Goal: Information Seeking & Learning: Learn about a topic

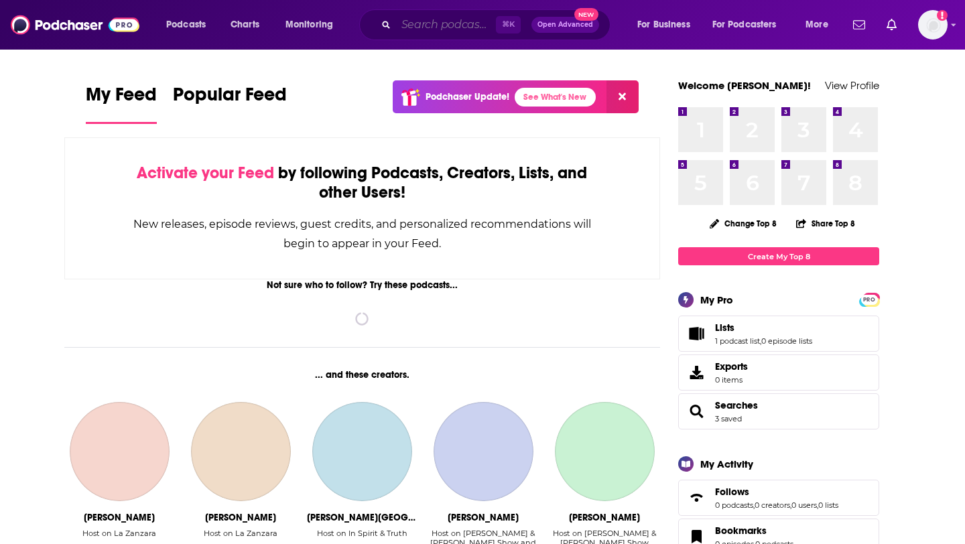
click at [420, 21] on input "Search podcasts, credits, & more..." at bounding box center [446, 24] width 100 height 21
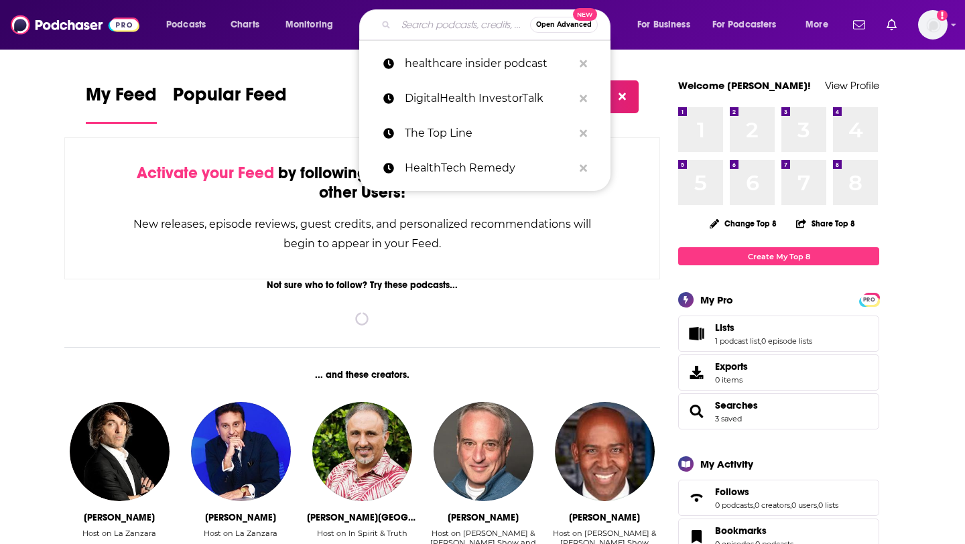
paste input "Masters of Scale"
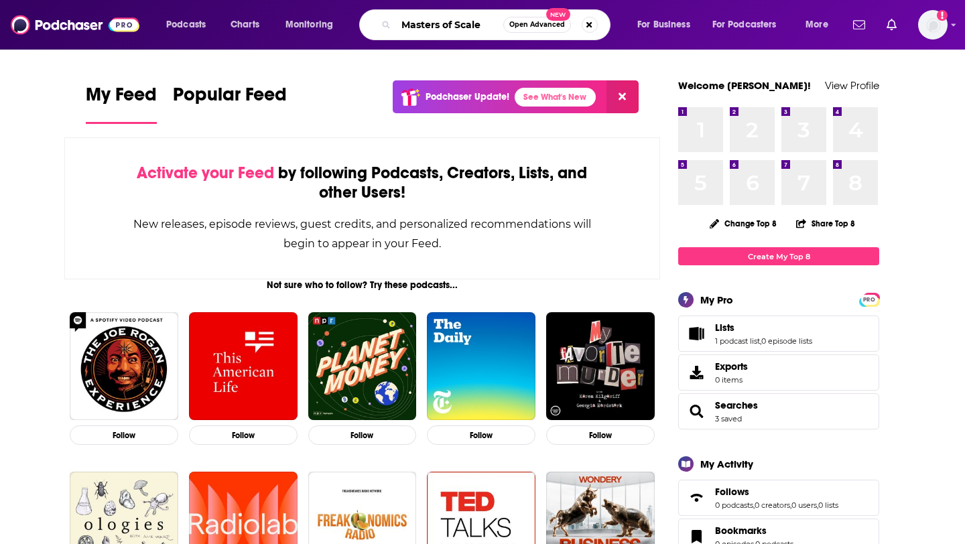
type input "Masters of Scale"
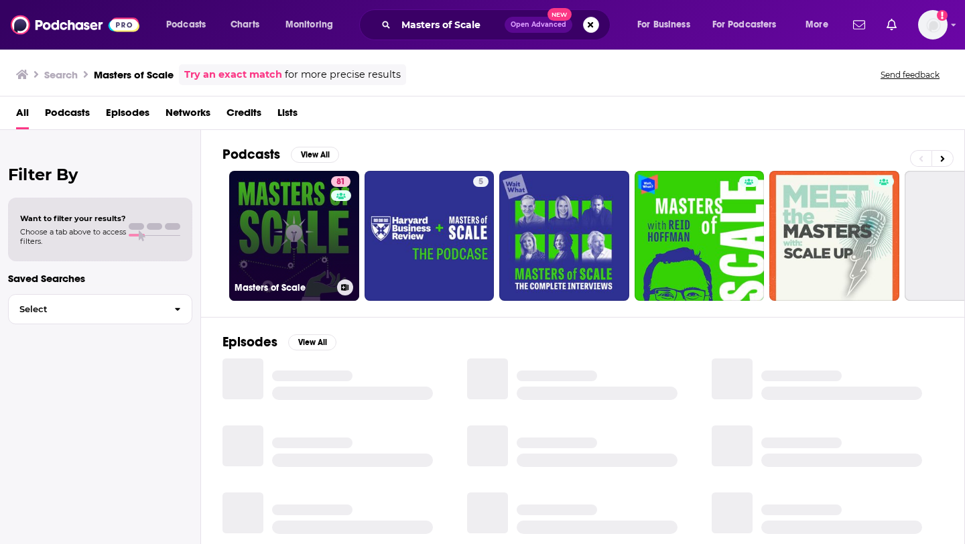
click at [305, 259] on link "81 Masters of Scale" at bounding box center [294, 236] width 130 height 130
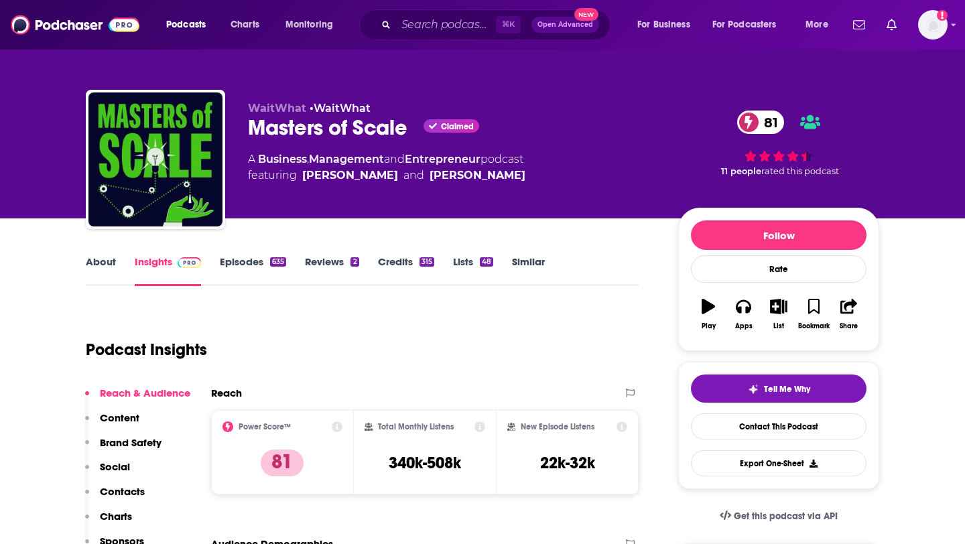
click at [108, 259] on link "About" at bounding box center [101, 270] width 30 height 31
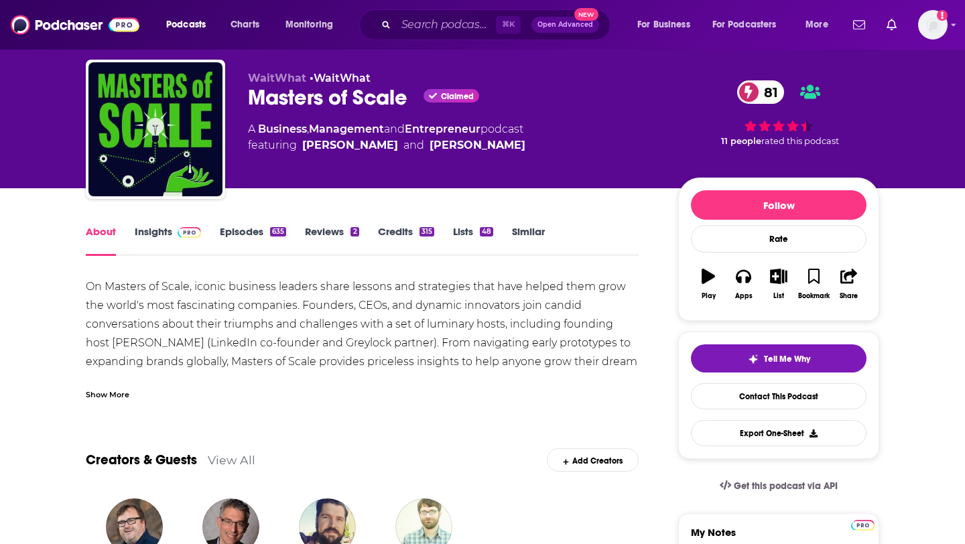
scroll to position [46, 0]
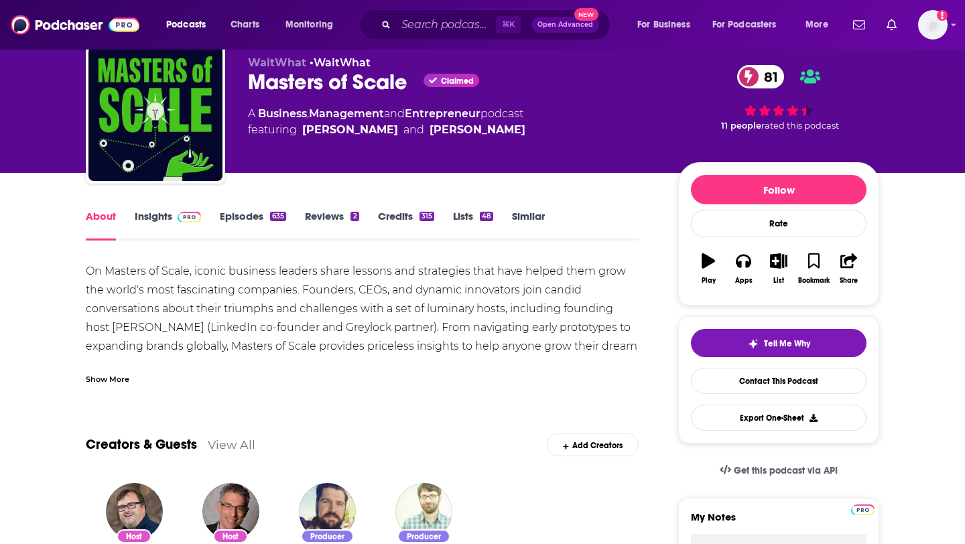
click at [102, 368] on div "Show More" at bounding box center [362, 373] width 553 height 23
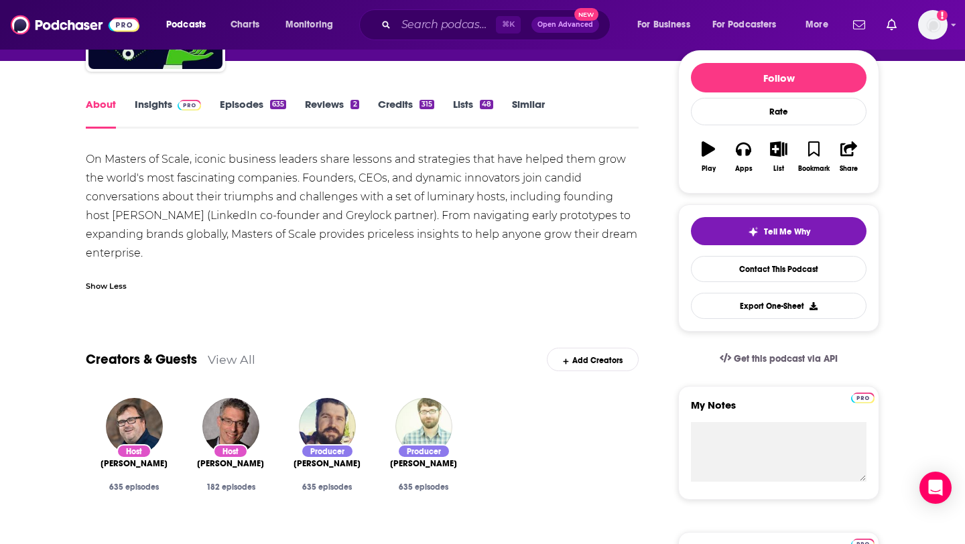
scroll to position [159, 0]
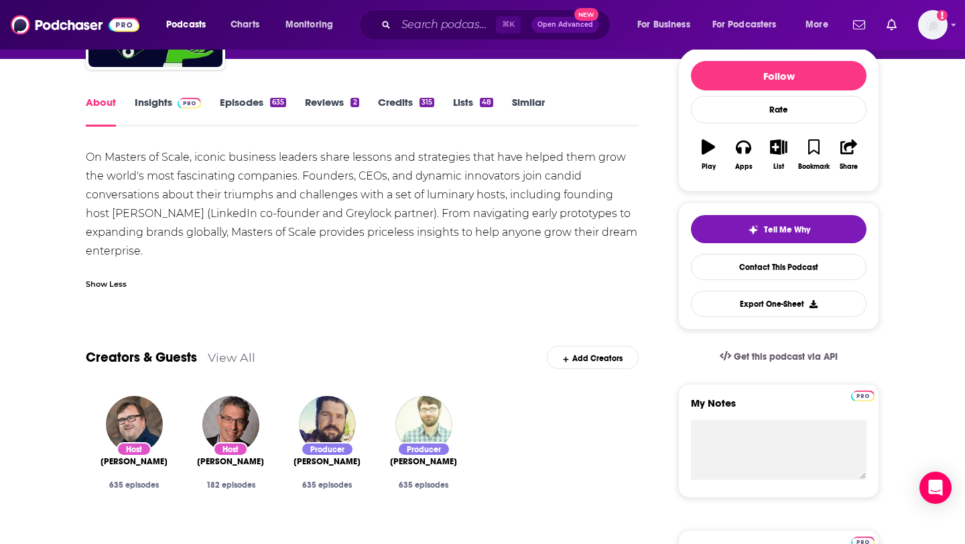
click at [253, 112] on link "Episodes 635" at bounding box center [253, 111] width 66 height 31
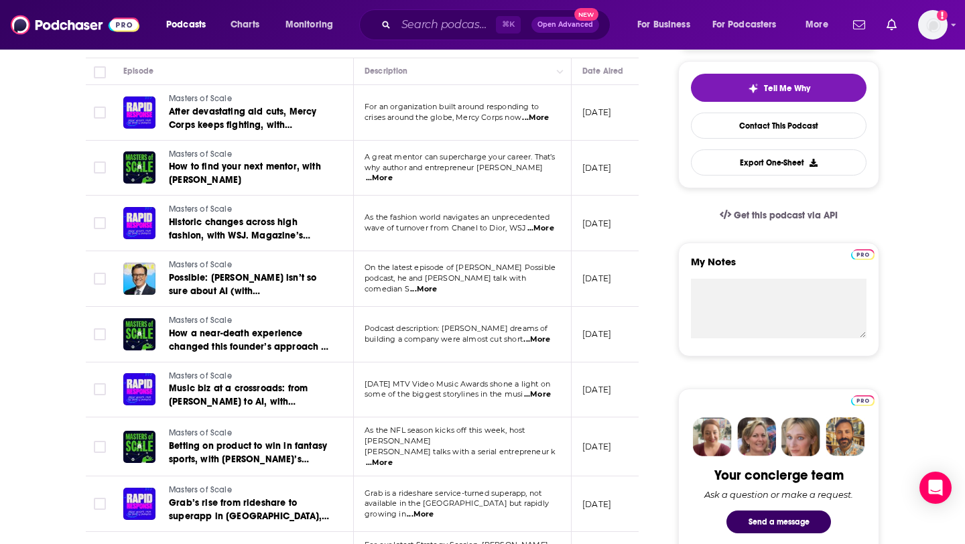
scroll to position [293, 0]
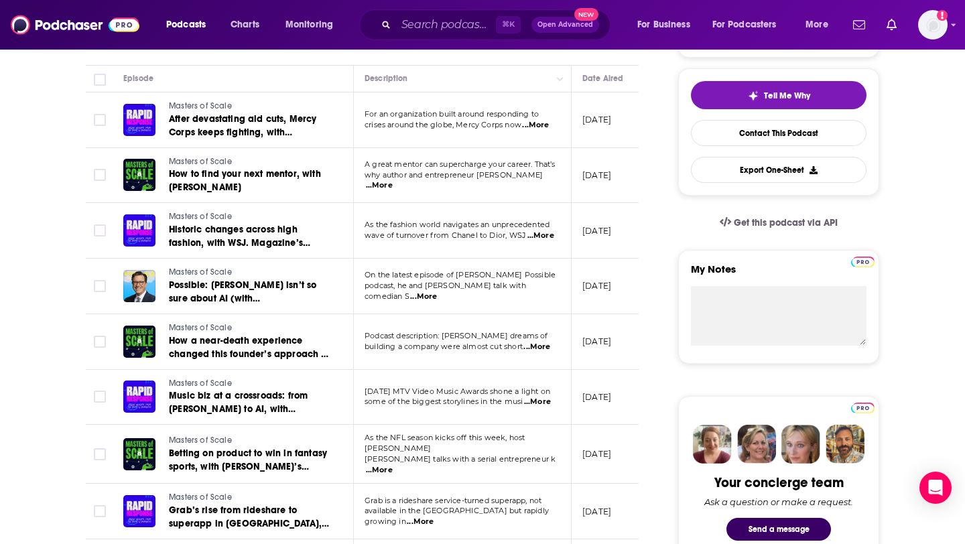
click at [437, 291] on span "...More" at bounding box center [423, 296] width 27 height 11
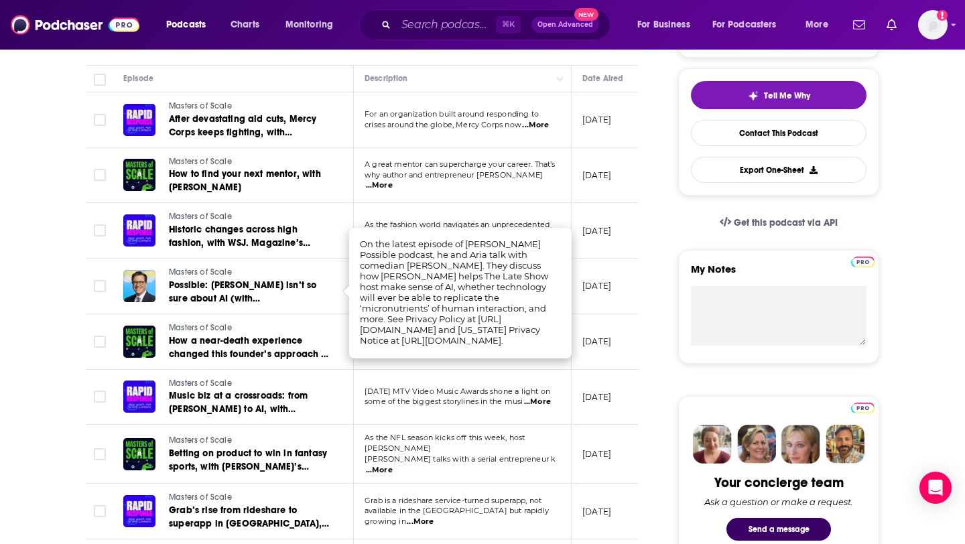
click at [597, 289] on p "September 13, 2025" at bounding box center [596, 285] width 29 height 11
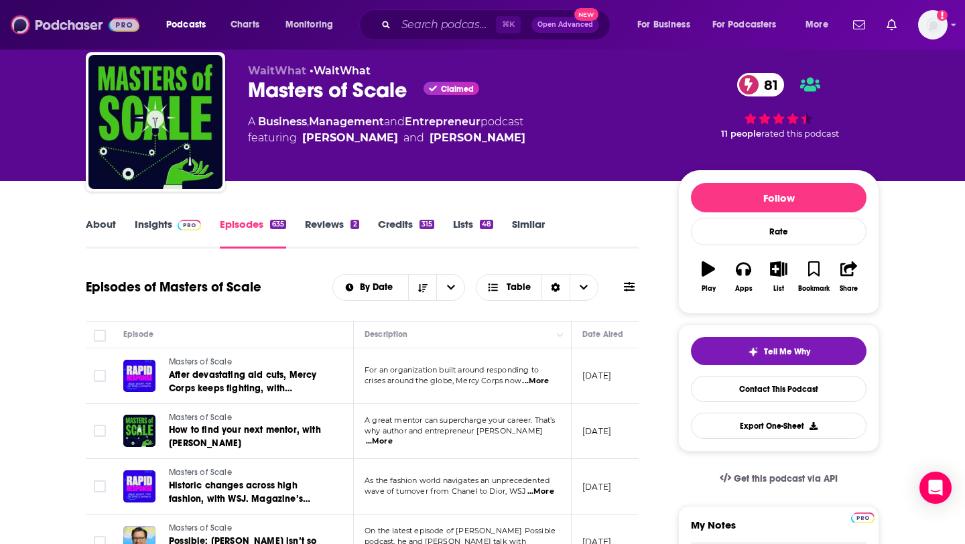
scroll to position [0, 0]
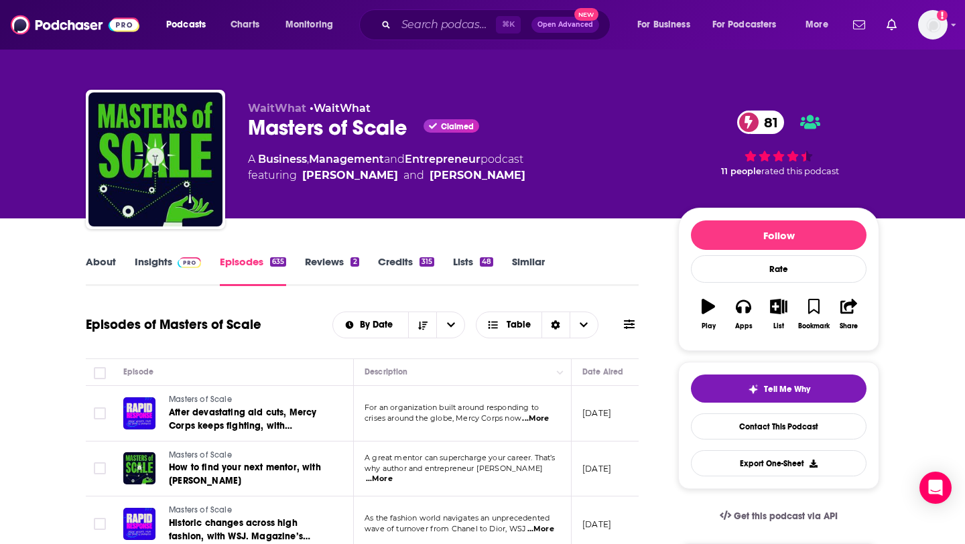
click at [159, 264] on link "Insights" at bounding box center [168, 270] width 66 height 31
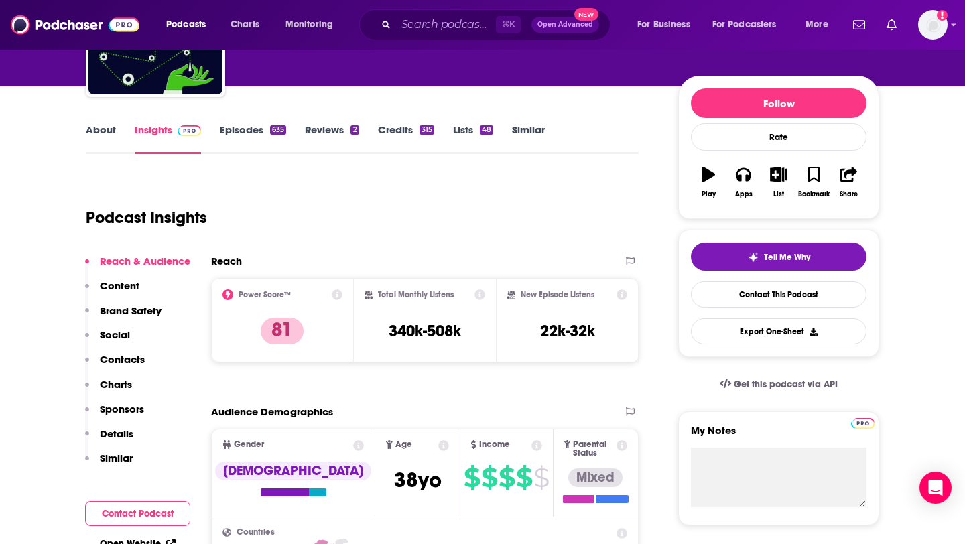
scroll to position [141, 0]
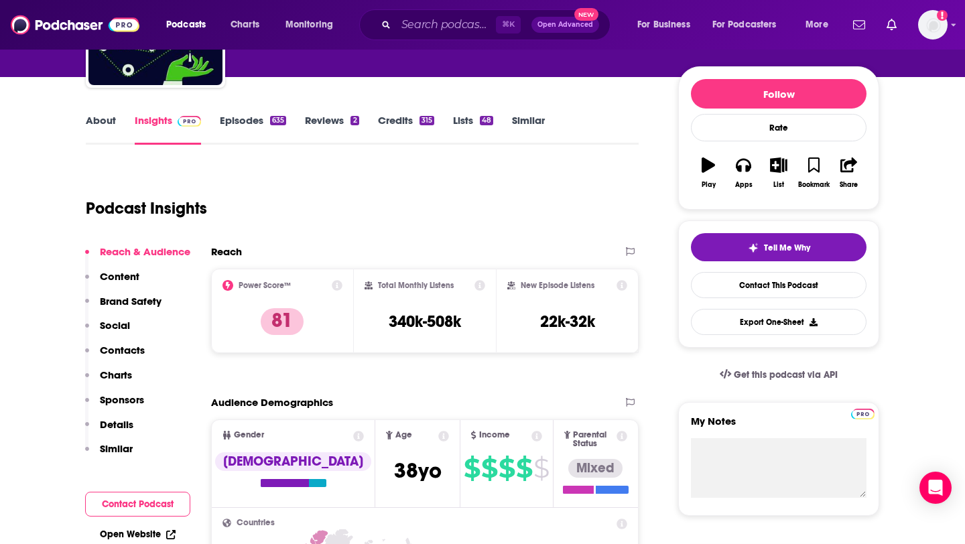
click at [273, 119] on div "635" at bounding box center [278, 120] width 16 height 9
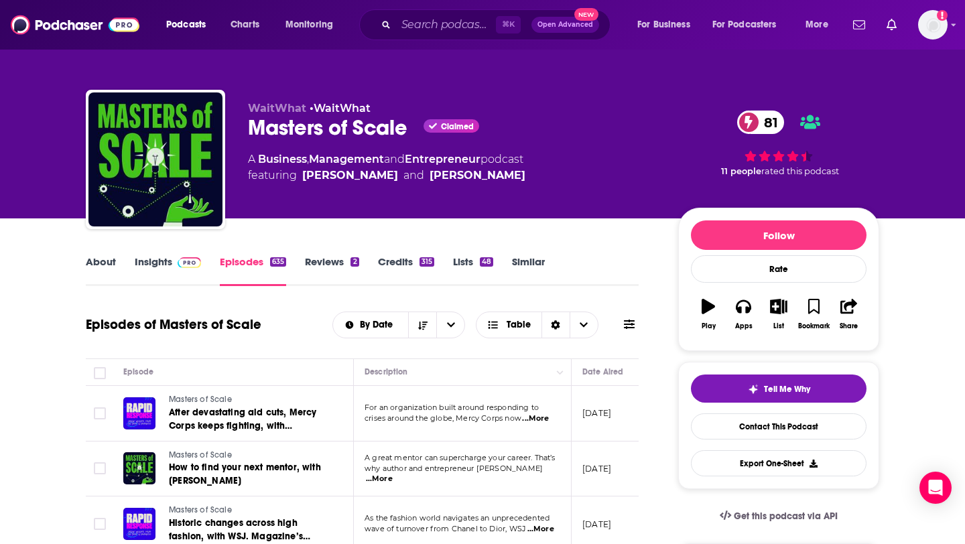
click at [98, 259] on link "About" at bounding box center [101, 270] width 30 height 31
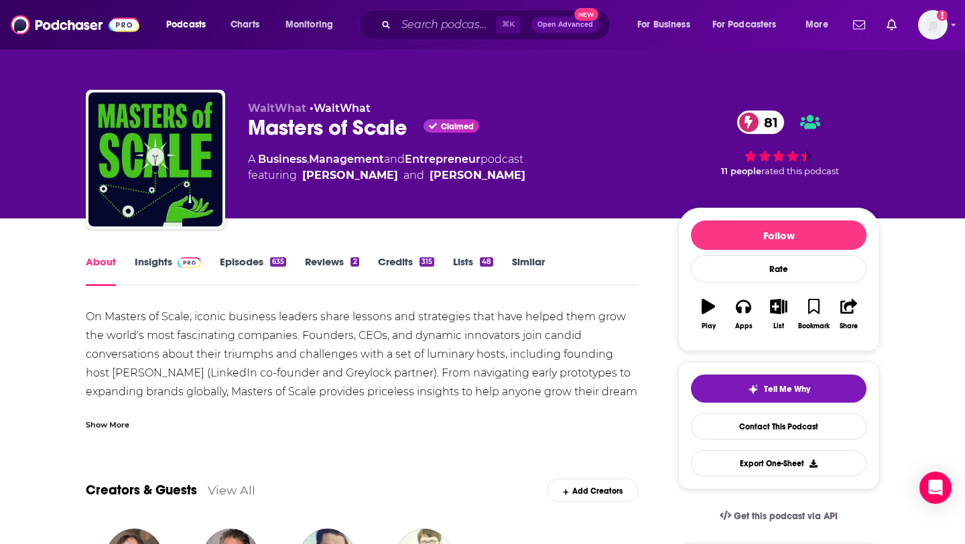
click at [111, 426] on div "Show More" at bounding box center [108, 423] width 44 height 13
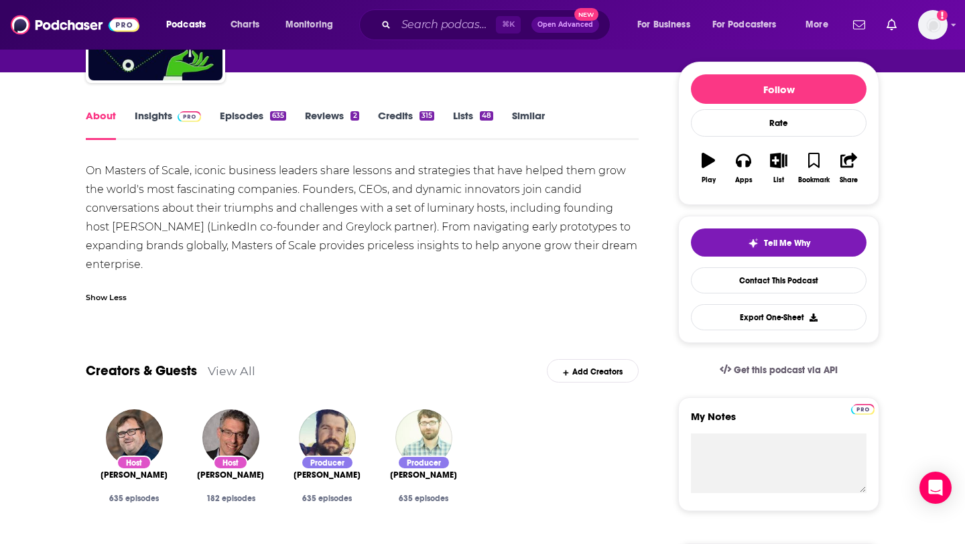
scroll to position [147, 0]
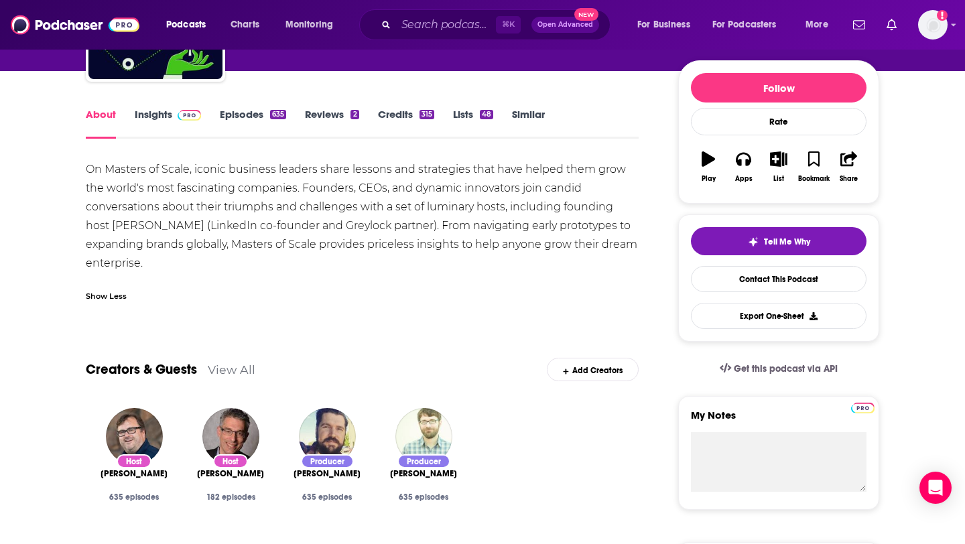
click at [255, 115] on link "Episodes 635" at bounding box center [253, 123] width 66 height 31
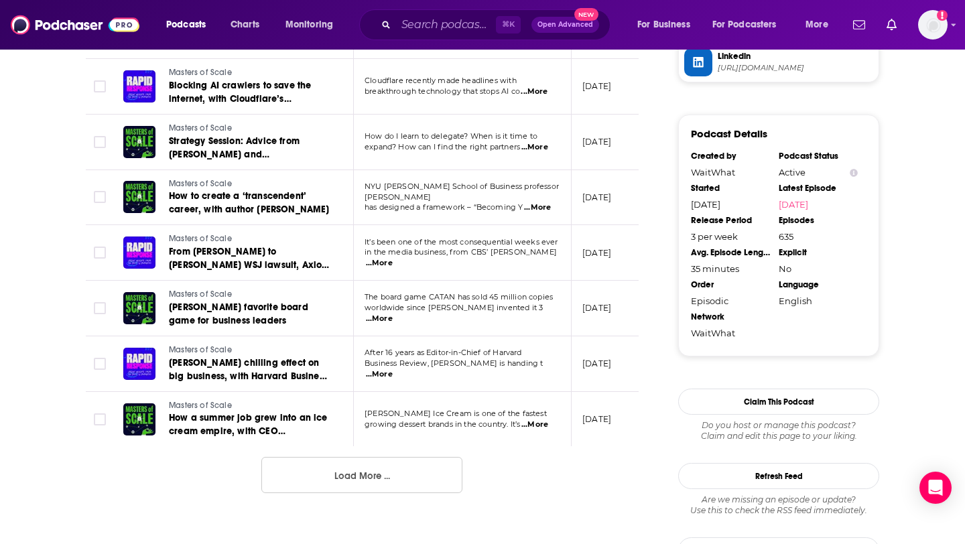
scroll to position [1375, 0]
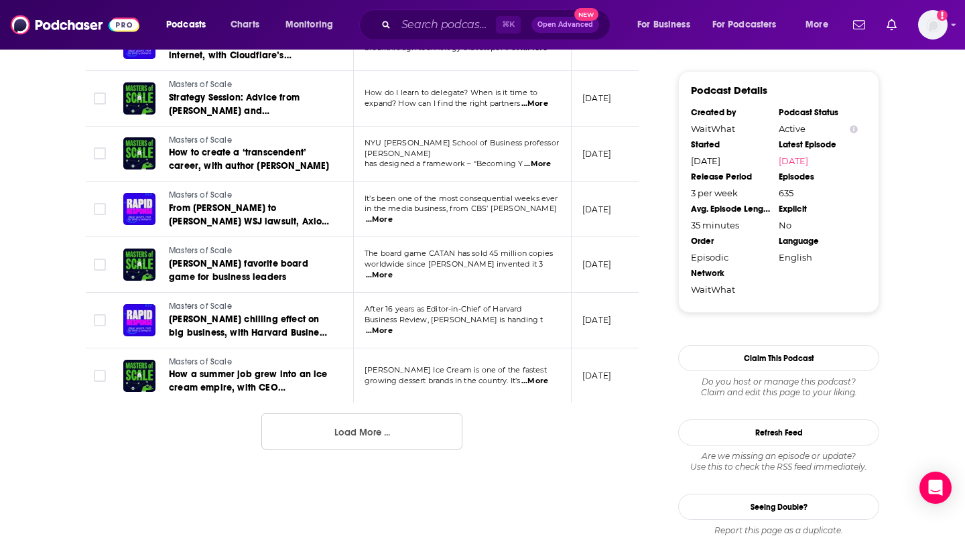
click at [355, 417] on button "Load More ..." at bounding box center [361, 431] width 201 height 36
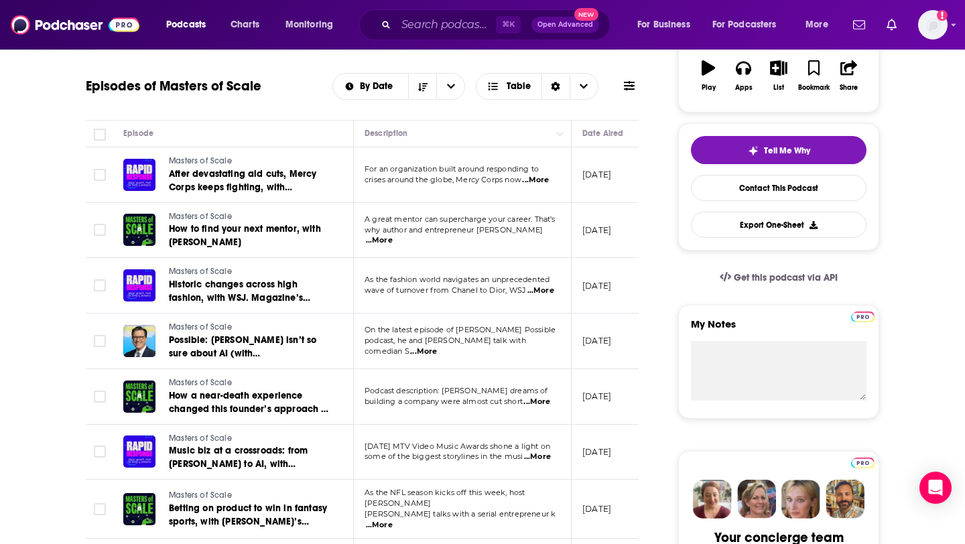
scroll to position [0, 0]
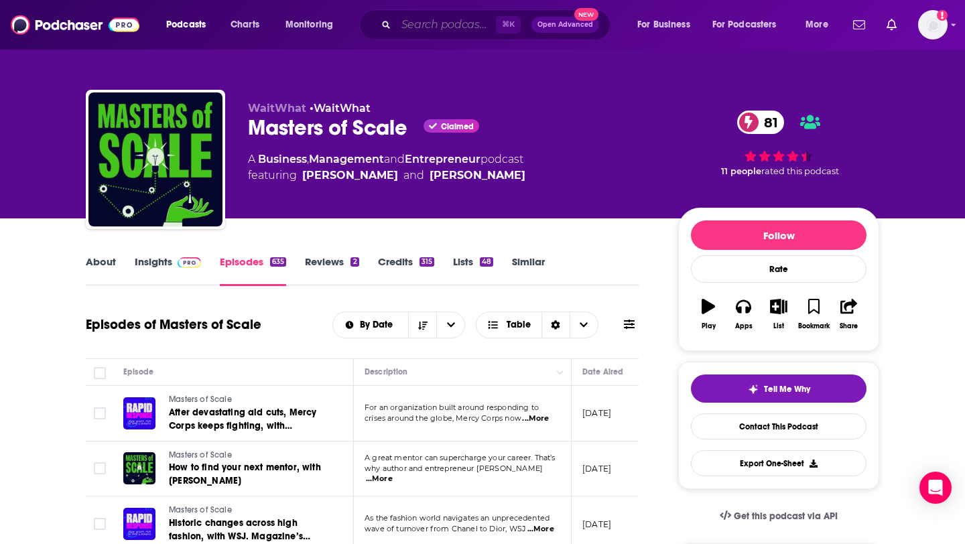
click at [425, 27] on input "Search podcasts, credits, & more..." at bounding box center [446, 24] width 100 height 21
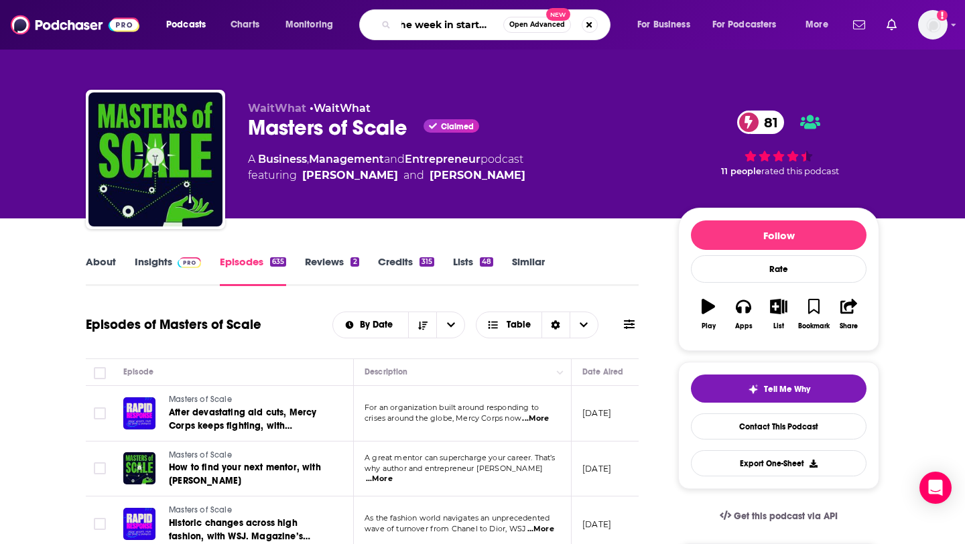
type input "the week in startups"
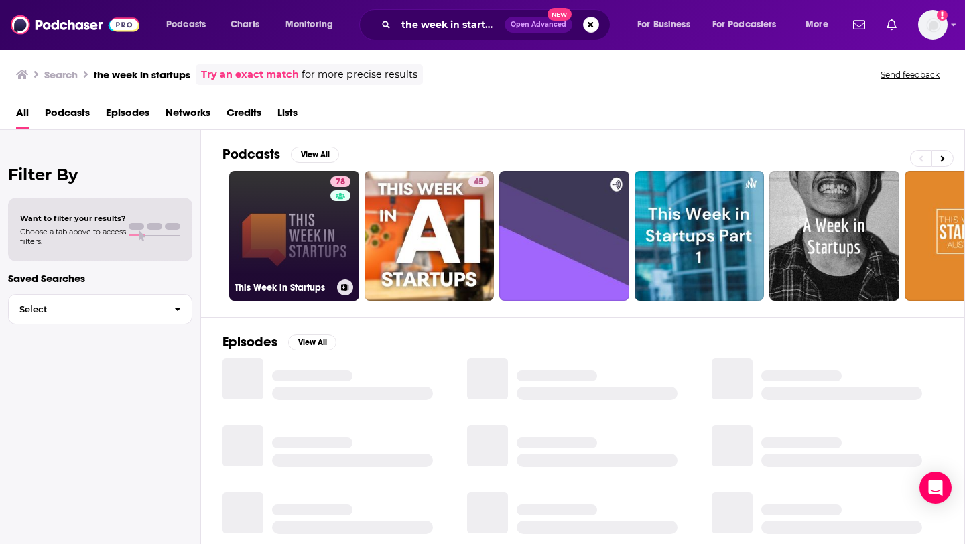
click at [296, 230] on link "78 This Week in Startups" at bounding box center [294, 236] width 130 height 130
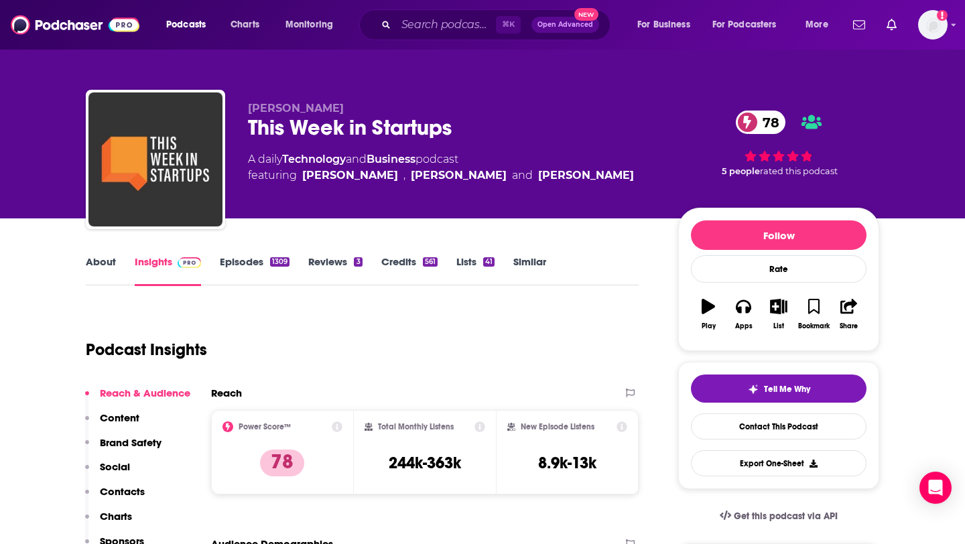
click at [252, 262] on link "Episodes 1309" at bounding box center [255, 270] width 70 height 31
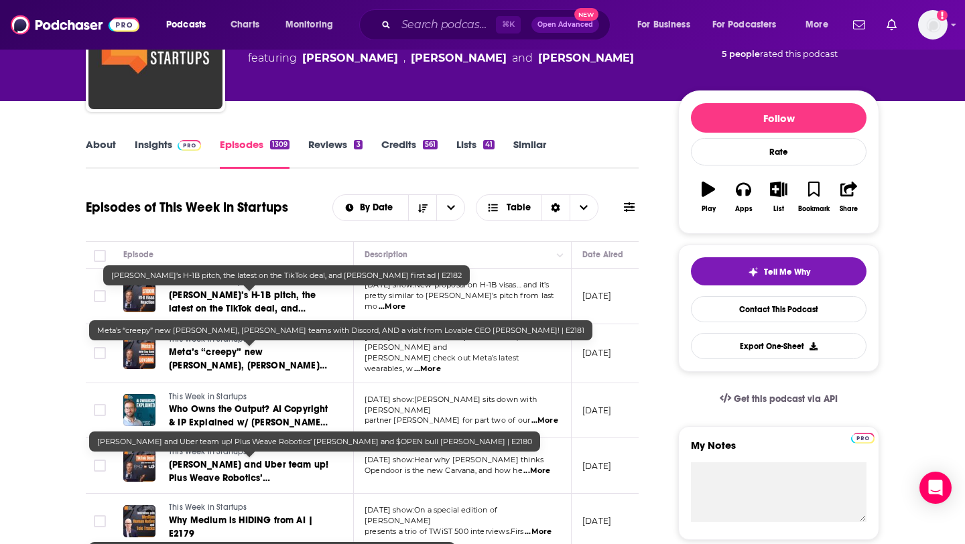
scroll to position [56, 0]
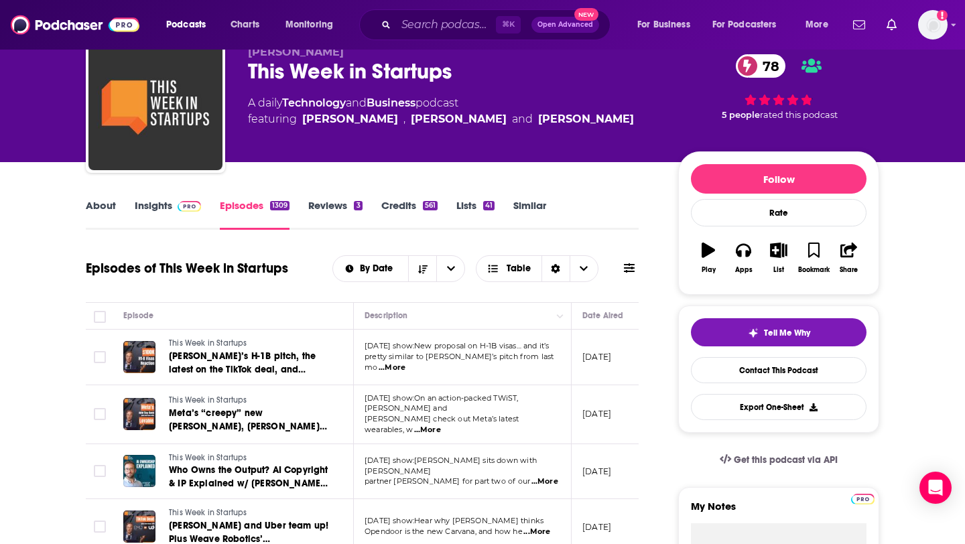
click at [94, 209] on link "About" at bounding box center [101, 214] width 30 height 31
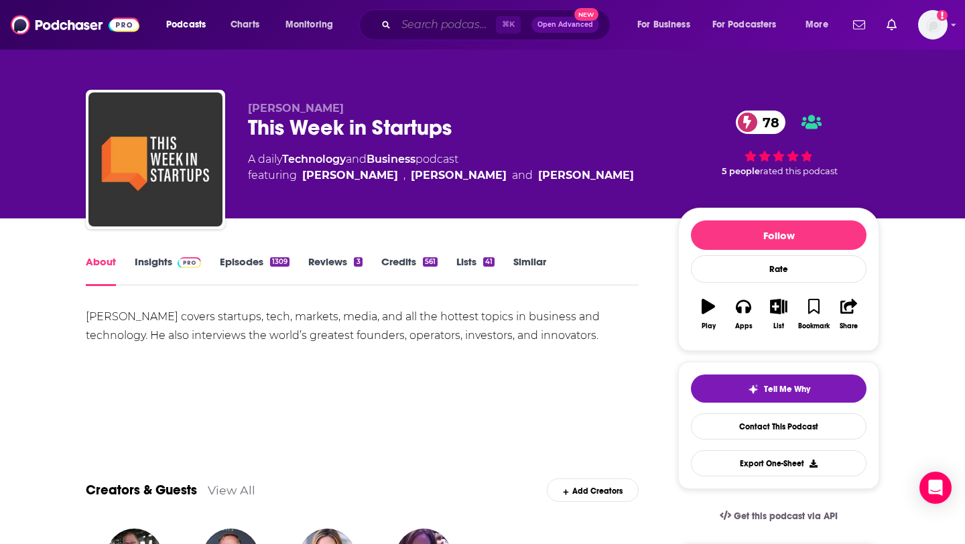
click at [409, 29] on input "Search podcasts, credits, & more..." at bounding box center [446, 24] width 100 height 21
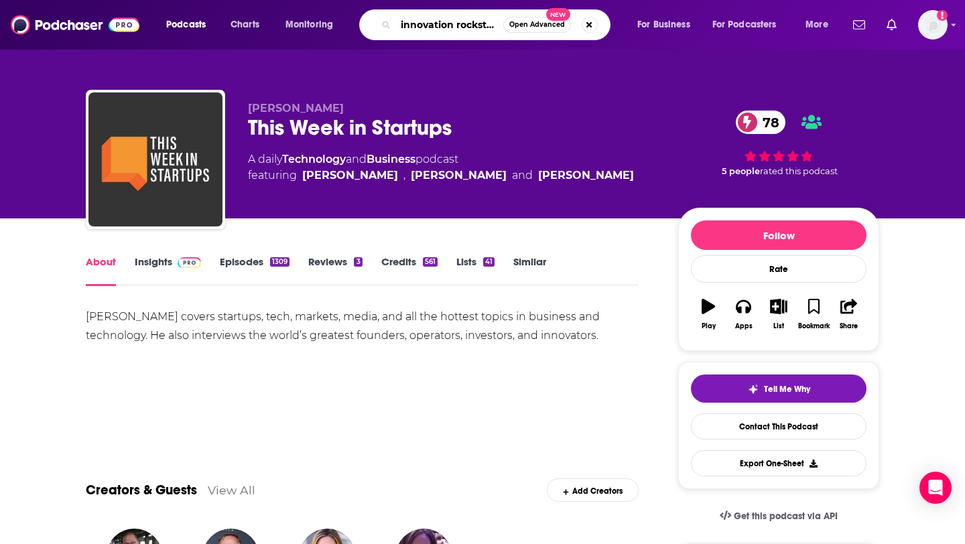
type input "innovation rockstars"
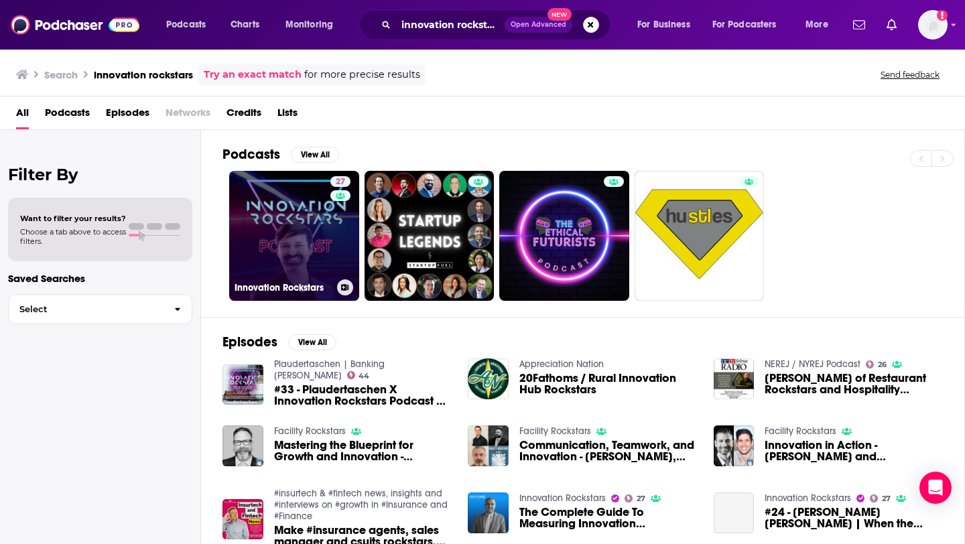
click at [278, 240] on link "27 Innovation Rockstars" at bounding box center [294, 236] width 130 height 130
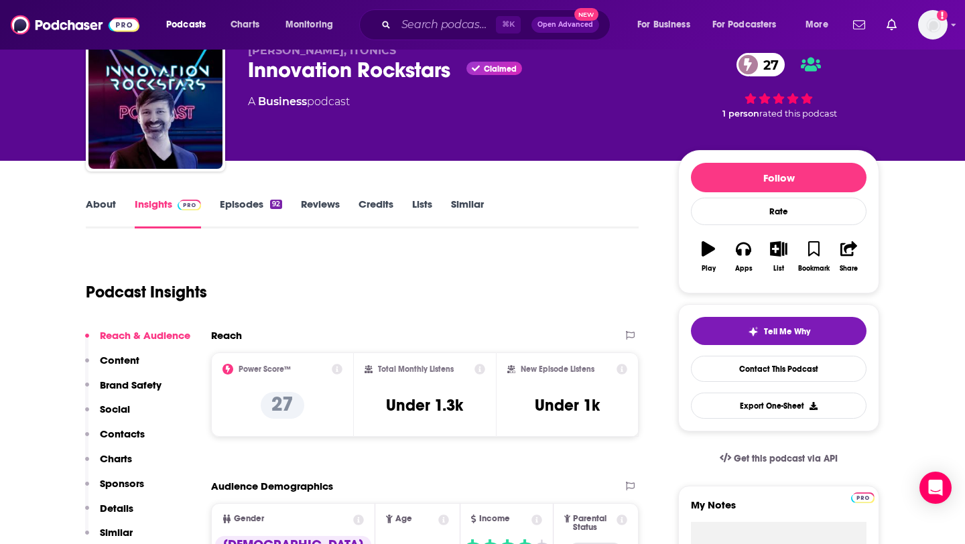
scroll to position [46, 0]
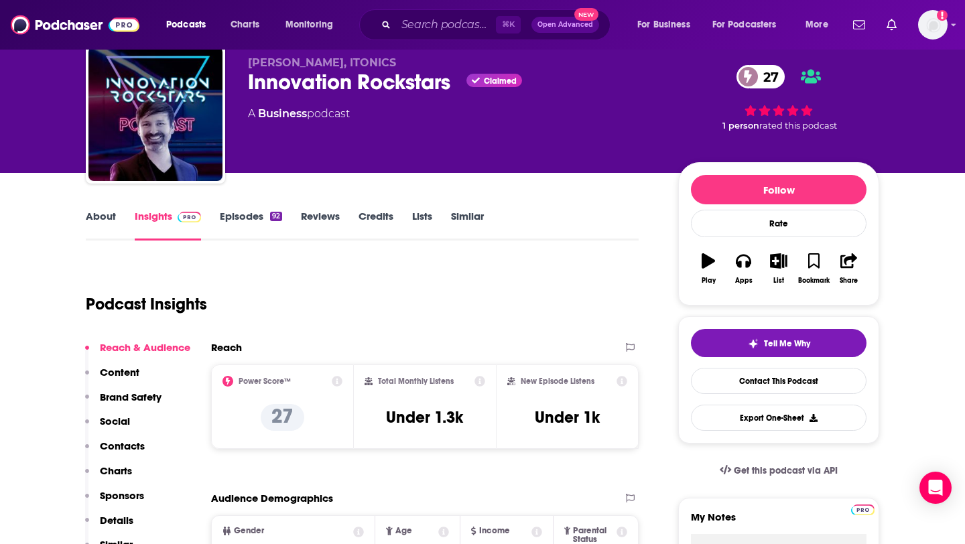
click at [106, 212] on link "About" at bounding box center [101, 225] width 30 height 31
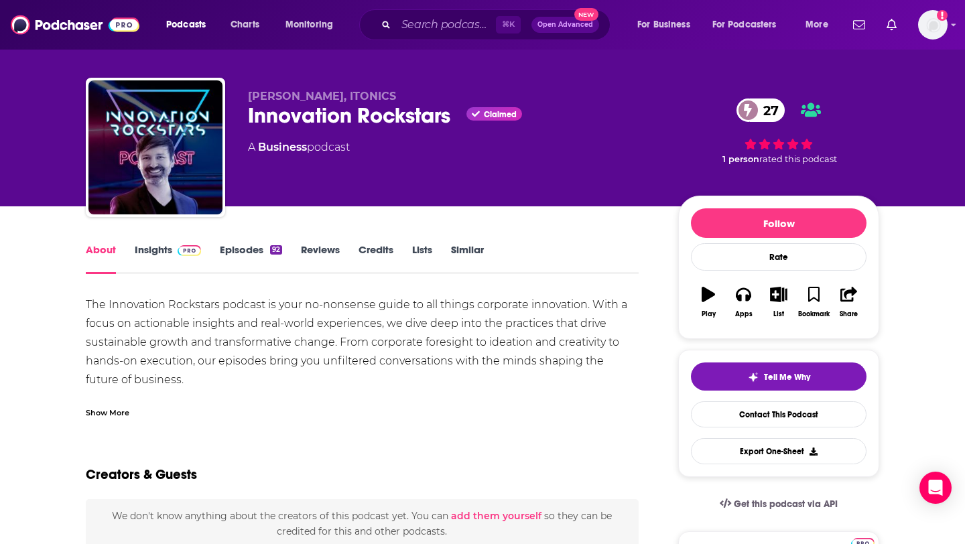
scroll to position [18, 0]
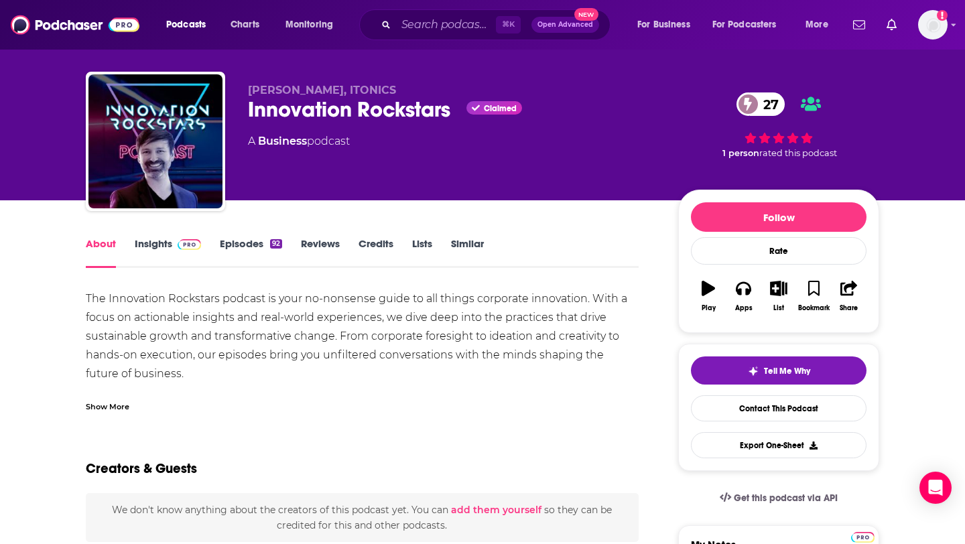
click at [249, 344] on div "The Innovation Rockstars podcast is your no-nonsense guide to all things corpor…" at bounding box center [362, 354] width 553 height 131
click at [252, 238] on link "Episodes 92" at bounding box center [251, 252] width 62 height 31
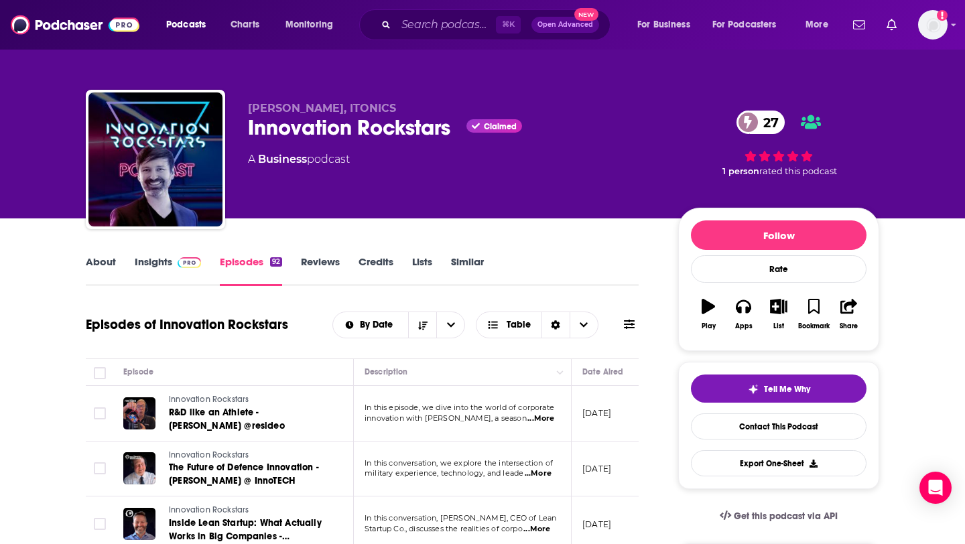
click at [43, 80] on div "Dr. Christian Mühlroth, ITONICS Innovation Rockstars Claimed 27 A Business podc…" at bounding box center [482, 109] width 965 height 218
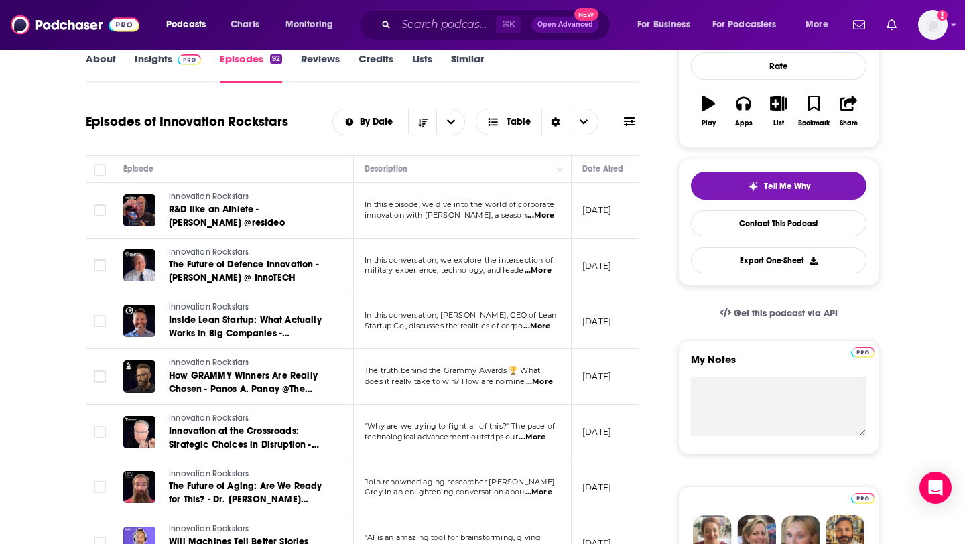
scroll to position [204, 0]
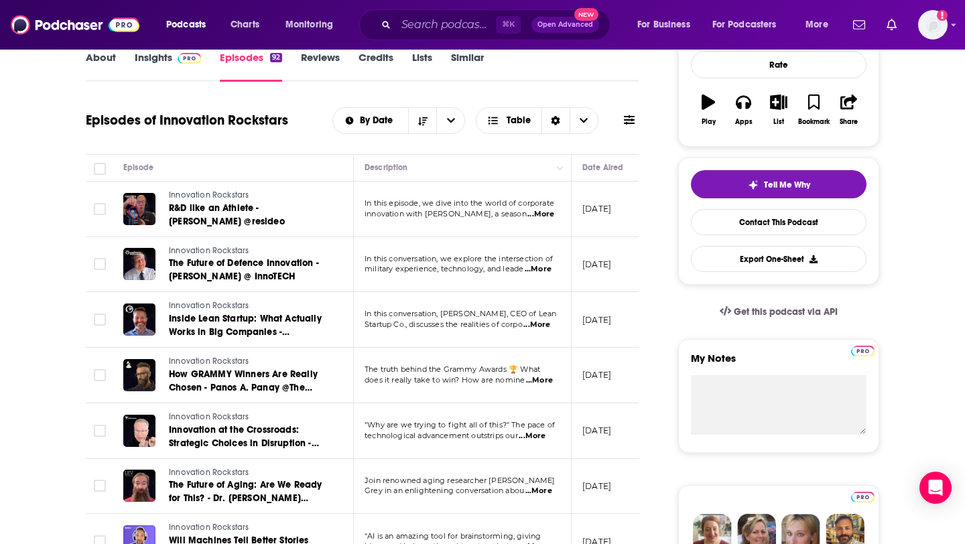
click at [540, 324] on span "...More" at bounding box center [536, 325] width 27 height 11
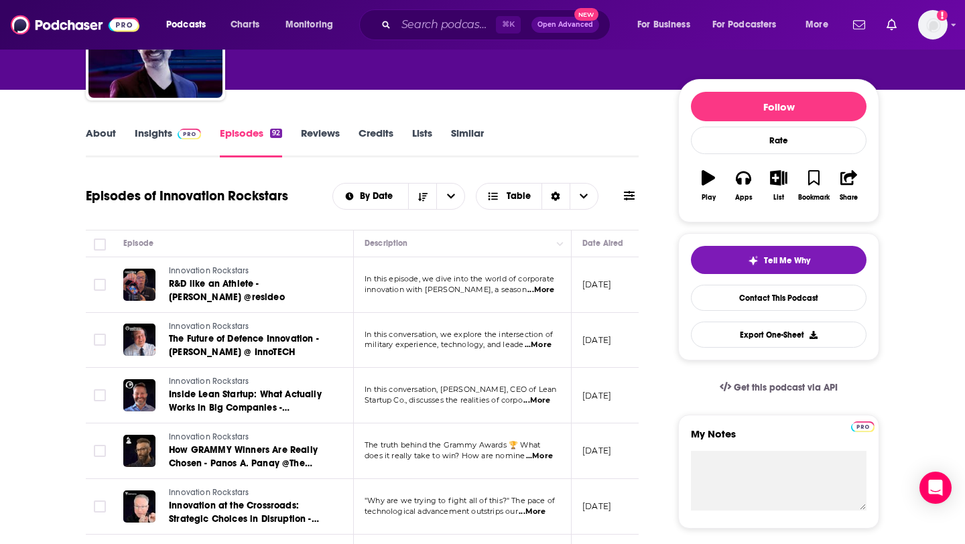
scroll to position [0, 0]
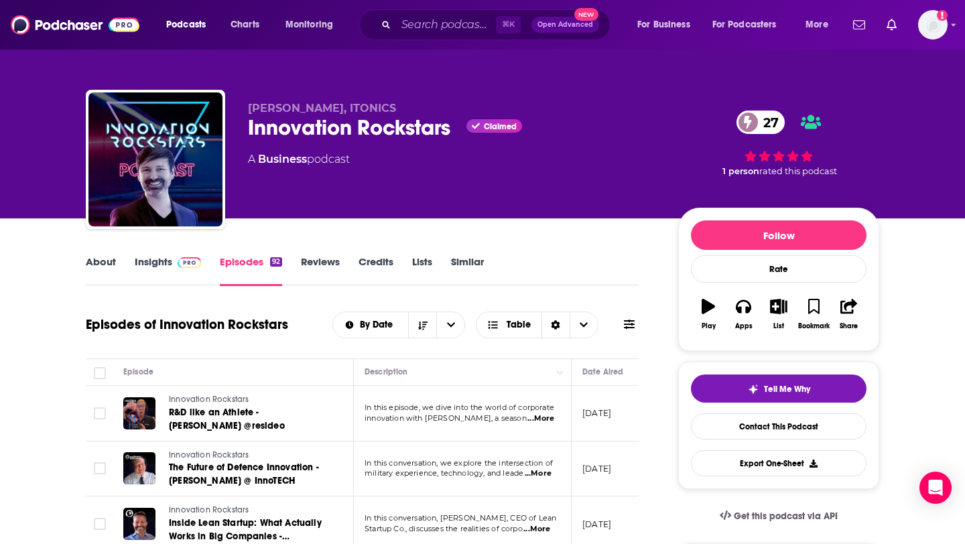
click at [107, 262] on link "About" at bounding box center [101, 270] width 30 height 31
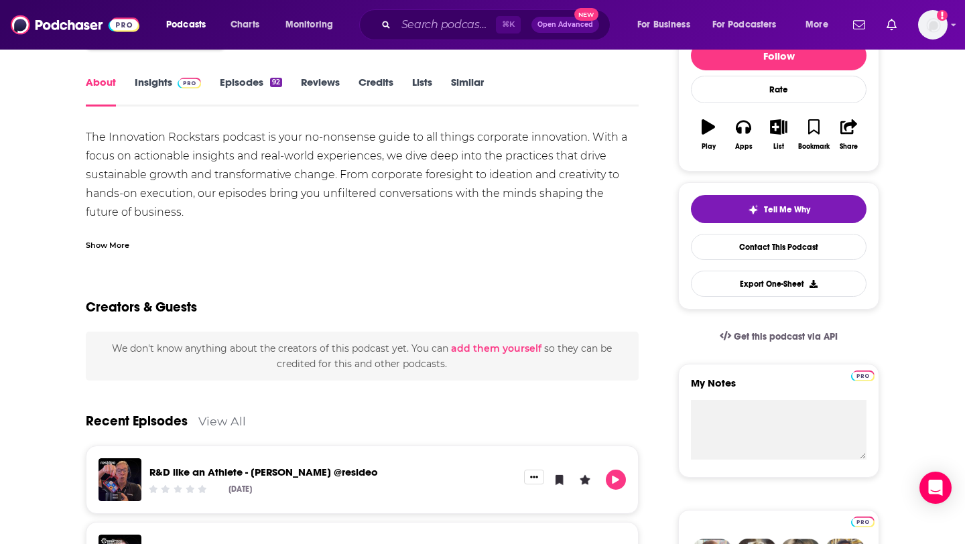
scroll to position [181, 0]
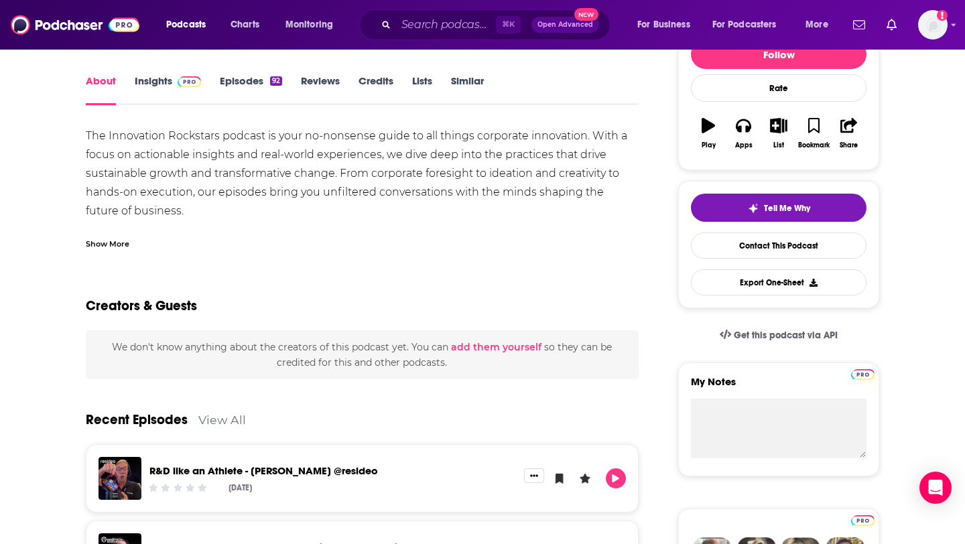
click at [161, 82] on link "Insights" at bounding box center [168, 89] width 66 height 31
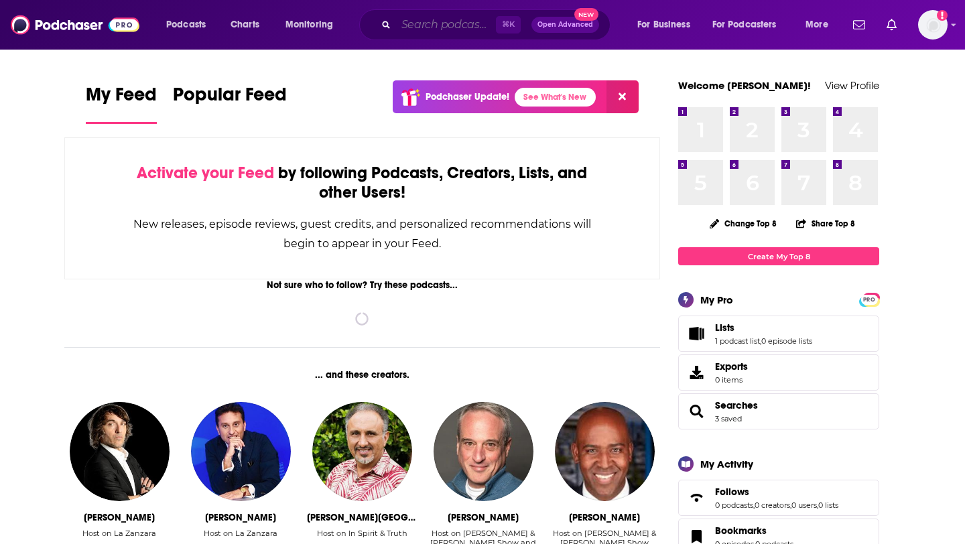
click at [442, 33] on input "Search podcasts, credits, & more..." at bounding box center [446, 24] width 100 height 21
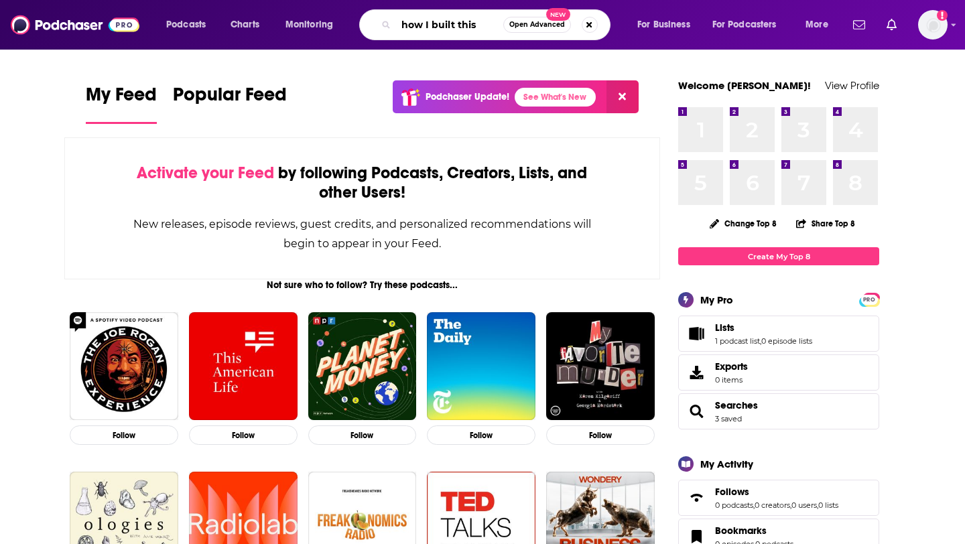
type input "how I built this"
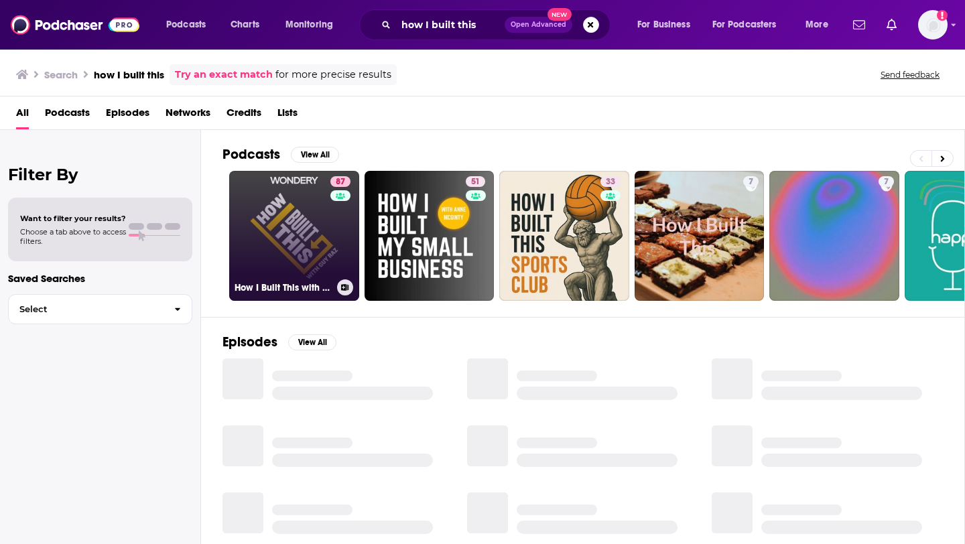
click at [304, 223] on link "87 How I Built This with Guy Raz" at bounding box center [294, 236] width 130 height 130
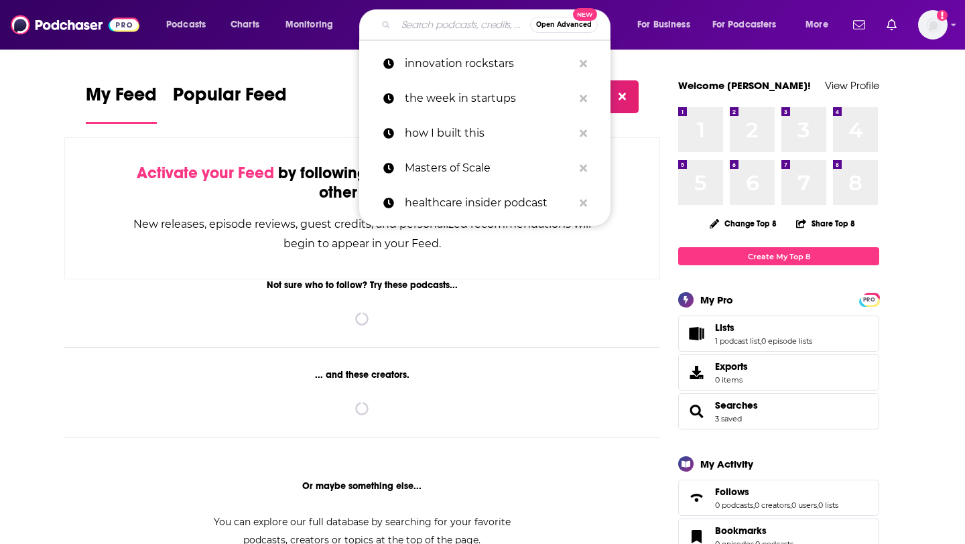
click at [411, 29] on input "Search podcasts, credits, & more..." at bounding box center [463, 24] width 134 height 21
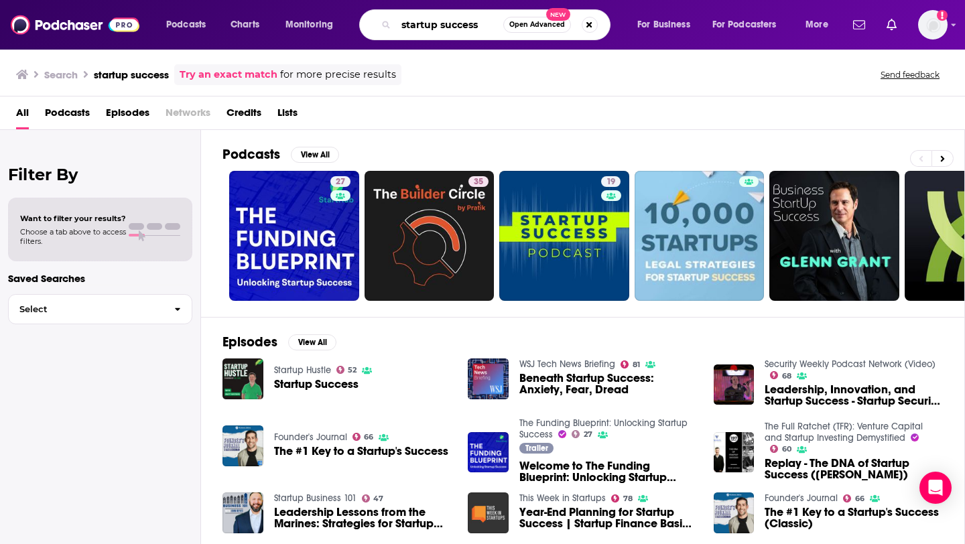
drag, startPoint x: 486, startPoint y: 25, endPoint x: 401, endPoint y: 25, distance: 84.4
click at [401, 25] on input "startup success" at bounding box center [449, 24] width 107 height 21
paste input "Startup Success: A Podcast for Founders & Investor"
type input "Startup Success: A Podcast for Founders & Investors"
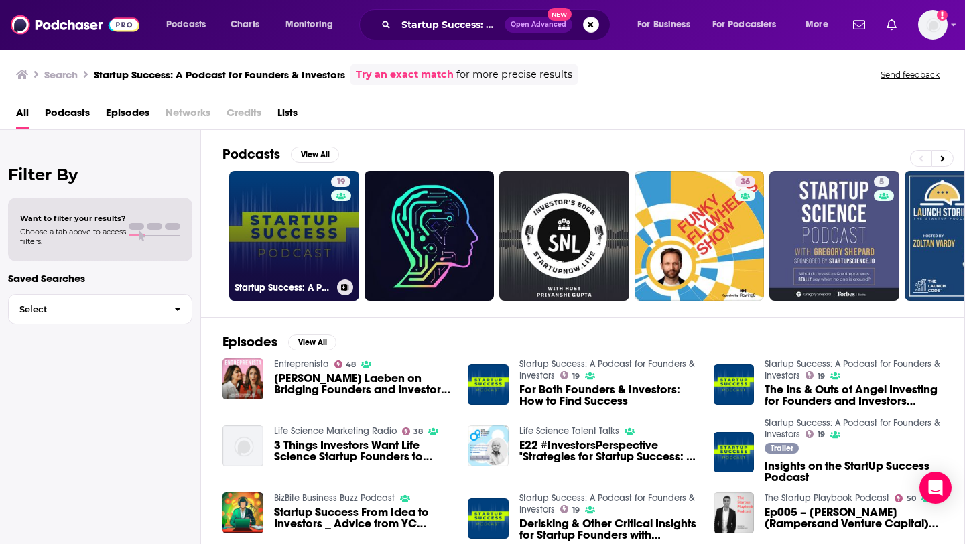
click at [306, 230] on link "19 Startup Success: A Podcast for Founders & Investors" at bounding box center [294, 236] width 130 height 130
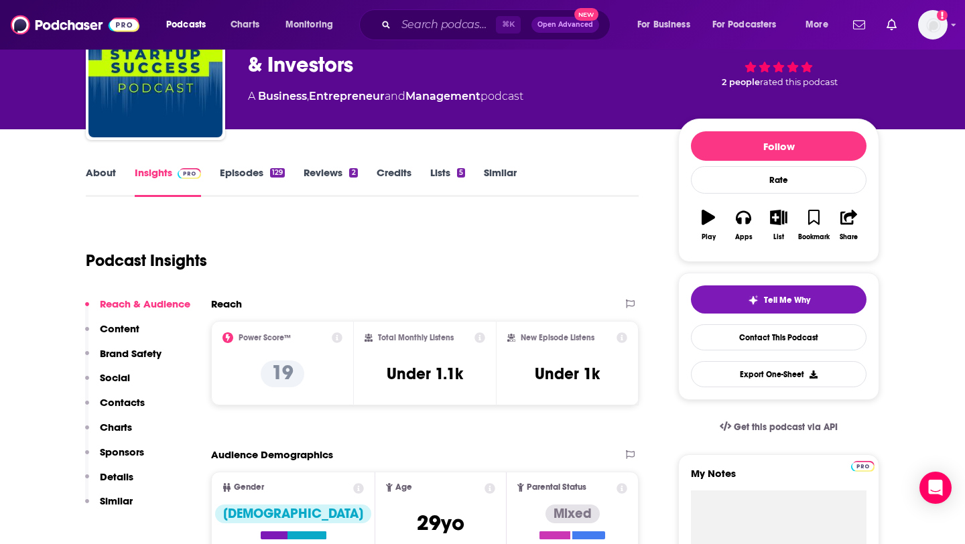
scroll to position [67, 0]
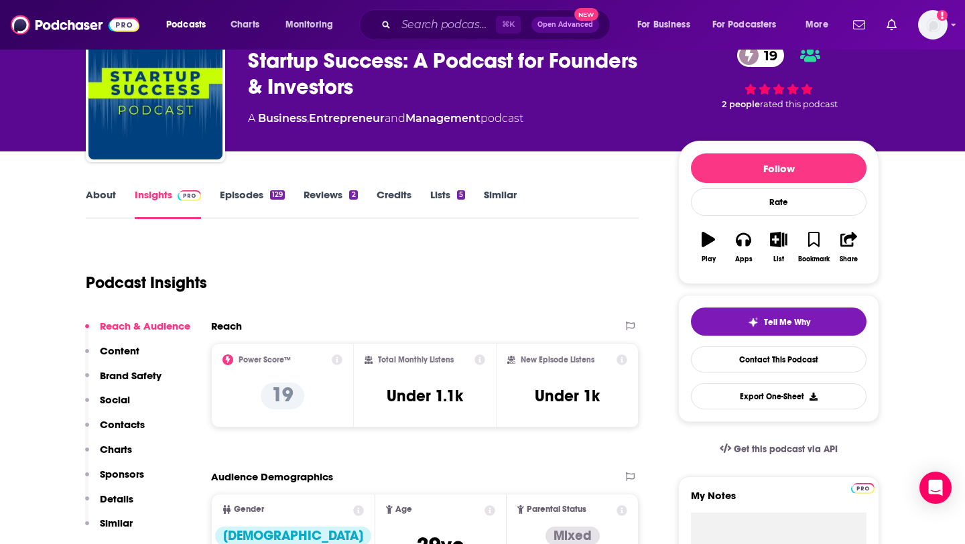
click at [113, 196] on link "About" at bounding box center [101, 203] width 30 height 31
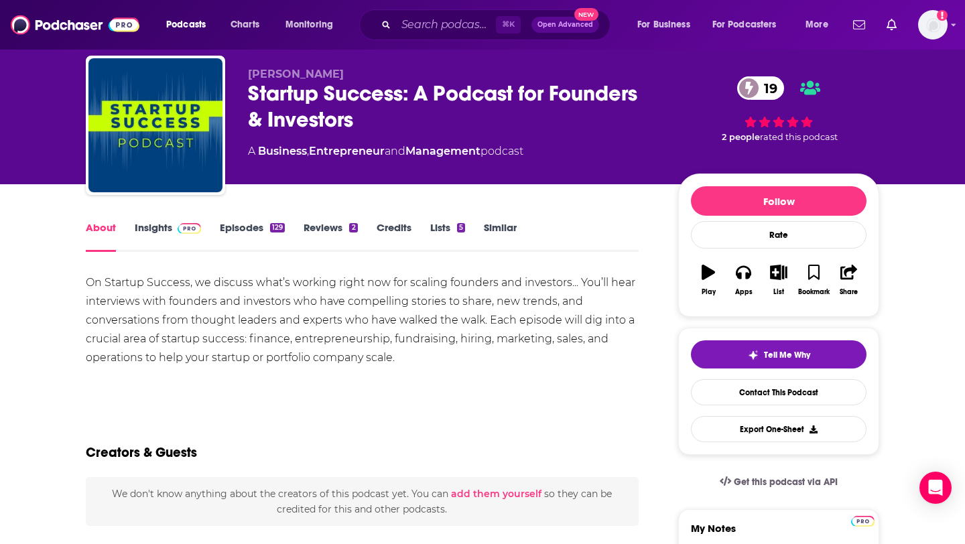
scroll to position [57, 0]
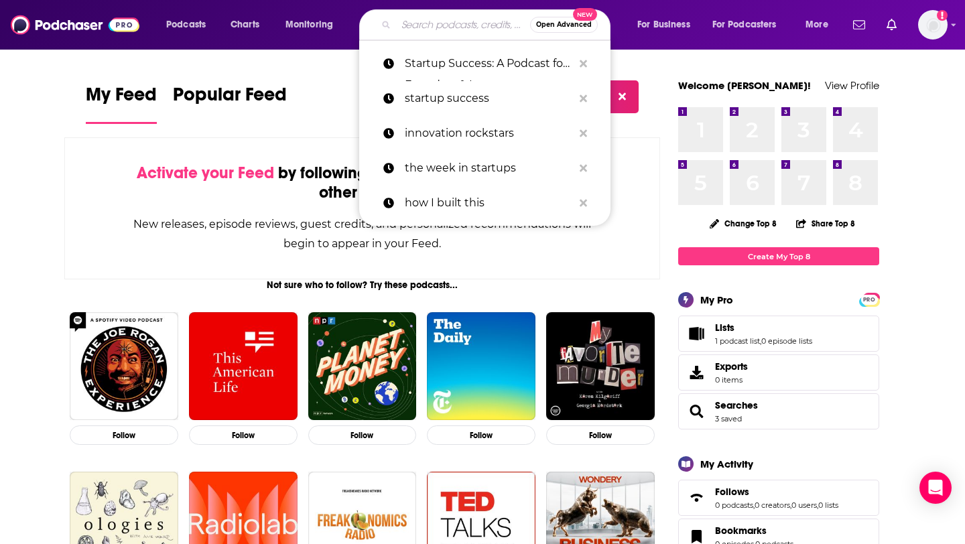
click at [425, 29] on input "Search podcasts, credits, & more..." at bounding box center [463, 24] width 134 height 21
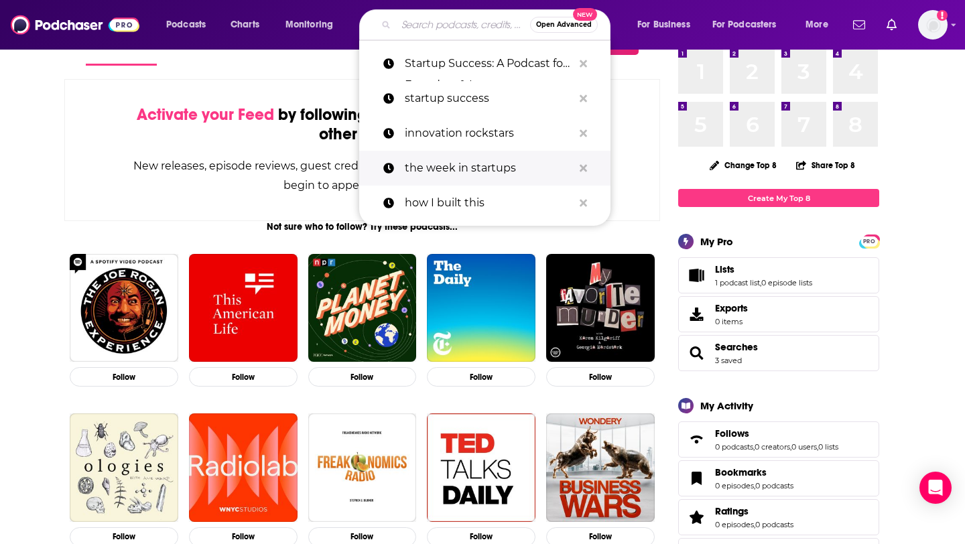
scroll to position [60, 0]
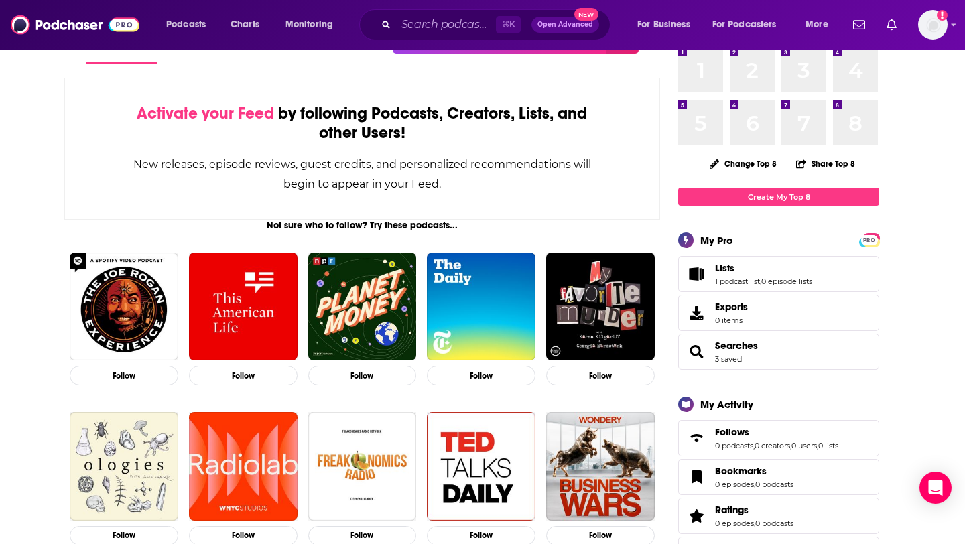
scroll to position [0, 0]
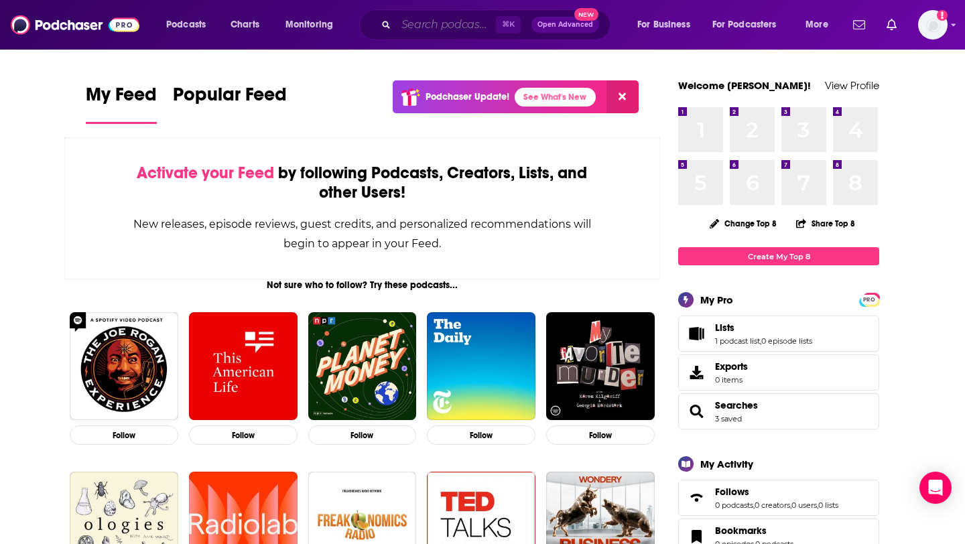
click at [445, 19] on input "Search podcasts, credits, & more..." at bounding box center [446, 24] width 100 height 21
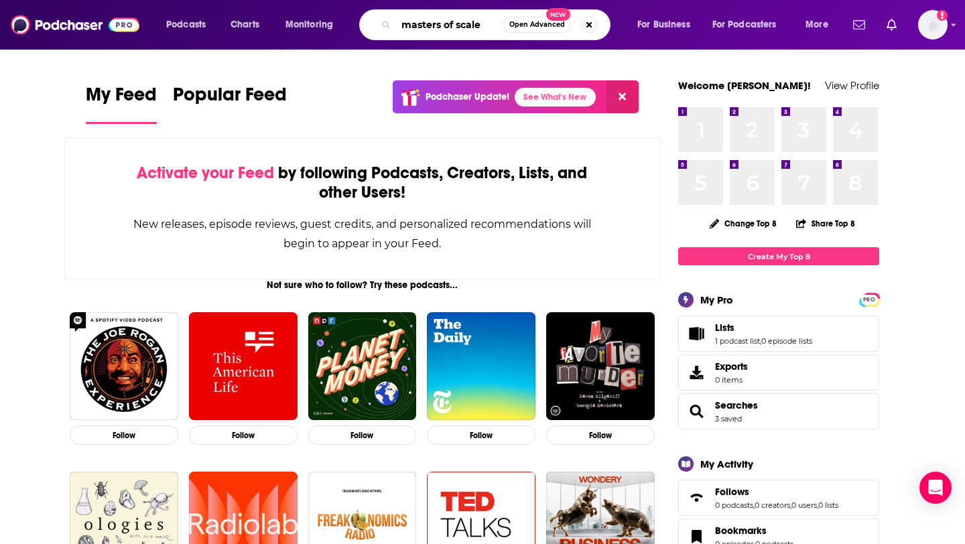
type input "masters of scale"
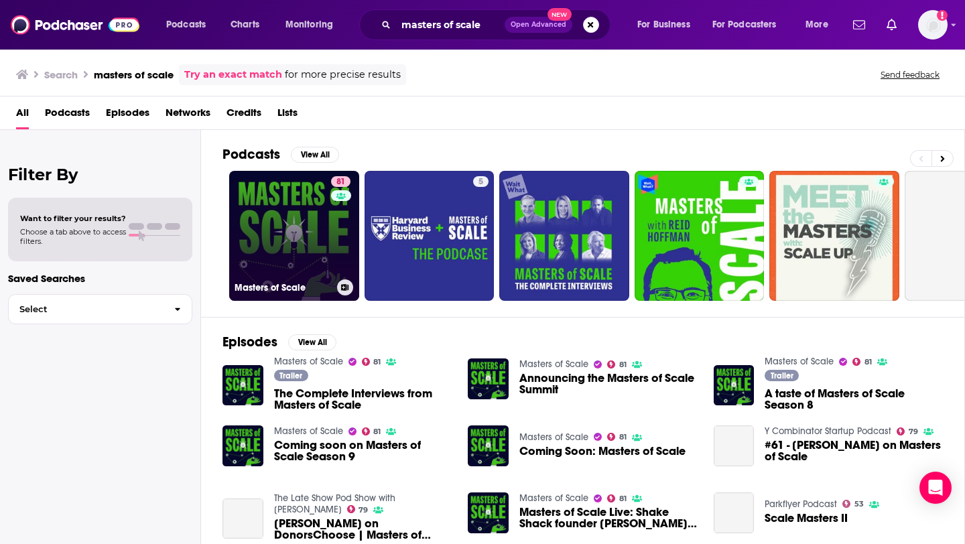
click at [308, 232] on link "81 Masters of Scale" at bounding box center [294, 236] width 130 height 130
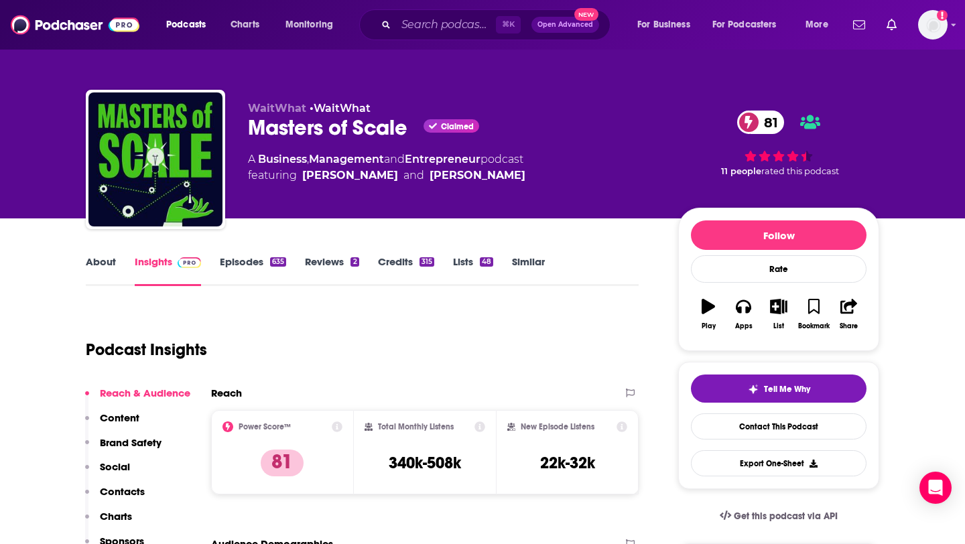
click at [246, 268] on link "Episodes 635" at bounding box center [253, 270] width 66 height 31
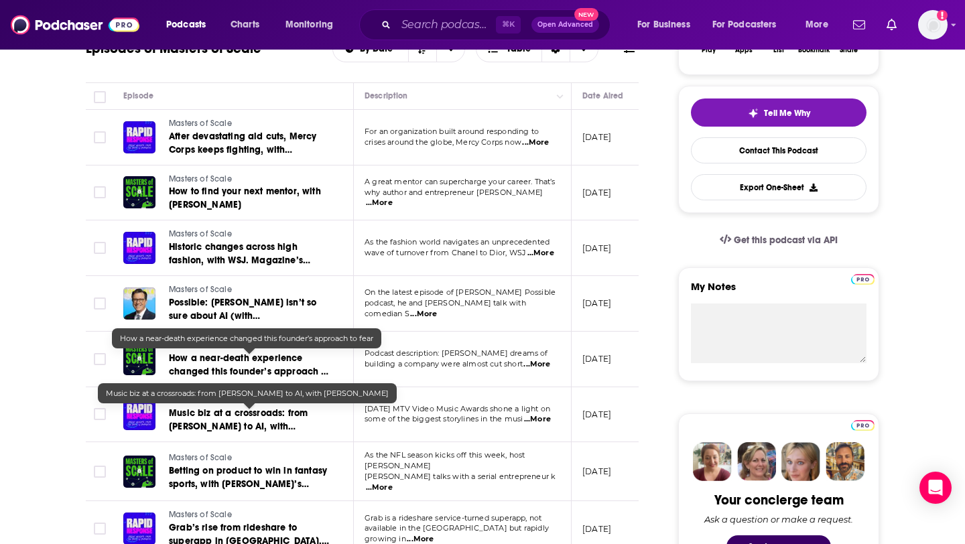
scroll to position [275, 0]
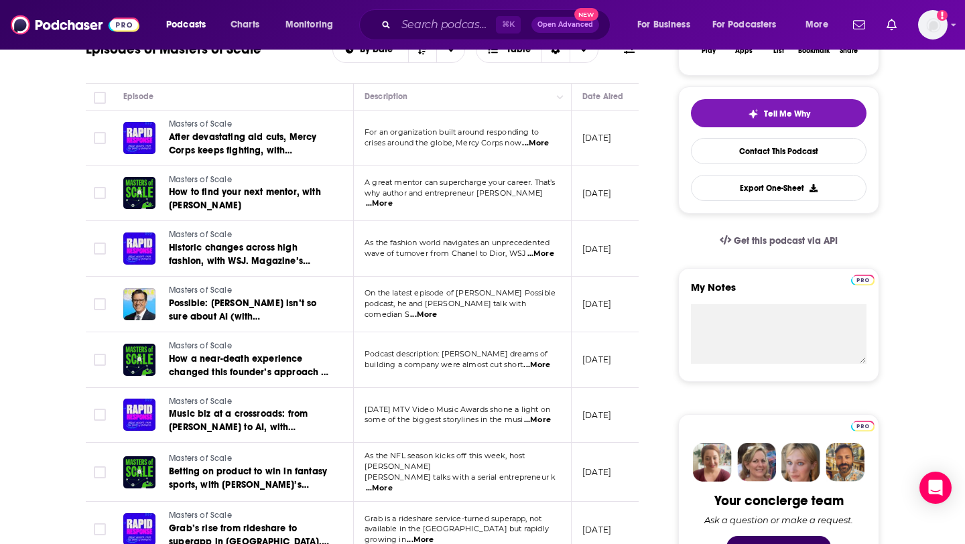
click at [393, 198] on span "...More" at bounding box center [379, 203] width 27 height 11
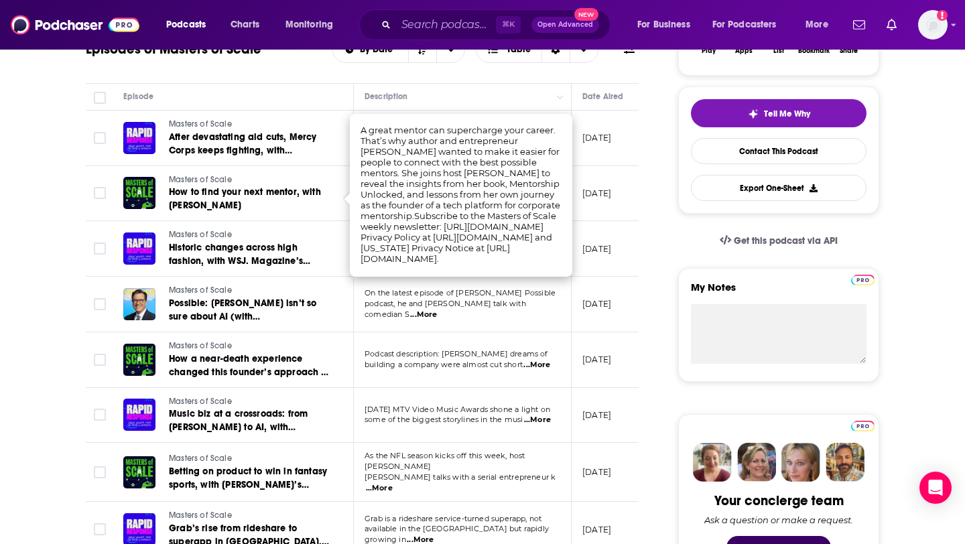
scroll to position [0, 0]
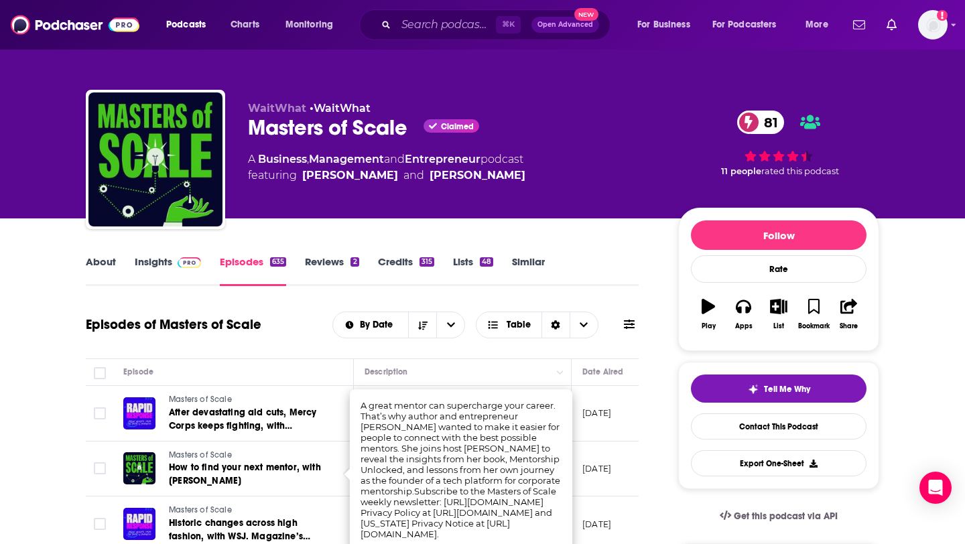
click at [616, 171] on div "A Business , Management and Entrepreneur podcast featuring Reid Hoffman and Bob…" at bounding box center [452, 167] width 409 height 32
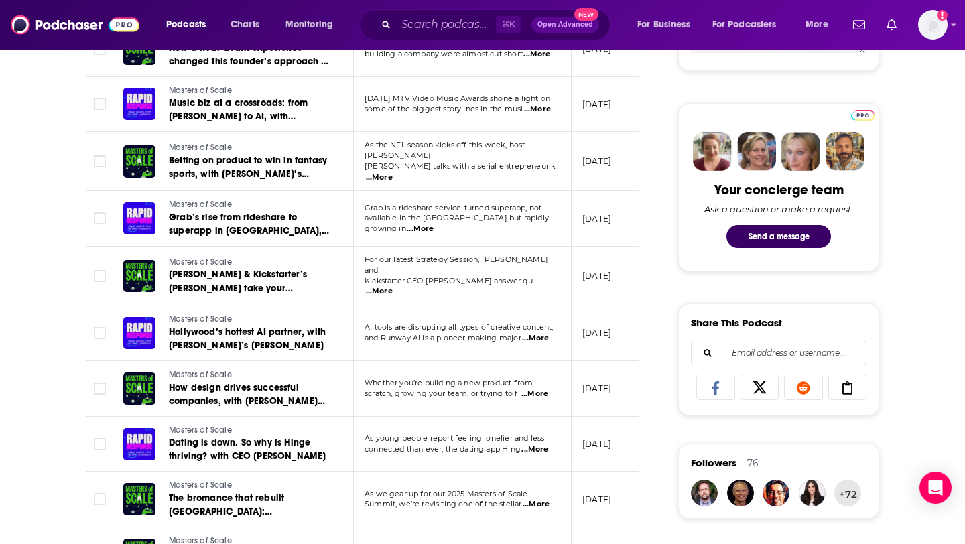
scroll to position [595, 0]
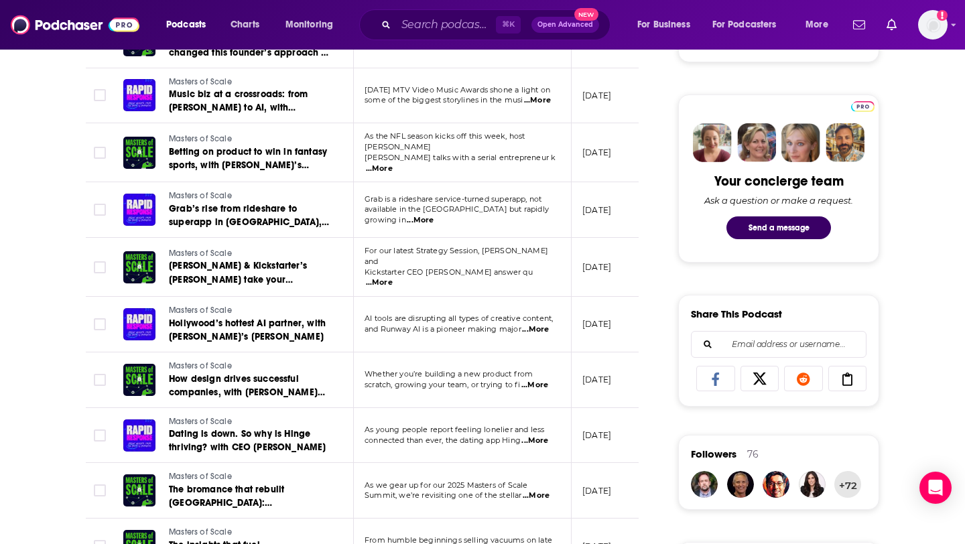
click at [433, 215] on span "...More" at bounding box center [420, 220] width 27 height 11
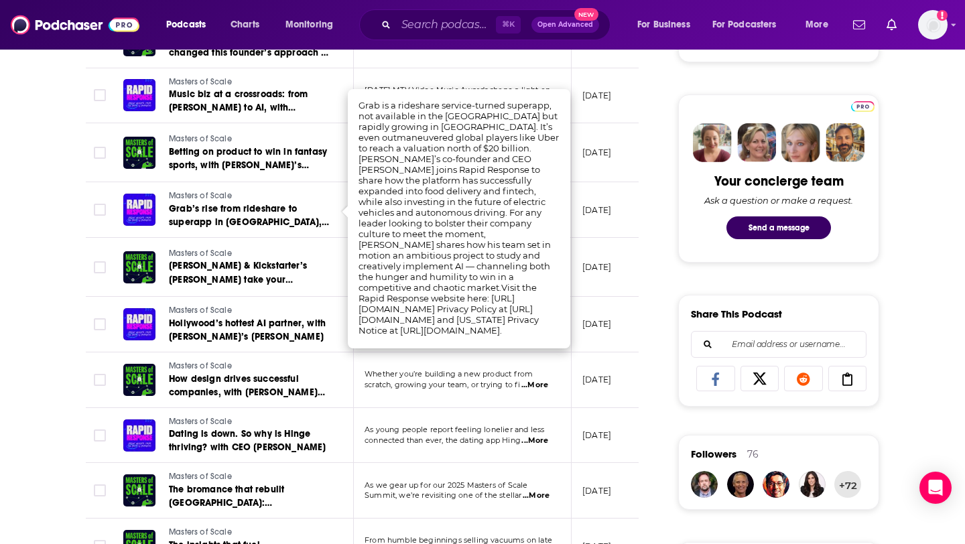
scroll to position [581, 0]
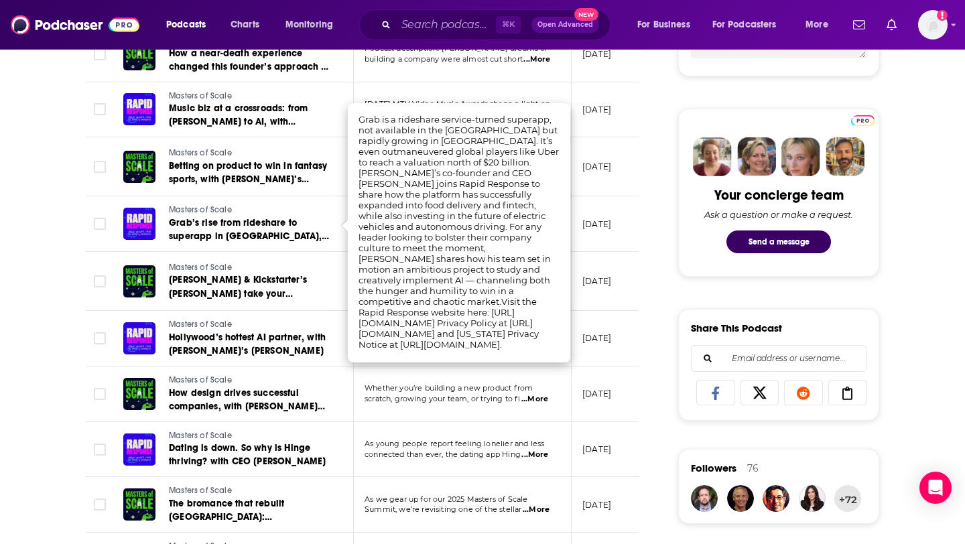
click at [26, 131] on div "About Insights Episodes 635 Reviews 2 Credits 315 Lists 48 Similar Episodes of …" at bounding box center [482, 534] width 965 height 1793
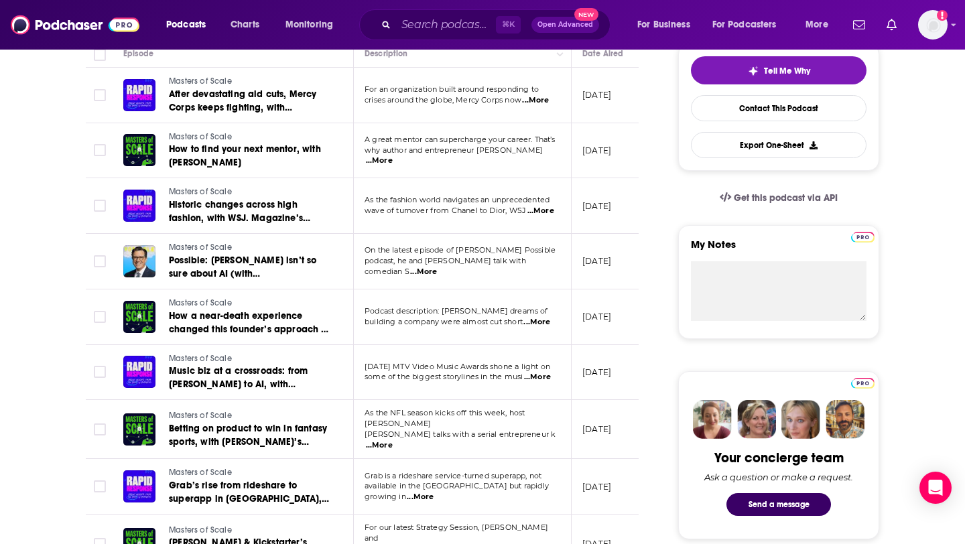
scroll to position [320, 0]
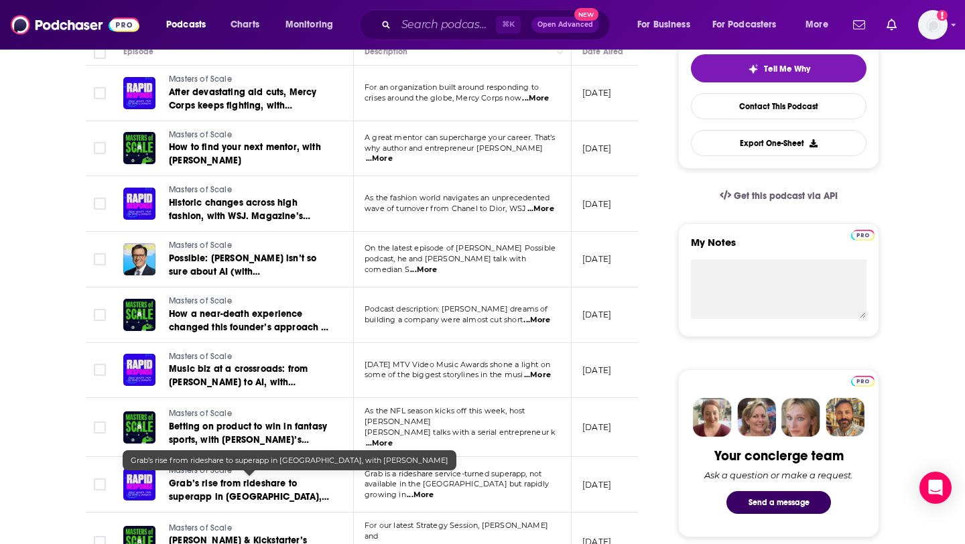
click at [231, 492] on span "Grab’s rise from rideshare to superapp in Asia, with Anthony Tan" at bounding box center [249, 497] width 160 height 38
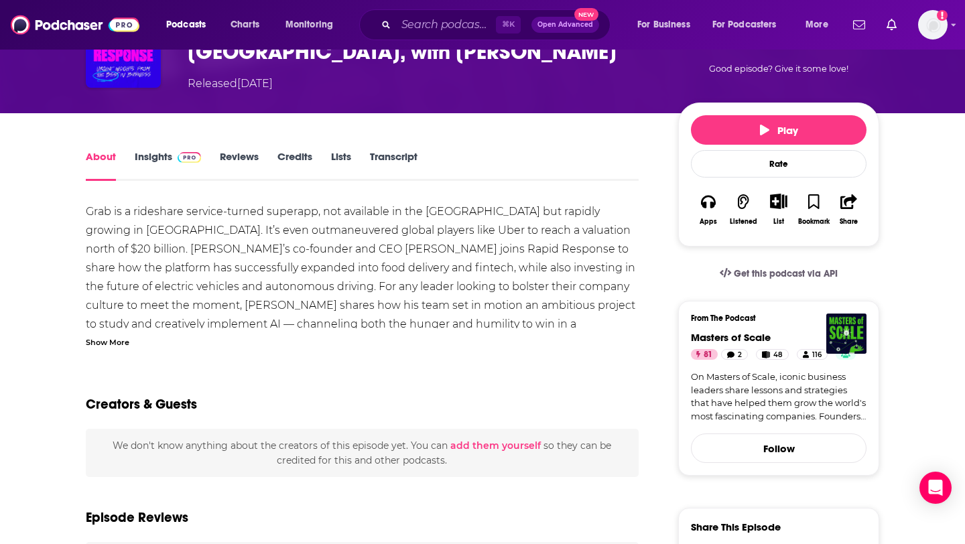
scroll to position [107, 0]
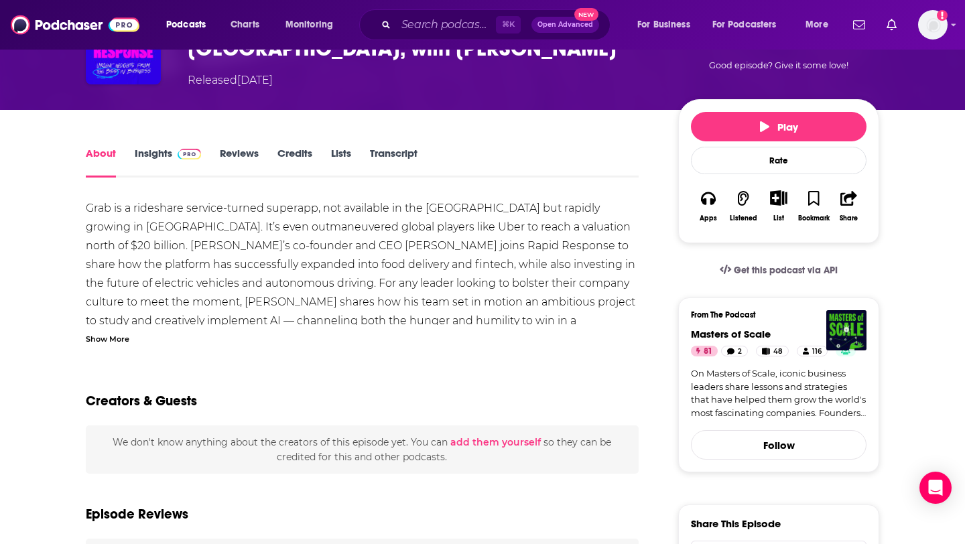
click at [114, 341] on div "Show More" at bounding box center [108, 338] width 44 height 13
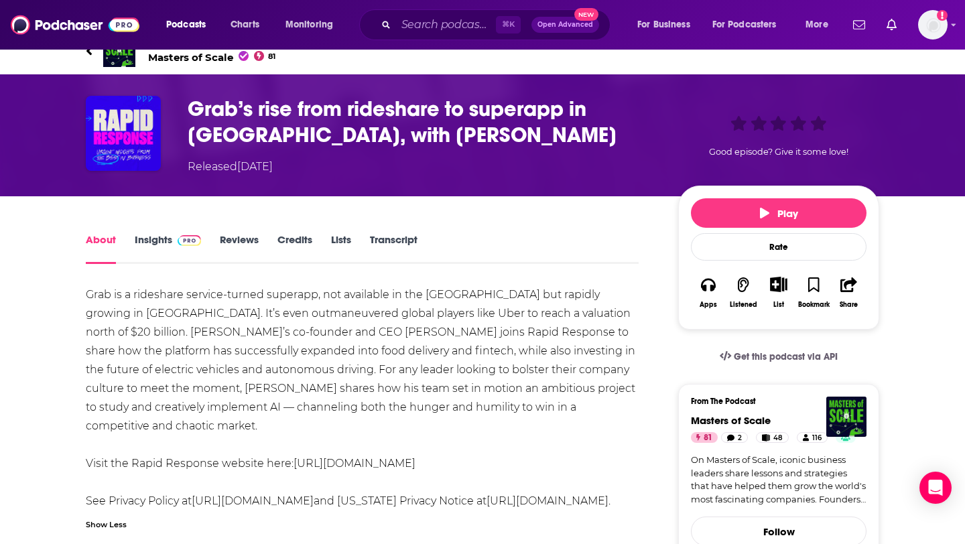
scroll to position [0, 0]
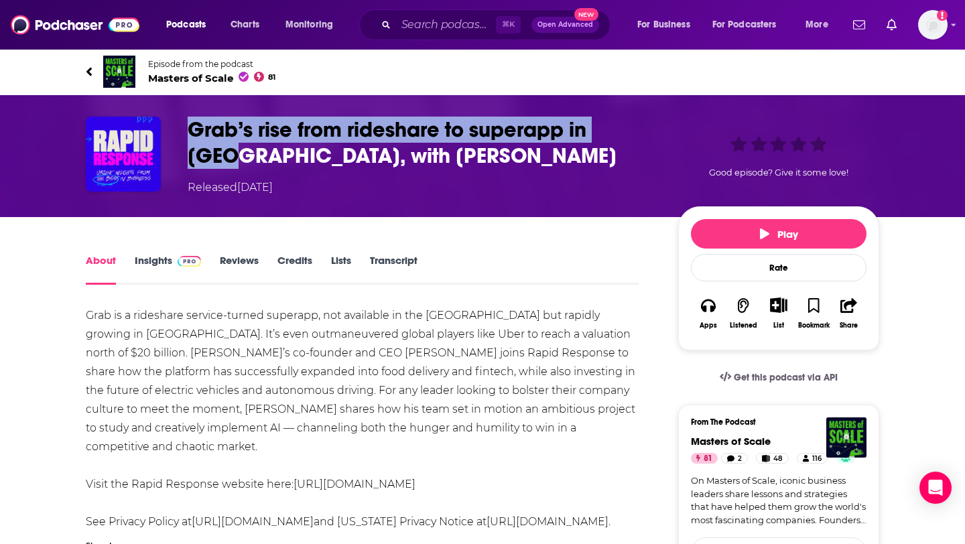
drag, startPoint x: 184, startPoint y: 129, endPoint x: 636, endPoint y: 137, distance: 452.9
click at [636, 137] on div "Grab’s rise from rideshare to superapp in Asia, with Anthony Tan Released Tuesd…" at bounding box center [482, 156] width 793 height 79
copy h1 "Grab’s rise from rideshare to superapp in Asia"
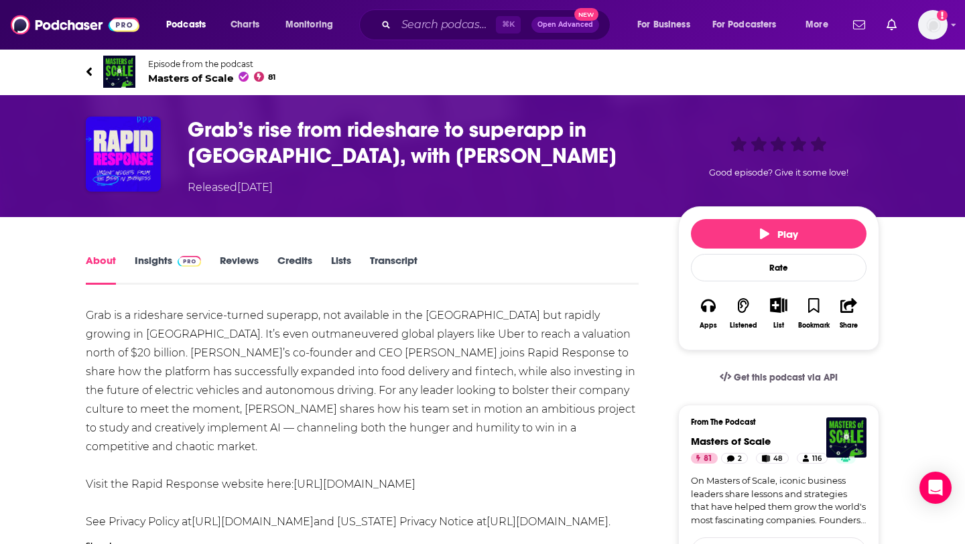
click at [432, 162] on h1 "Grab’s rise from rideshare to superapp in Asia, with Anthony Tan" at bounding box center [422, 143] width 469 height 52
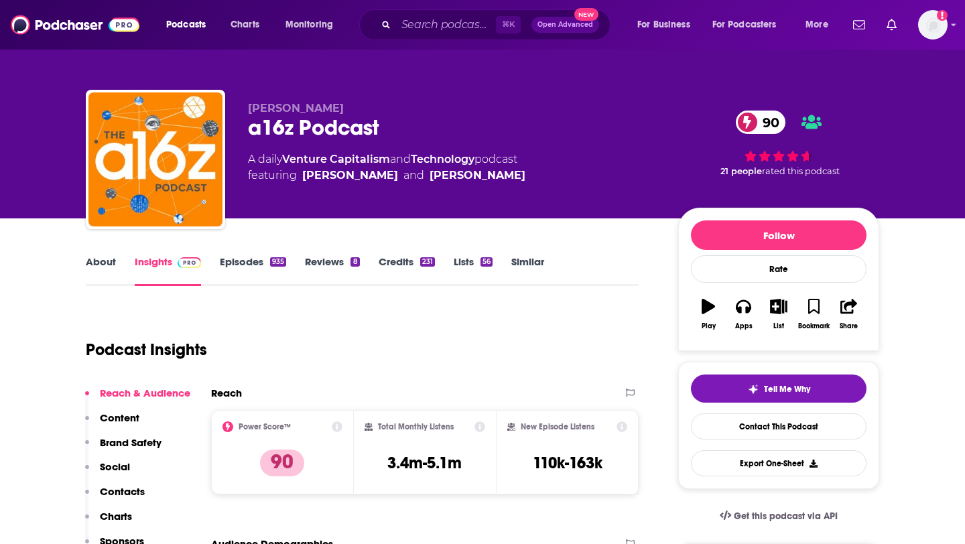
click at [112, 257] on link "About" at bounding box center [101, 270] width 30 height 31
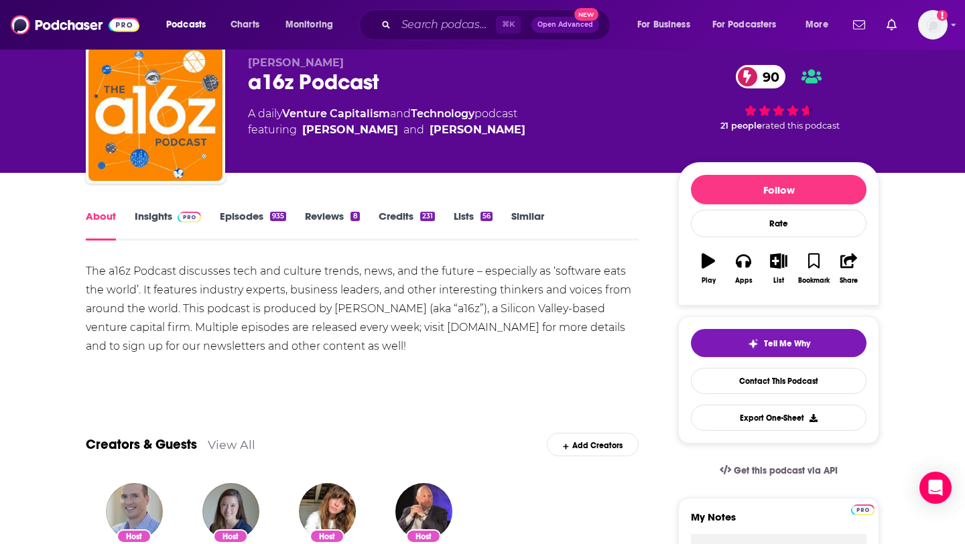
scroll to position [41, 0]
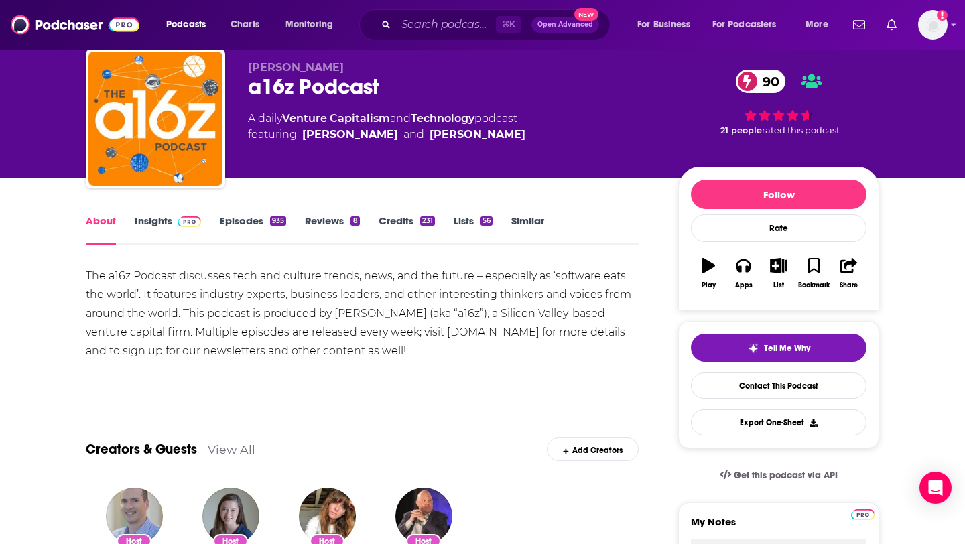
click at [259, 224] on link "Episodes 935" at bounding box center [253, 229] width 66 height 31
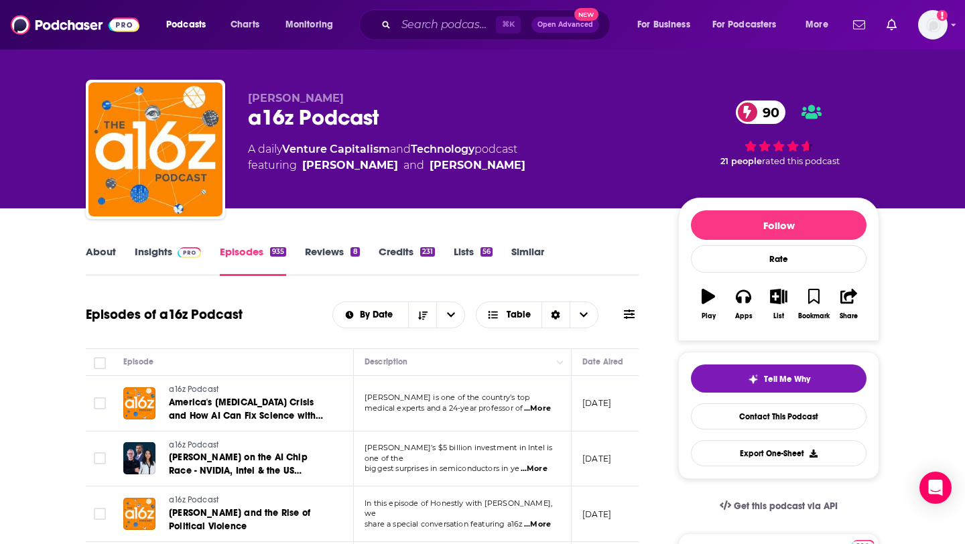
scroll to position [9, 0]
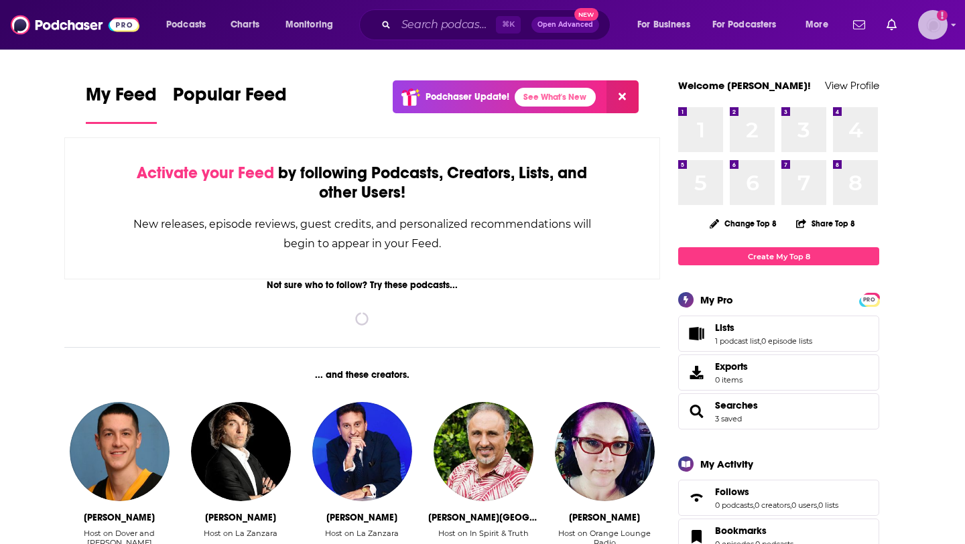
click at [928, 27] on img "Logged in as elliesachs09" at bounding box center [932, 24] width 29 height 29
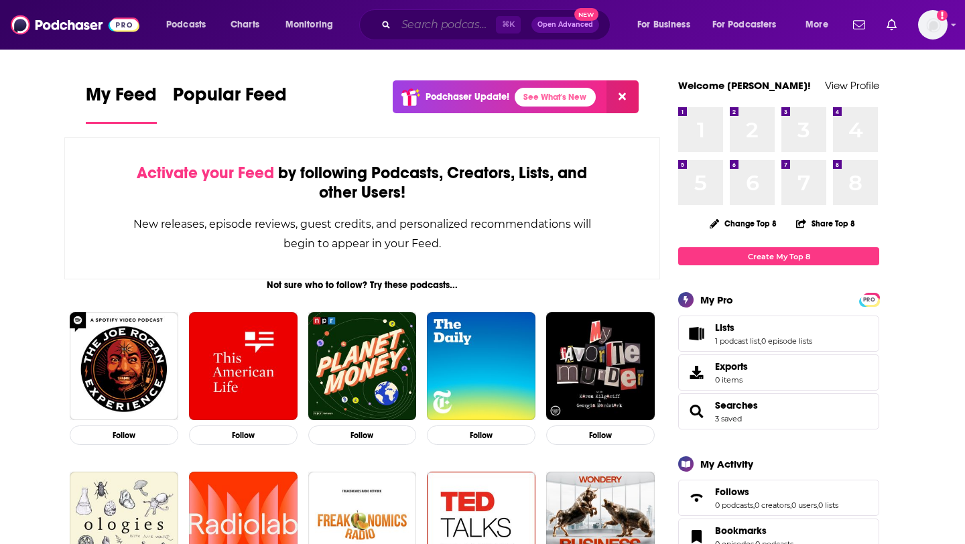
click at [448, 18] on input "Search podcasts, credits, & more..." at bounding box center [446, 24] width 100 height 21
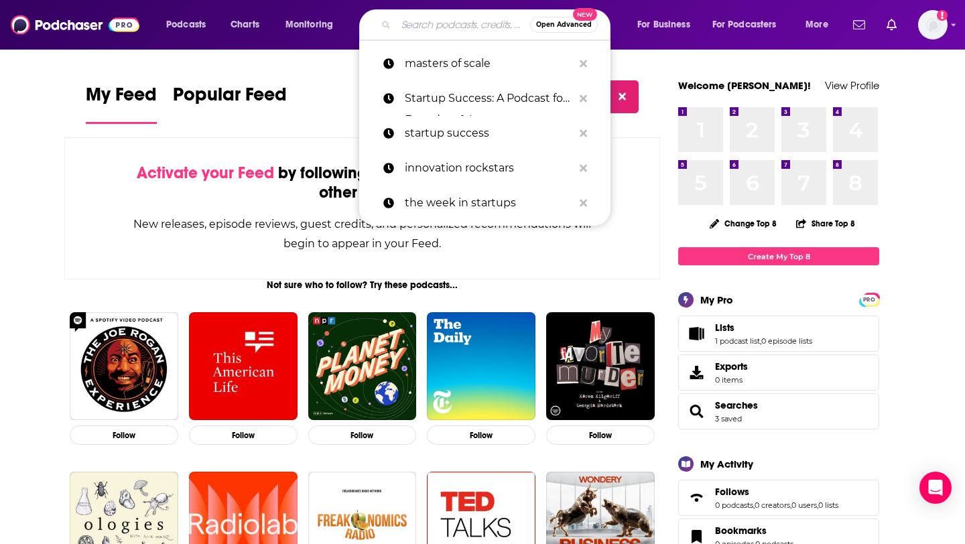
click at [301, 121] on div "My Feed Popular Feed Podchaser Update! See What's New" at bounding box center [362, 103] width 553 height 46
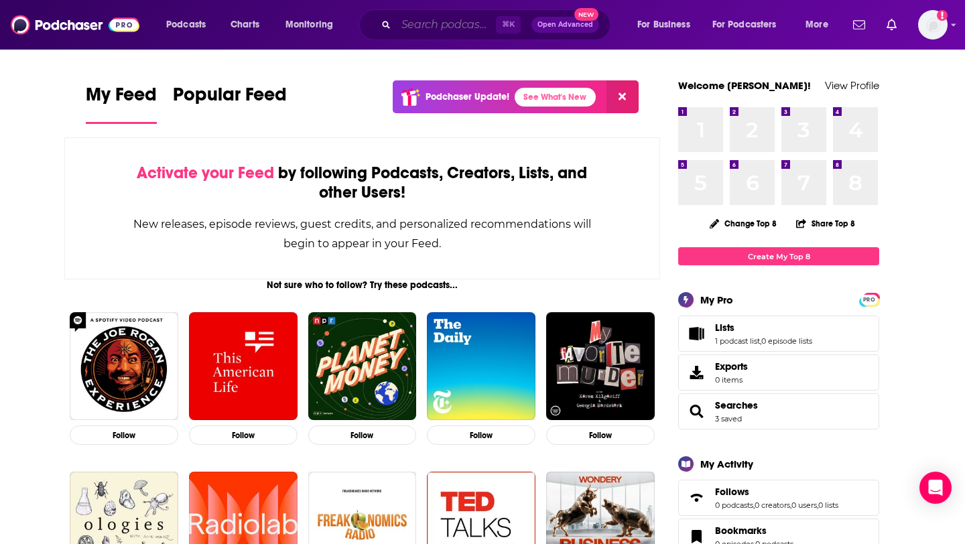
click at [445, 19] on input "Search podcasts, credits, & more..." at bounding box center [446, 24] width 100 height 21
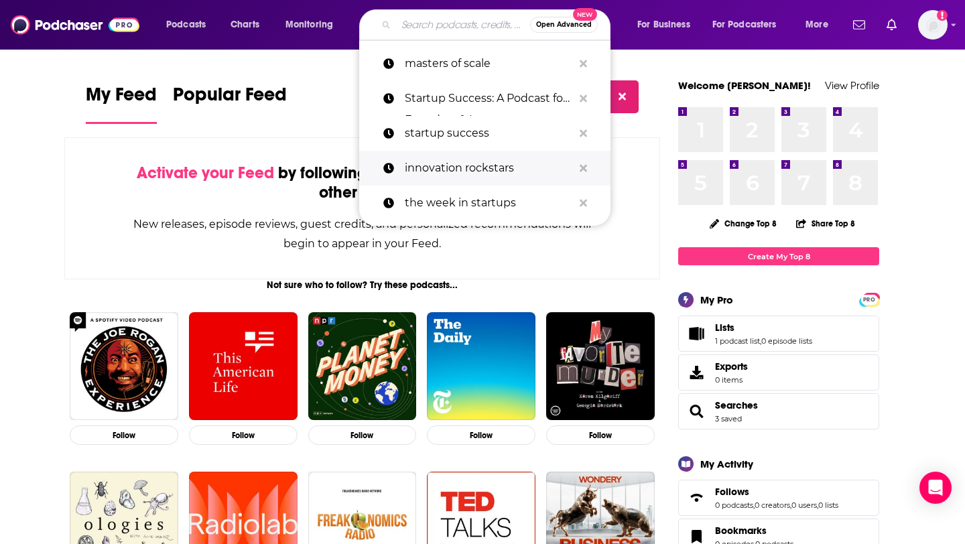
click at [454, 176] on p "innovation rockstars" at bounding box center [489, 168] width 168 height 35
type input "innovation rockstars"
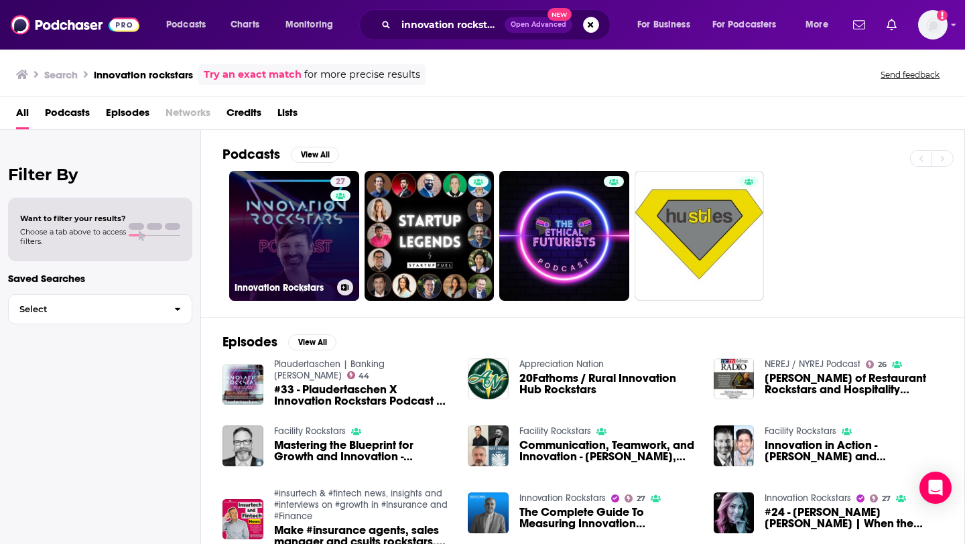
click at [297, 224] on link "27 Innovation Rockstars" at bounding box center [294, 236] width 130 height 130
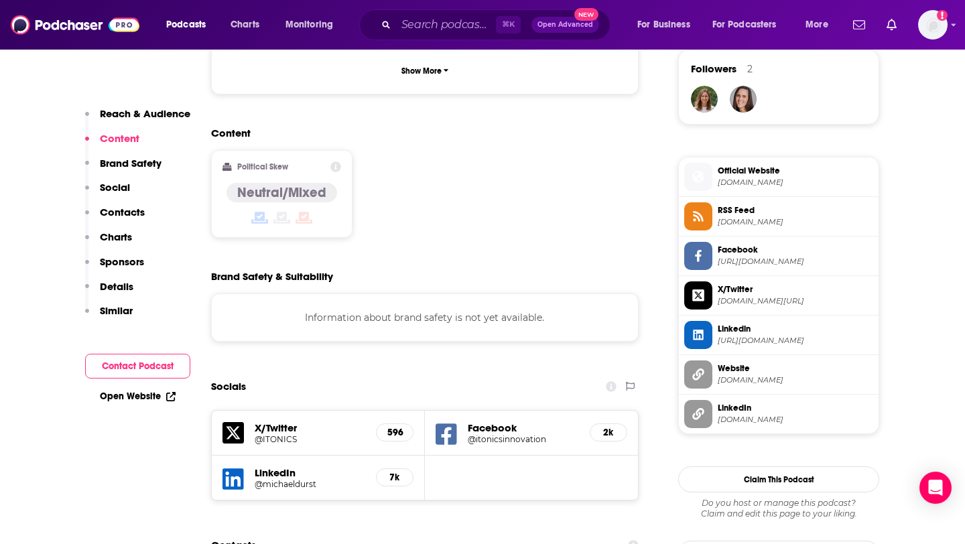
scroll to position [1070, 0]
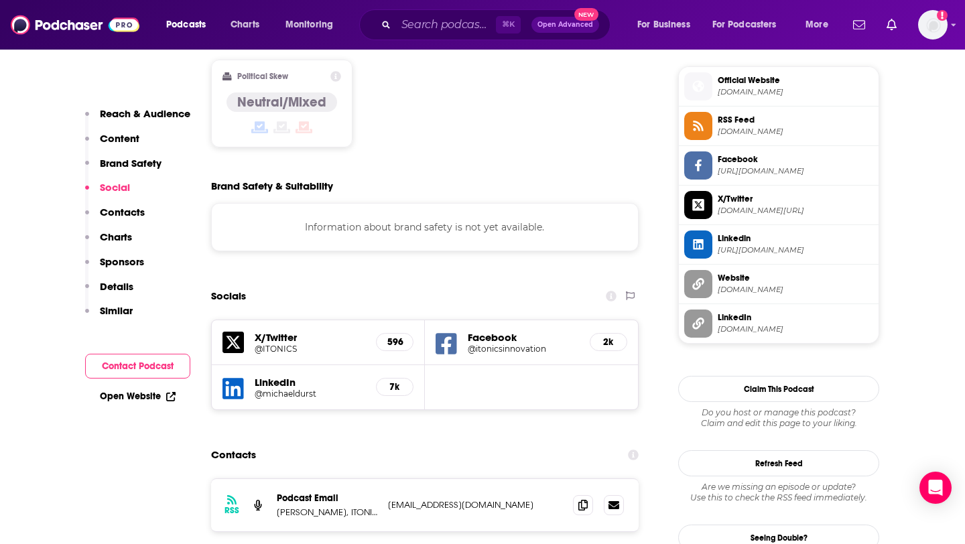
click at [265, 376] on h5 "LinkedIn" at bounding box center [310, 382] width 111 height 13
click at [268, 389] on h5 "@michaeldurst" at bounding box center [310, 394] width 111 height 10
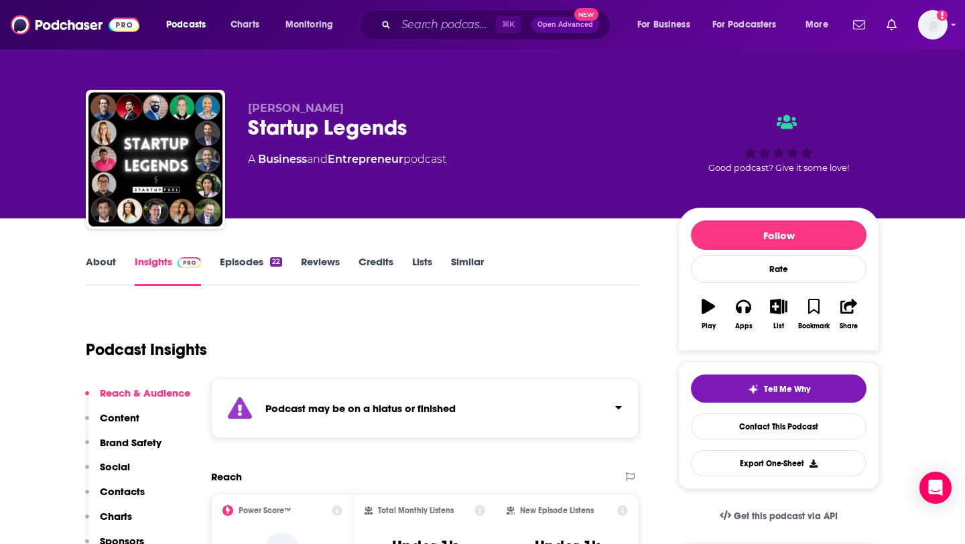
scroll to position [4, 0]
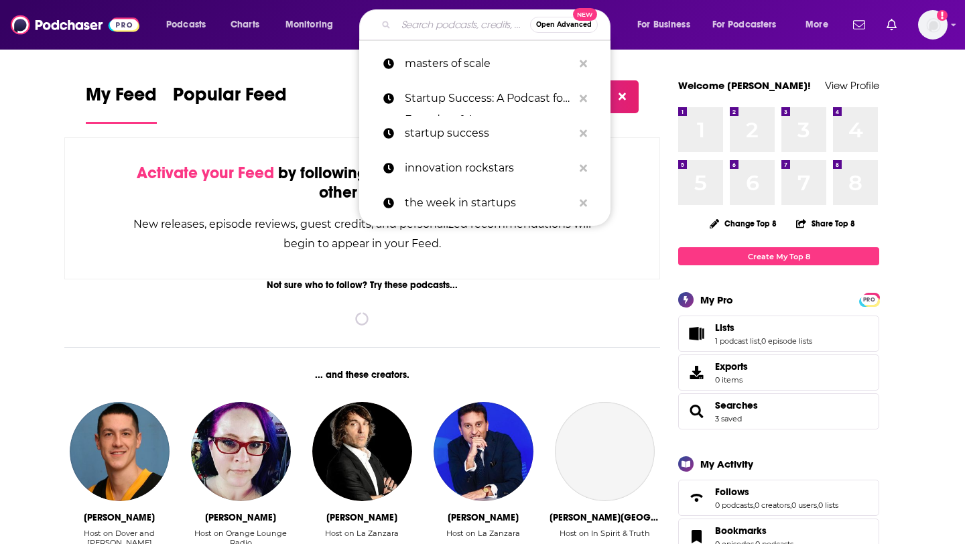
click at [429, 27] on input "Search podcasts, credits, & more..." at bounding box center [463, 24] width 134 height 21
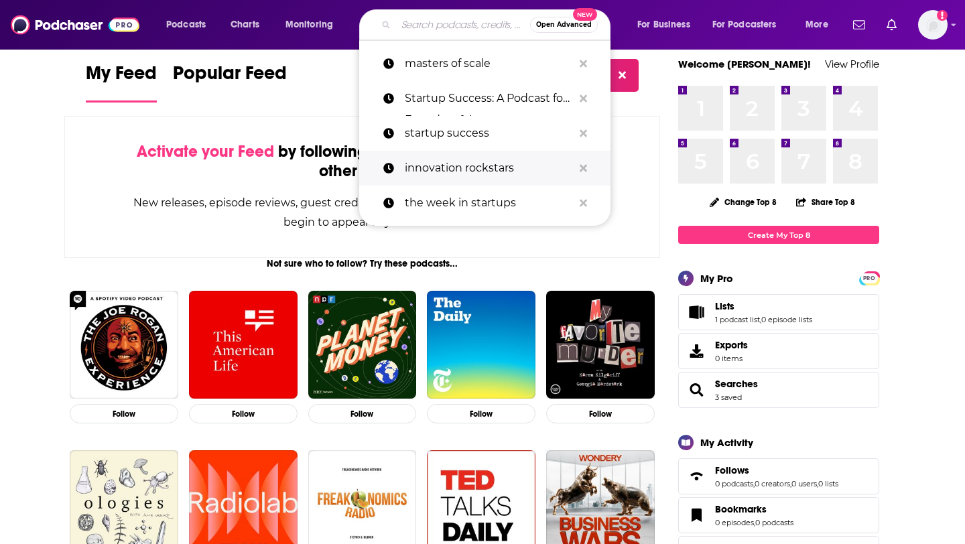
scroll to position [22, 0]
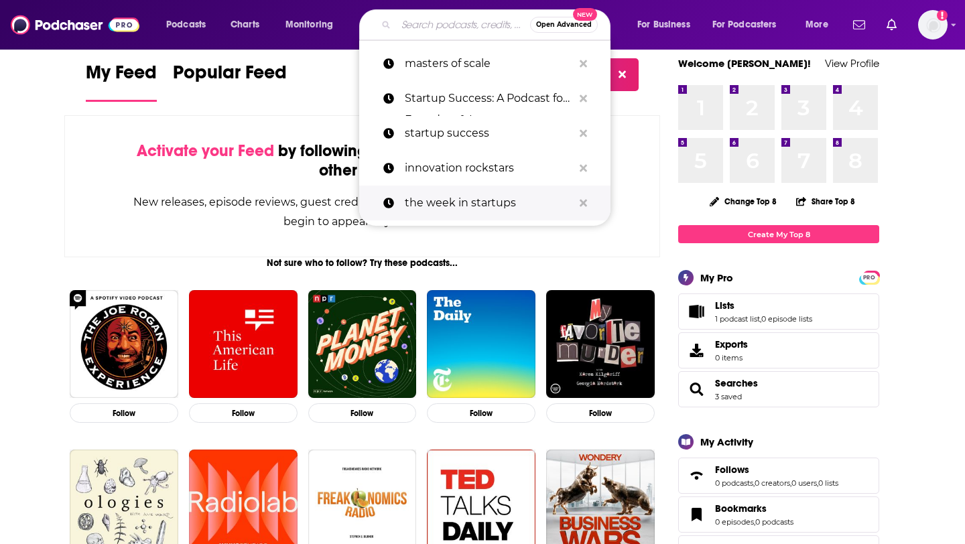
click at [465, 202] on p "the week in startups" at bounding box center [489, 203] width 168 height 35
type input "the week in startups"
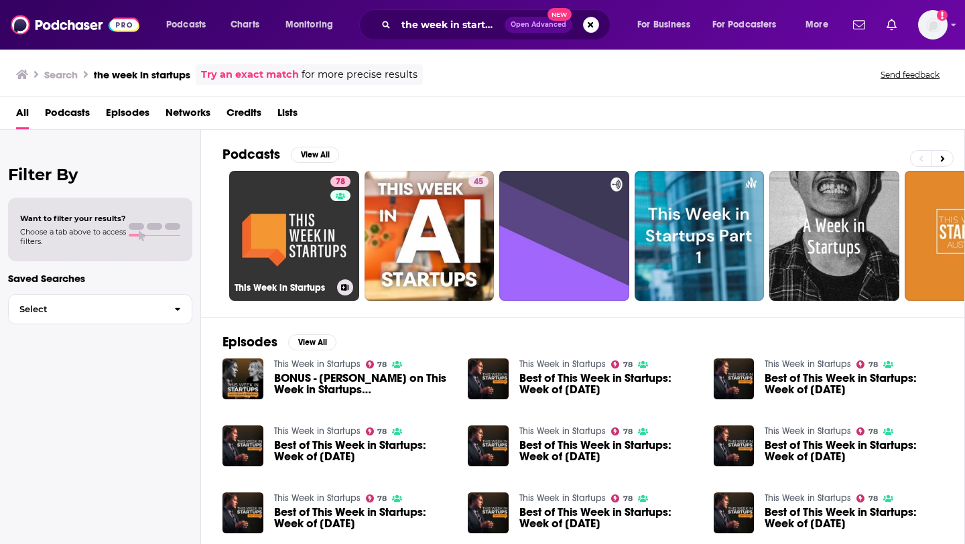
click at [284, 190] on link "78 This Week in Startups" at bounding box center [294, 236] width 130 height 130
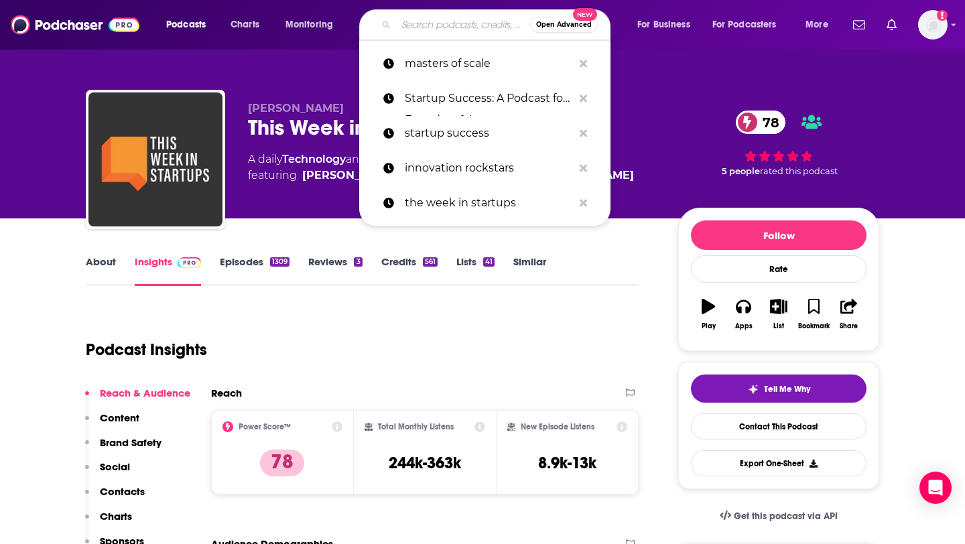
click at [466, 24] on input "Search podcasts, credits, & more..." at bounding box center [463, 24] width 134 height 21
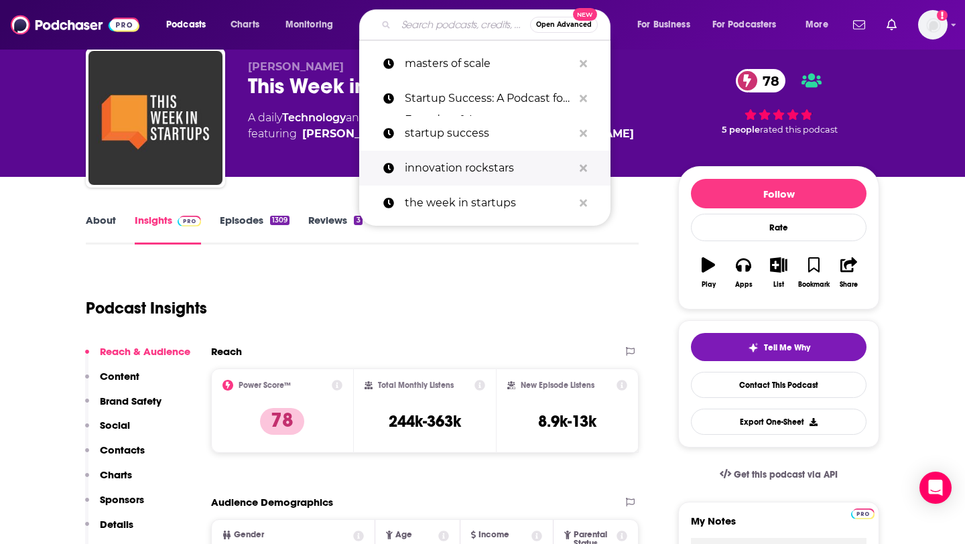
scroll to position [36, 0]
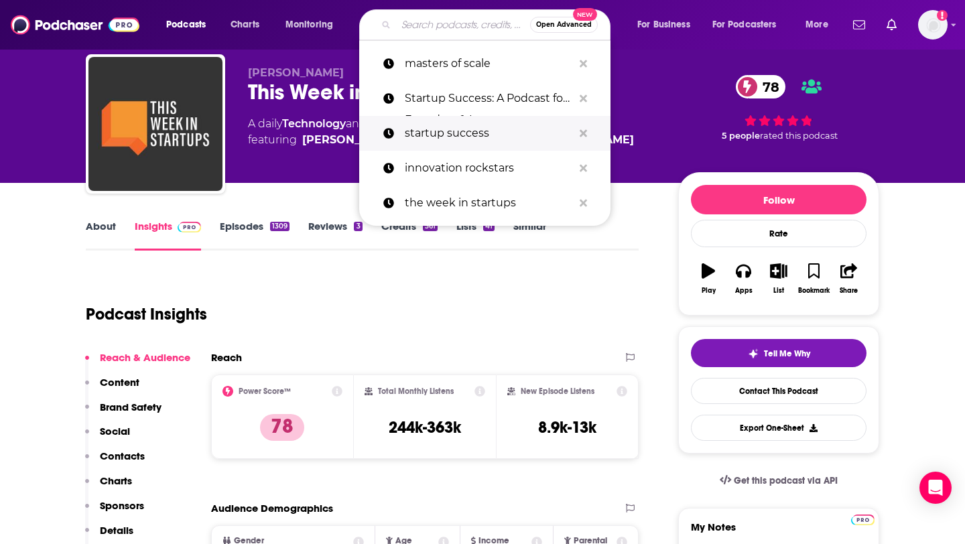
click at [460, 133] on p "startup success" at bounding box center [489, 133] width 168 height 35
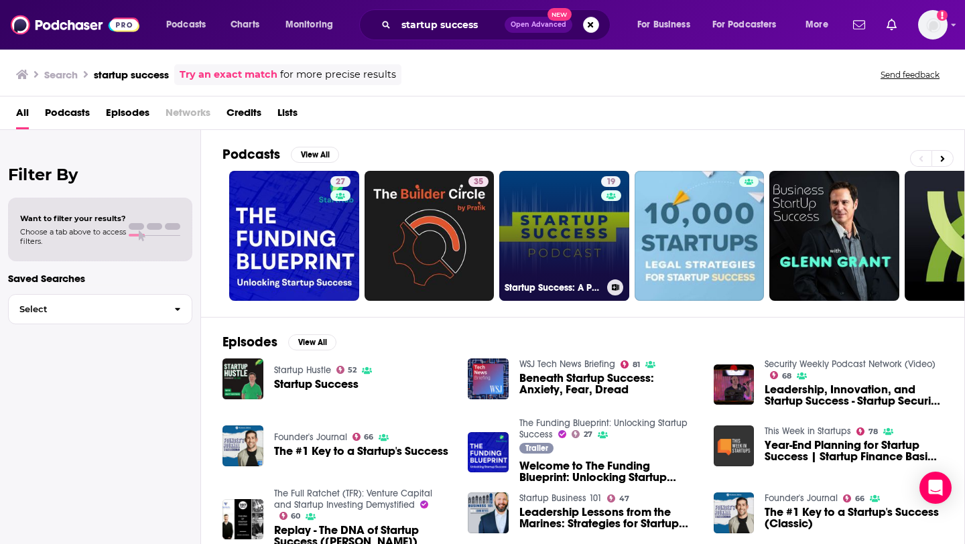
click at [526, 245] on link "19 Startup Success: A Podcast for Founders & Investors" at bounding box center [564, 236] width 130 height 130
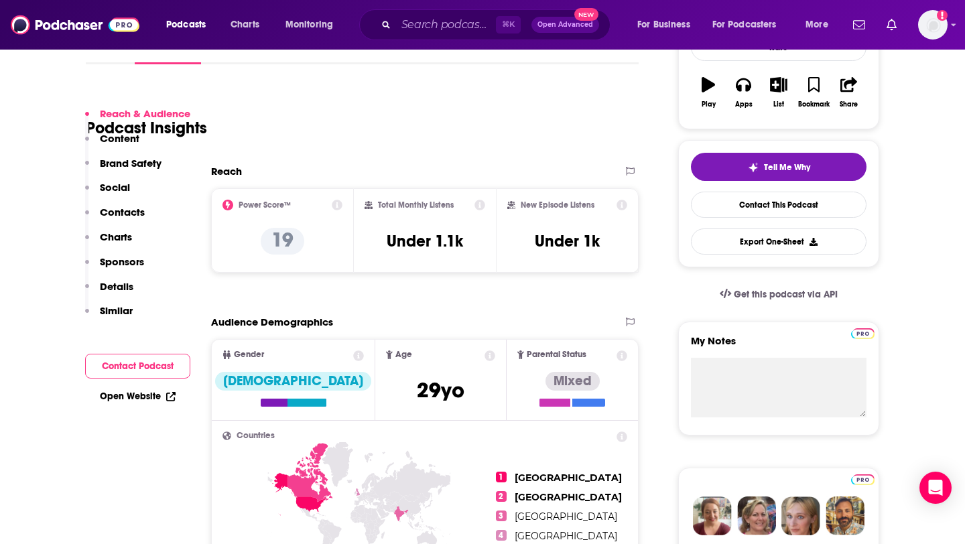
scroll to position [149, 0]
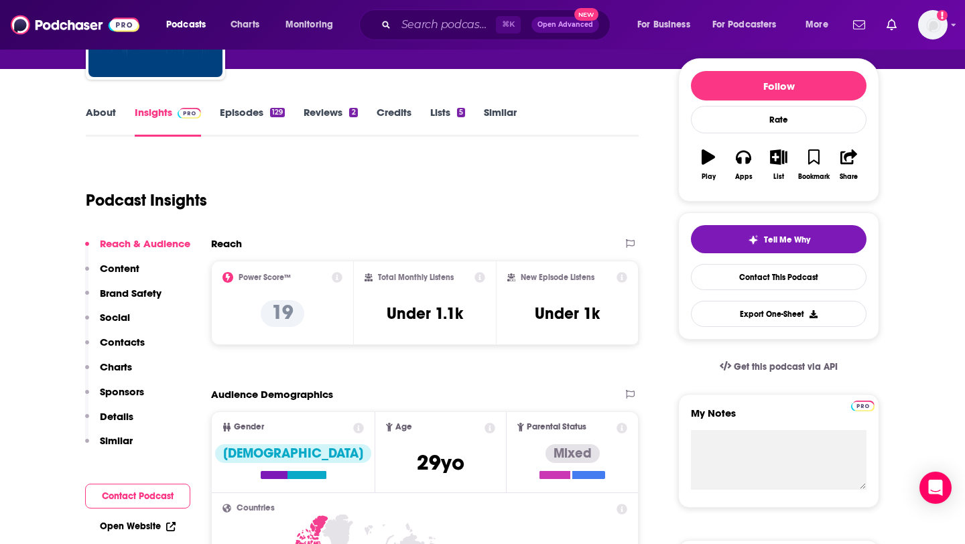
click at [100, 109] on link "About" at bounding box center [101, 121] width 30 height 31
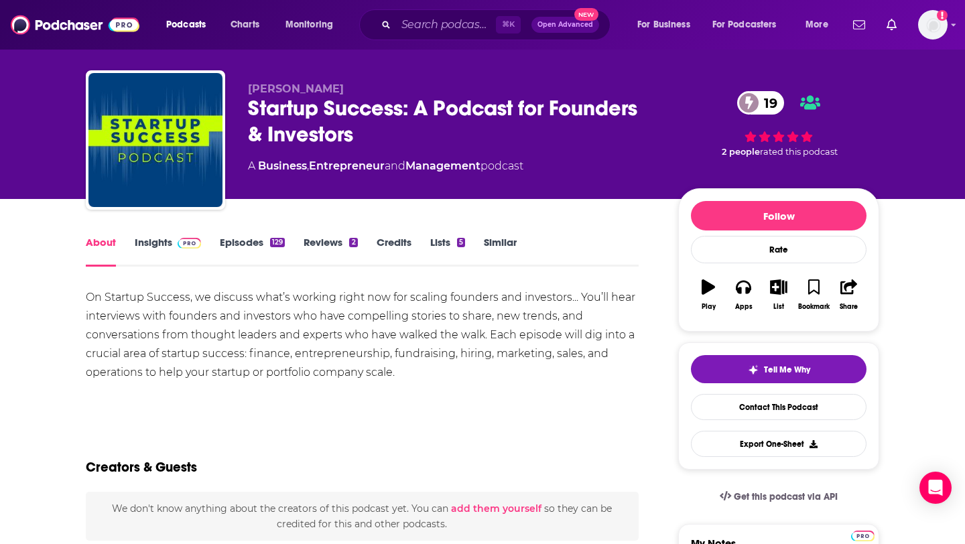
scroll to position [20, 0]
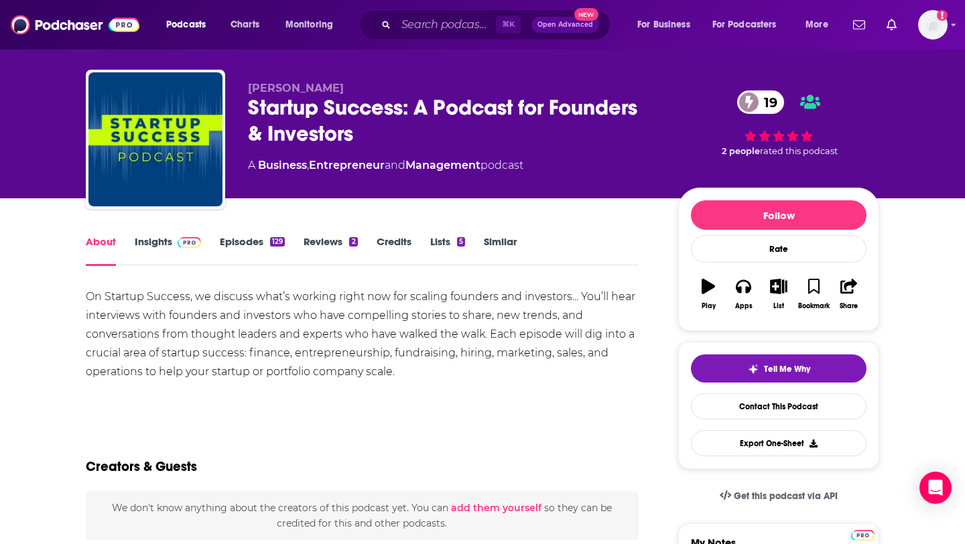
click at [169, 246] on link "Insights" at bounding box center [168, 250] width 66 height 31
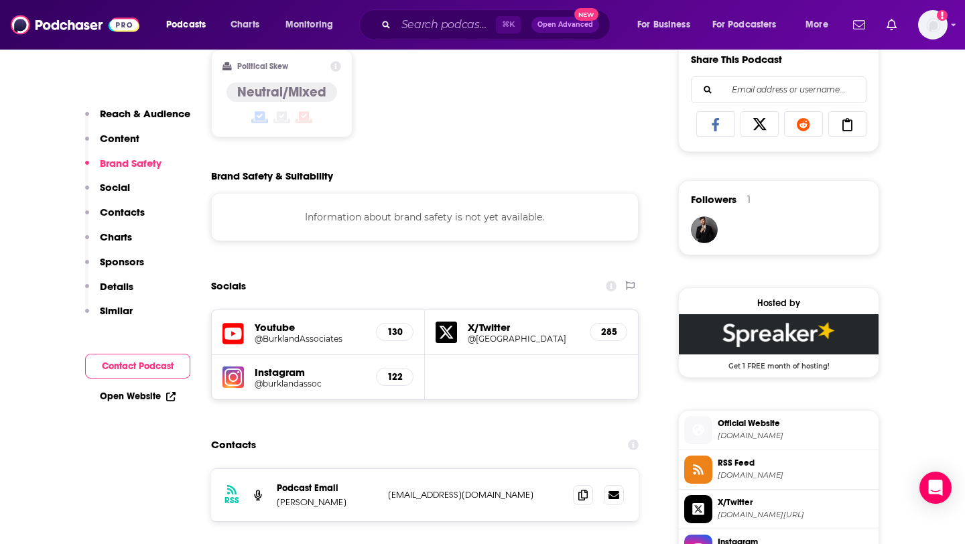
scroll to position [856, 0]
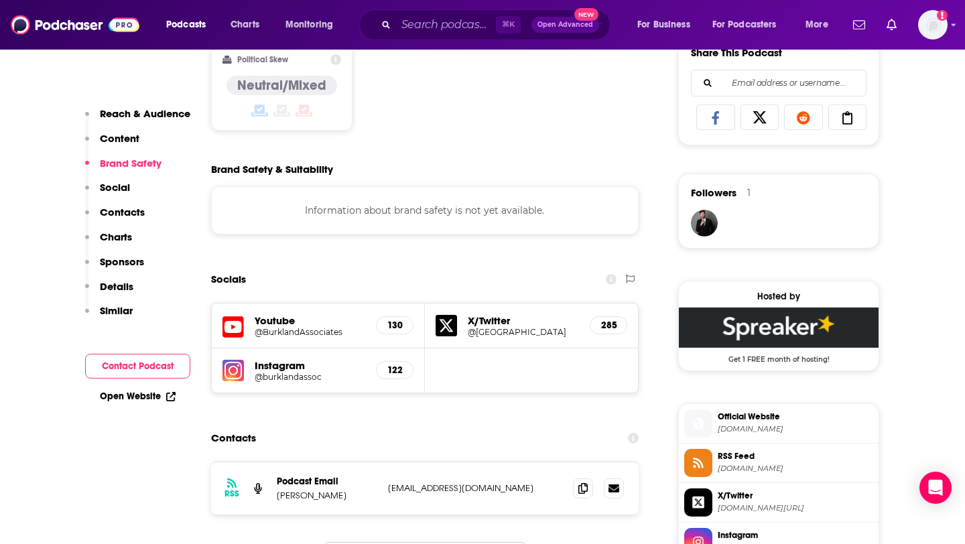
click at [289, 366] on h5 "Instagram" at bounding box center [310, 365] width 111 height 13
click at [299, 372] on h5 "Instagram" at bounding box center [310, 365] width 111 height 13
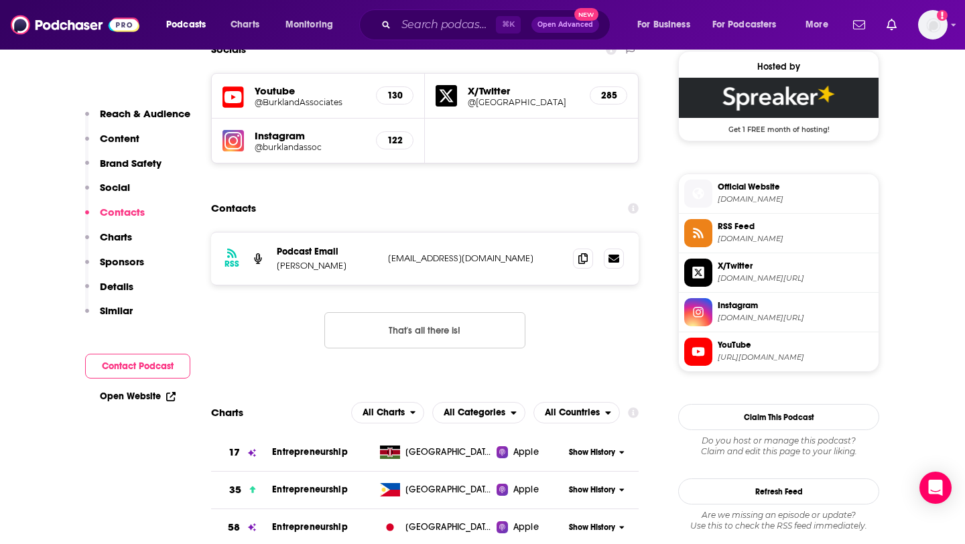
scroll to position [1087, 0]
click at [274, 147] on h5 "@burklandassoc" at bounding box center [310, 146] width 111 height 10
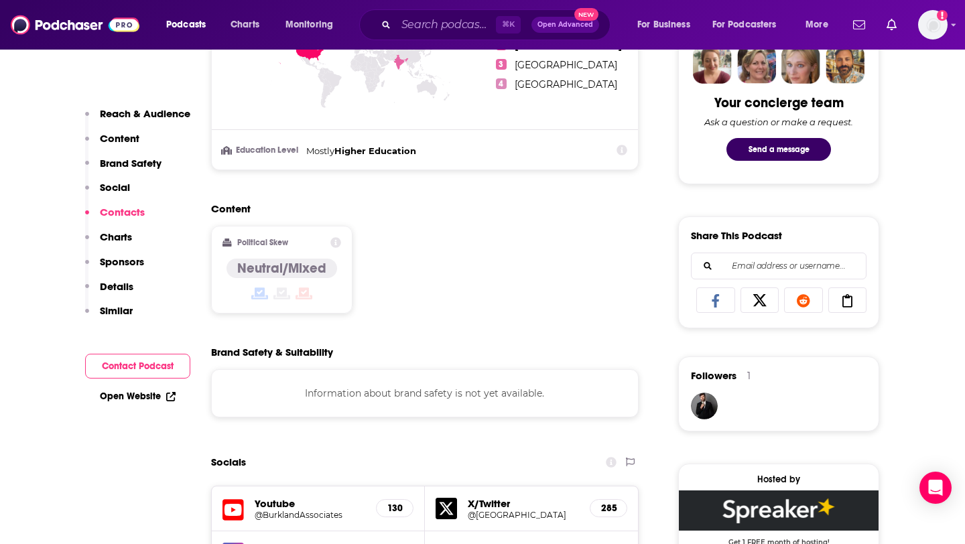
scroll to position [0, 0]
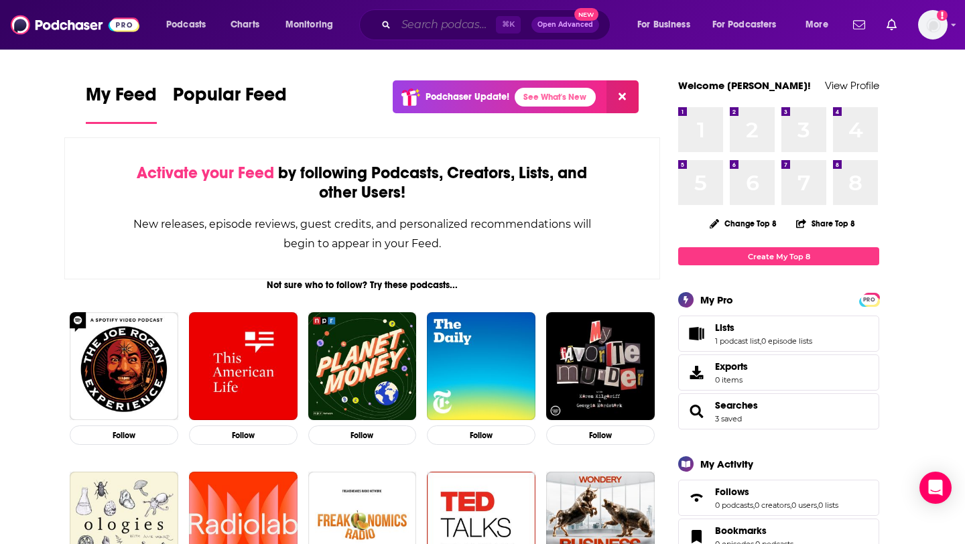
click at [432, 25] on input "Search podcasts, credits, & more..." at bounding box center [446, 24] width 100 height 21
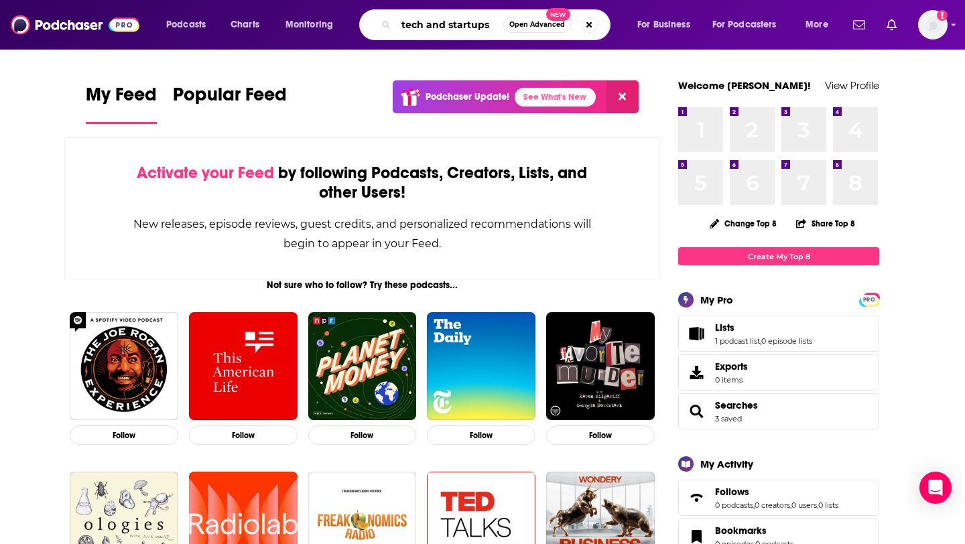
type input "tech and startups"
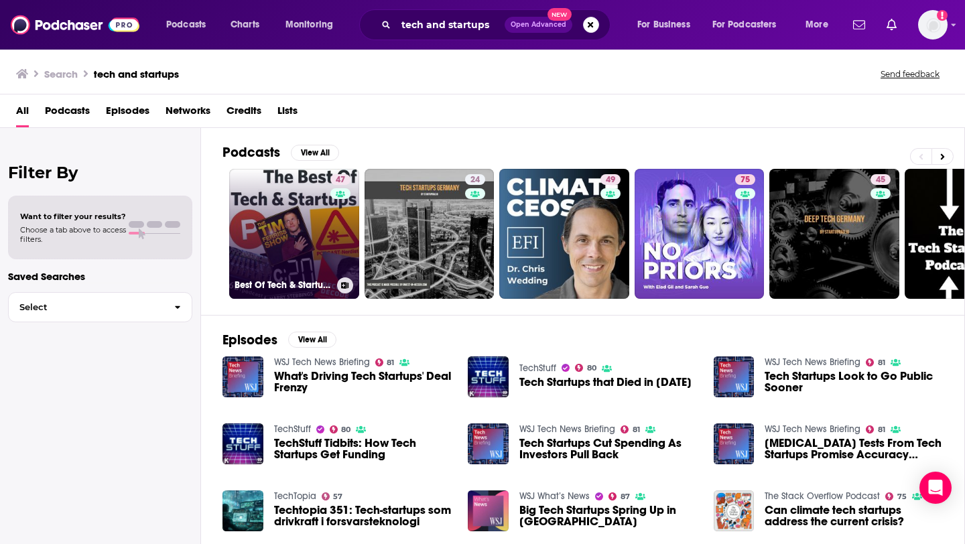
click at [289, 257] on link "47 Best Of Tech & Startups" at bounding box center [294, 234] width 130 height 130
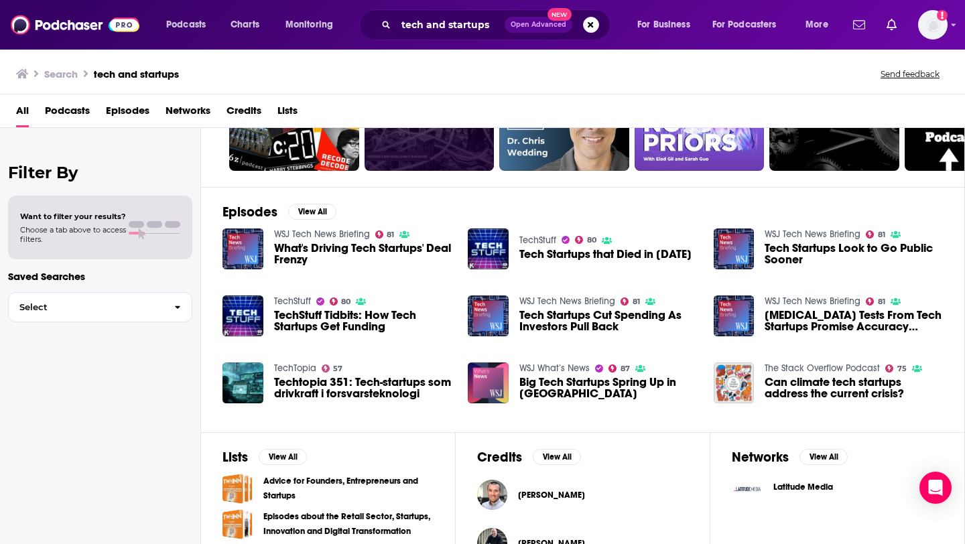
scroll to position [130, 0]
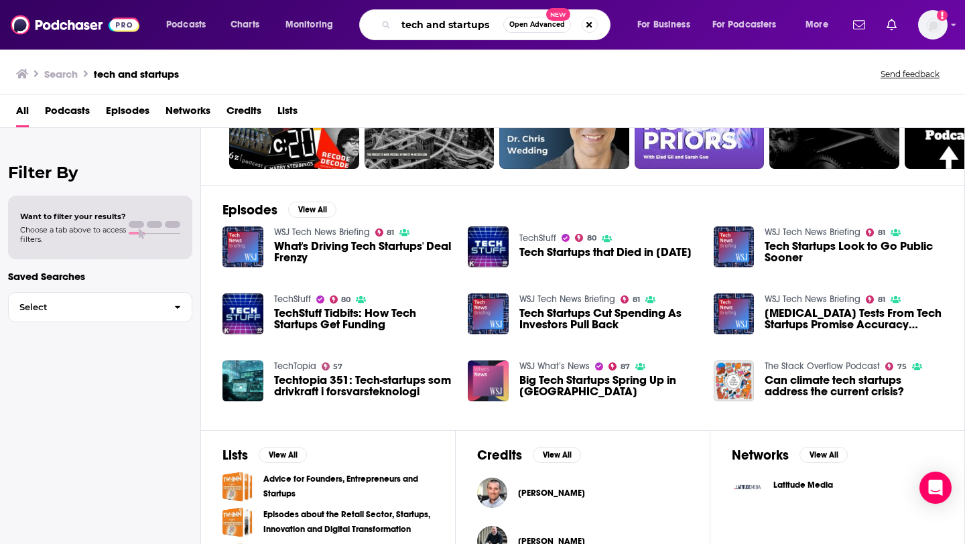
drag, startPoint x: 492, startPoint y: 23, endPoint x: 381, endPoint y: 10, distance: 111.3
click at [381, 10] on div "tech and startups Open Advanced New" at bounding box center [484, 24] width 251 height 31
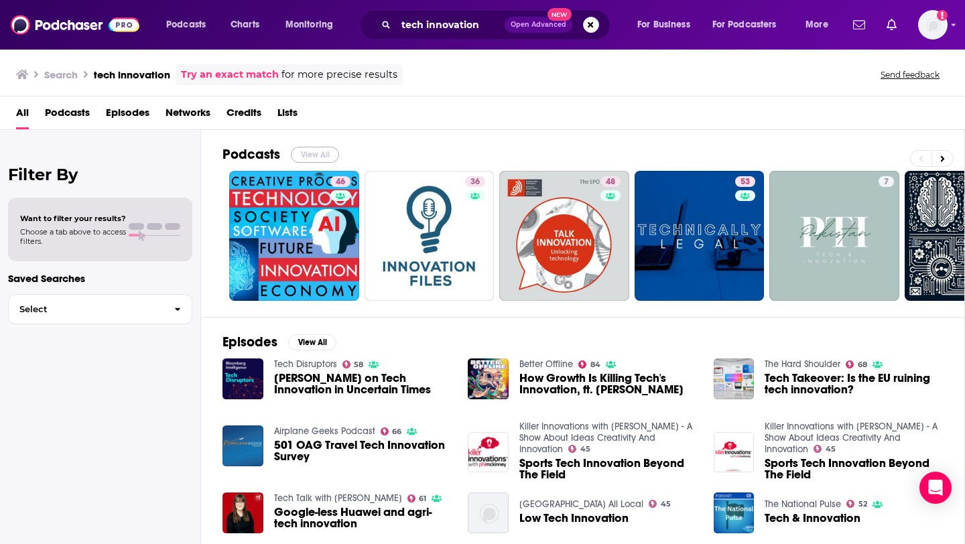
click at [324, 151] on button "View All" at bounding box center [315, 155] width 48 height 16
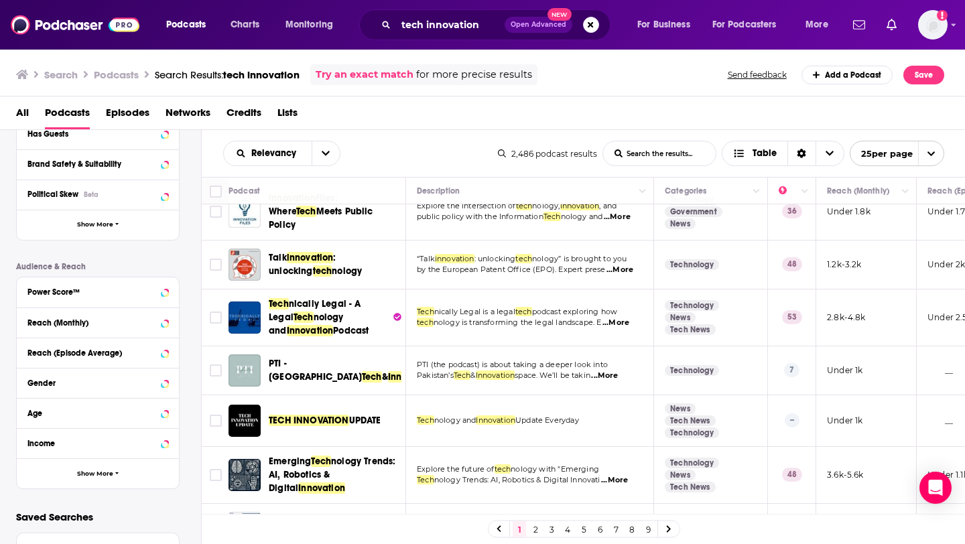
scroll to position [268, 0]
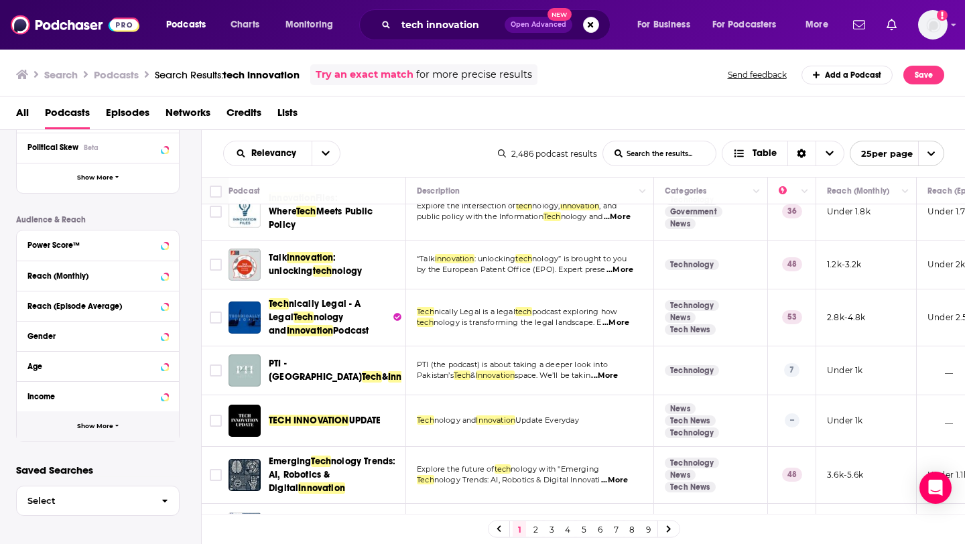
click at [76, 427] on button "Show More" at bounding box center [98, 426] width 162 height 30
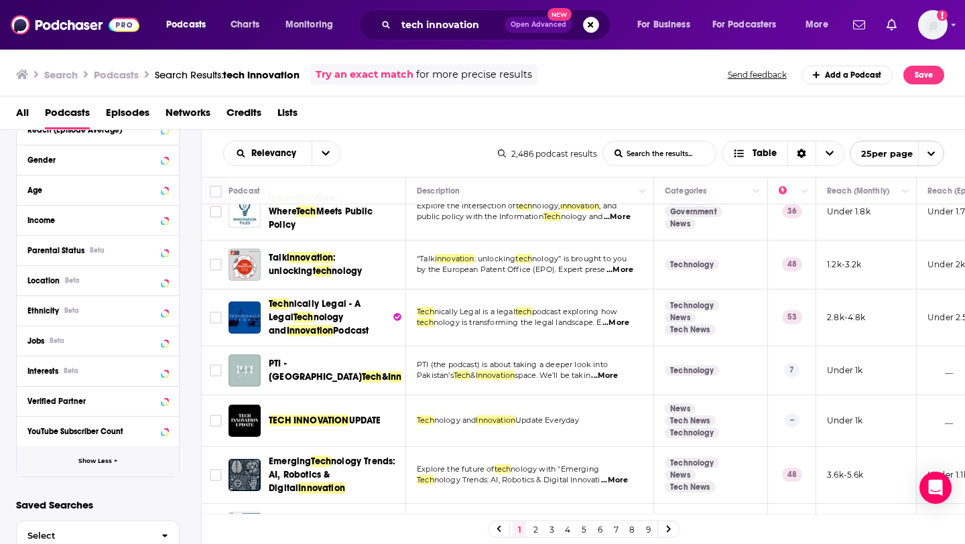
scroll to position [471, 0]
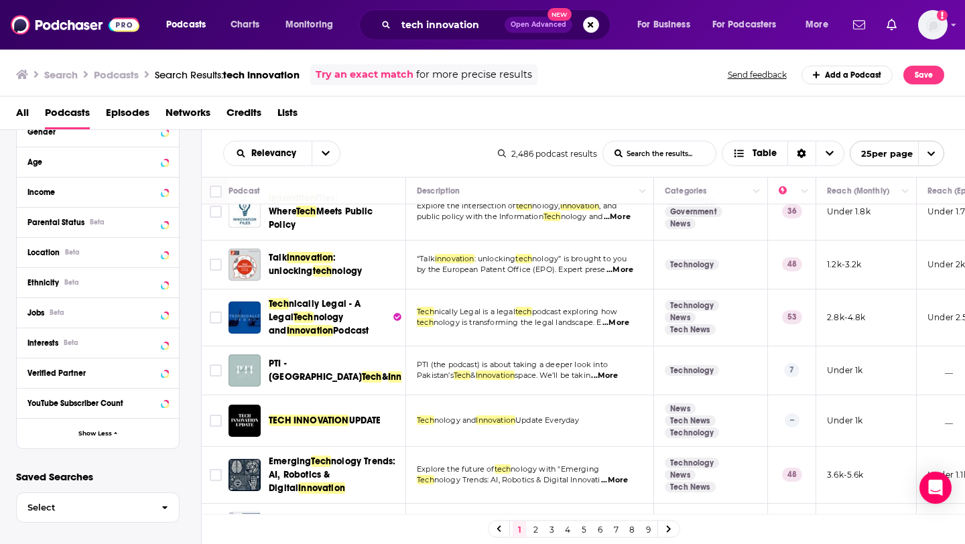
click at [82, 259] on button "Location Beta" at bounding box center [97, 251] width 141 height 17
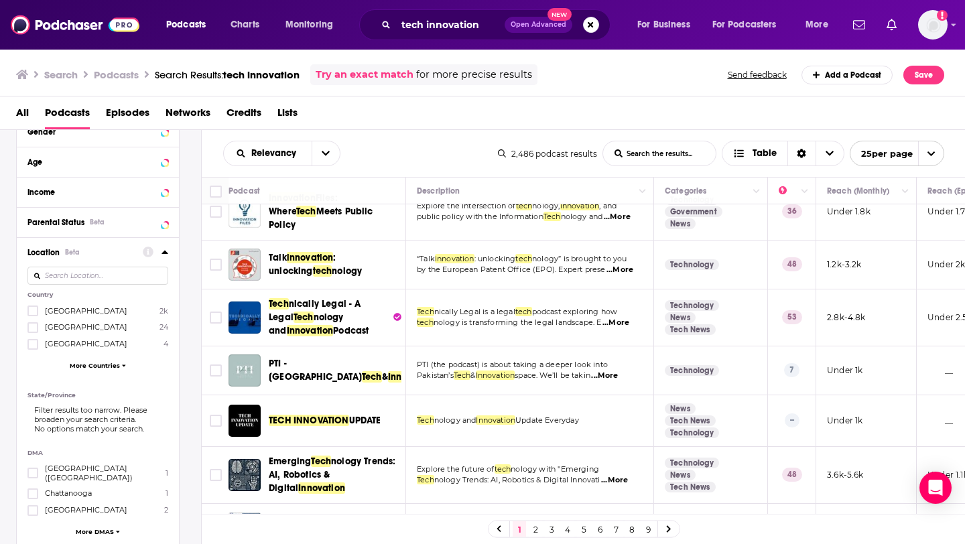
click at [56, 309] on span "[GEOGRAPHIC_DATA]" at bounding box center [86, 310] width 82 height 9
click at [33, 315] on input "multiSelectOption-unitedstates-0" at bounding box center [33, 315] width 0 height 0
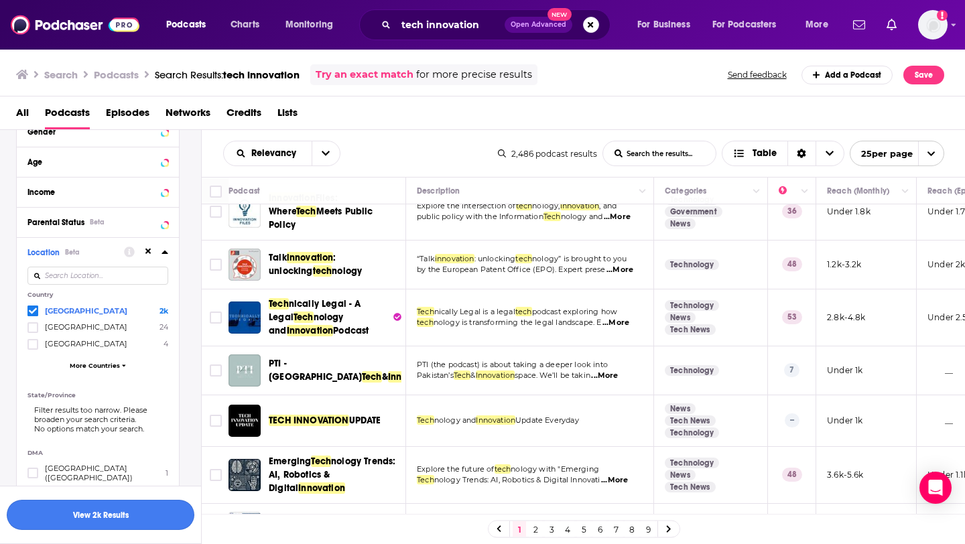
click at [128, 517] on button "View 2k Results" at bounding box center [101, 515] width 188 height 30
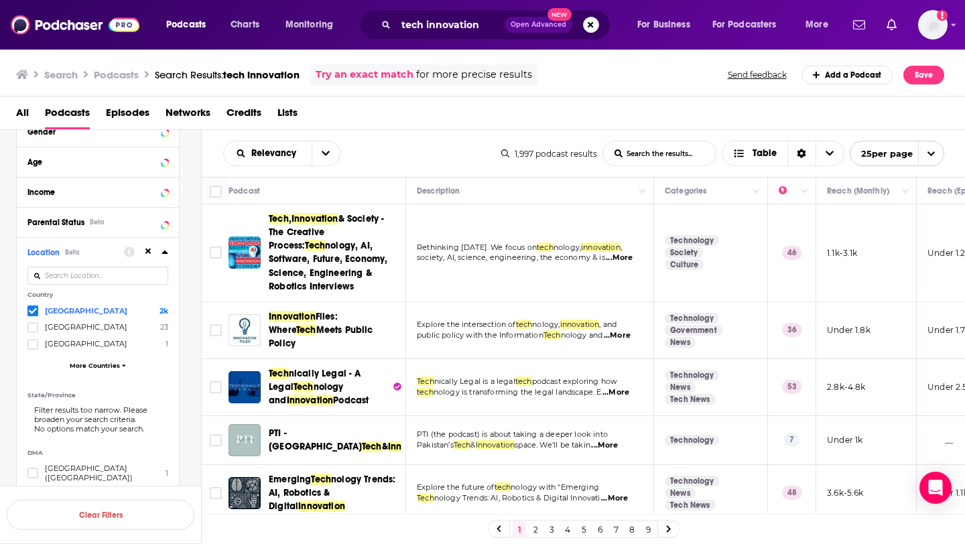
click at [431, 219] on td "Rethinking tomorrow. We focus on tech nology, innovation , society, AI, science…" at bounding box center [530, 252] width 248 height 97
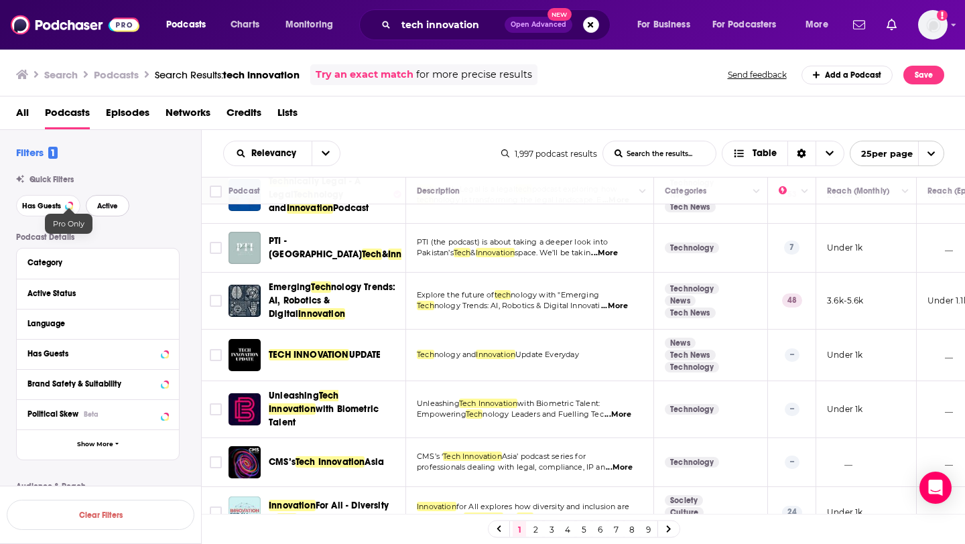
click at [107, 207] on span "Active" at bounding box center [107, 205] width 21 height 7
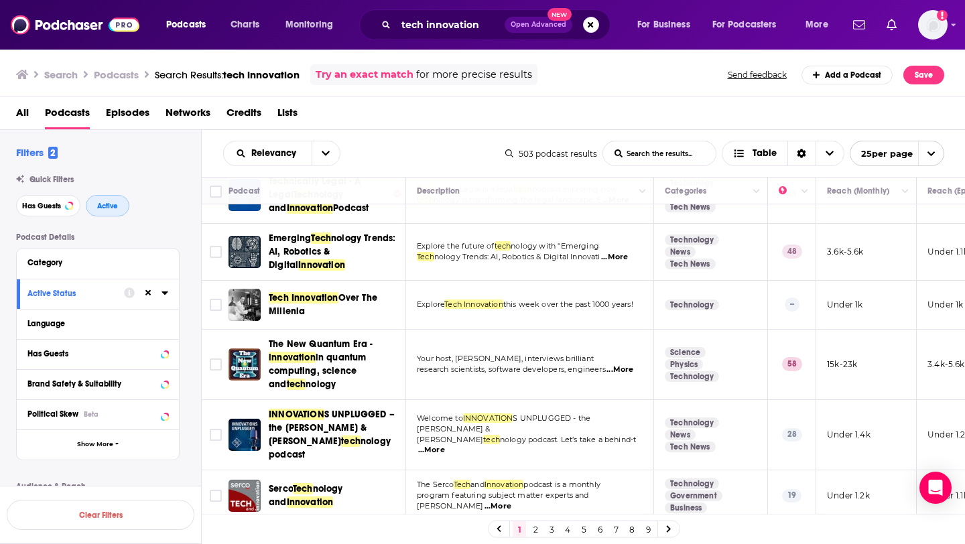
scroll to position [137, 0]
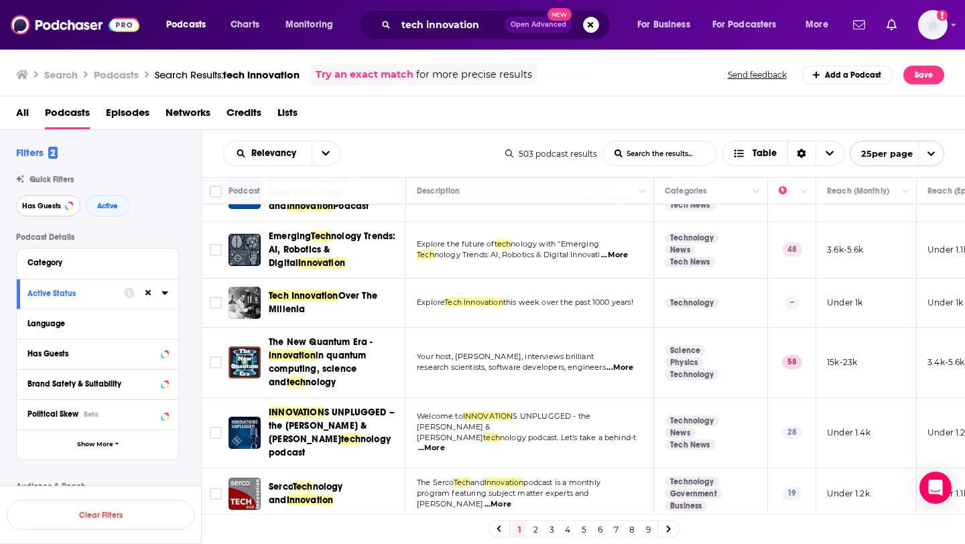
click at [53, 200] on button "Has Guests" at bounding box center [48, 205] width 64 height 21
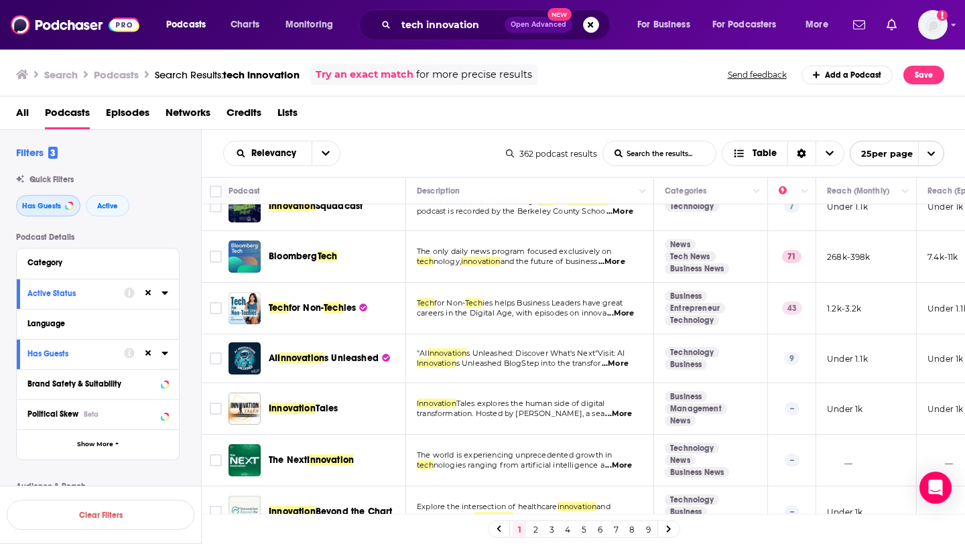
scroll to position [1299, 3]
click at [539, 526] on link "2" at bounding box center [535, 529] width 13 height 16
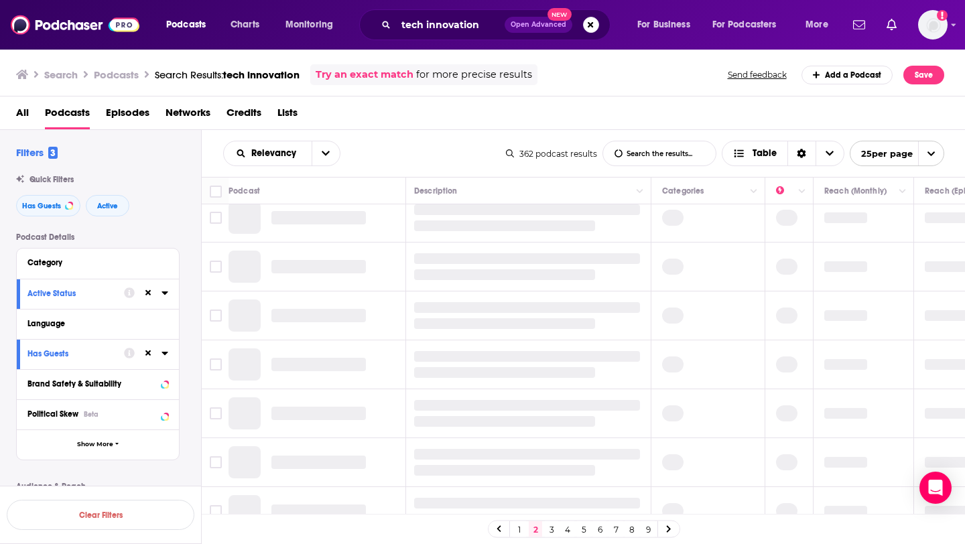
scroll to position [0, 3]
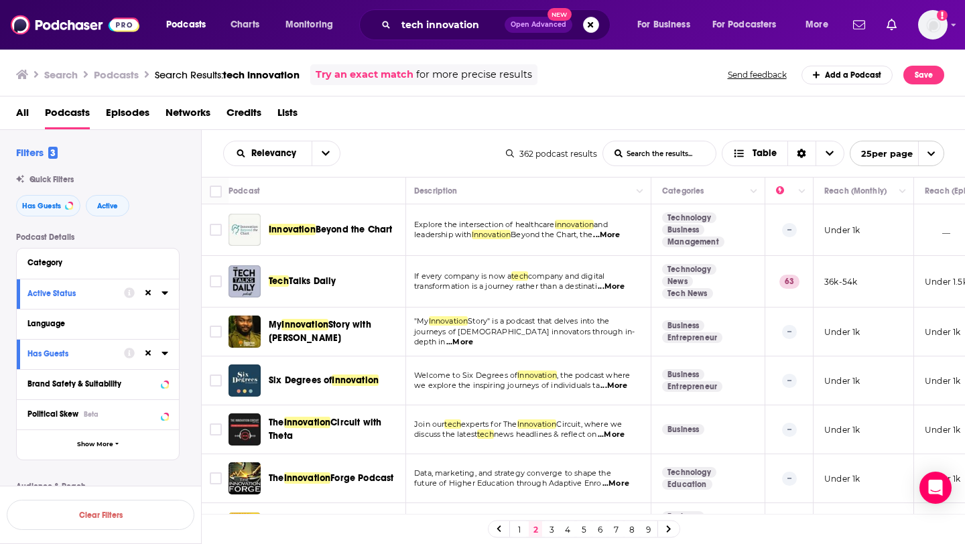
click at [622, 288] on span "...More" at bounding box center [611, 286] width 27 height 11
click at [480, 278] on span "If every company is now a" at bounding box center [462, 275] width 97 height 9
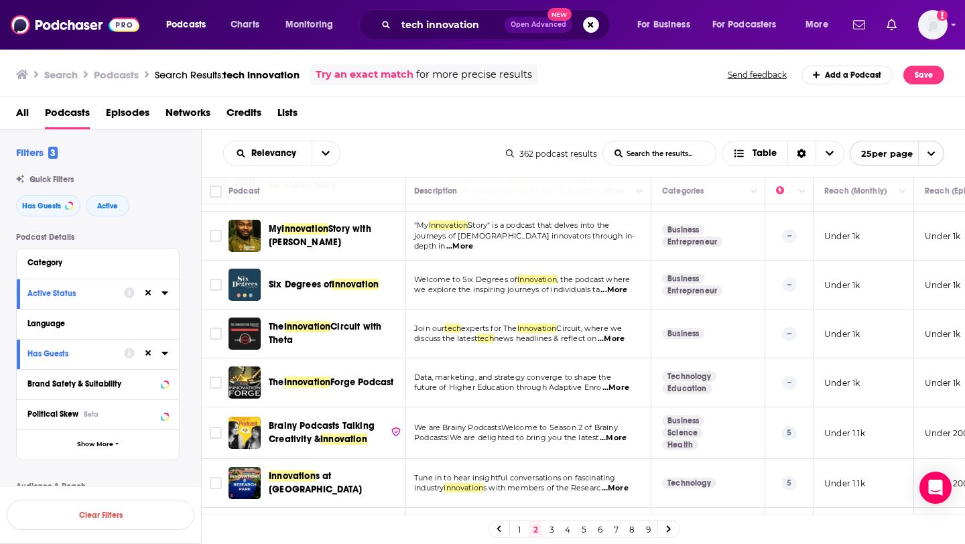
scroll to position [99, 3]
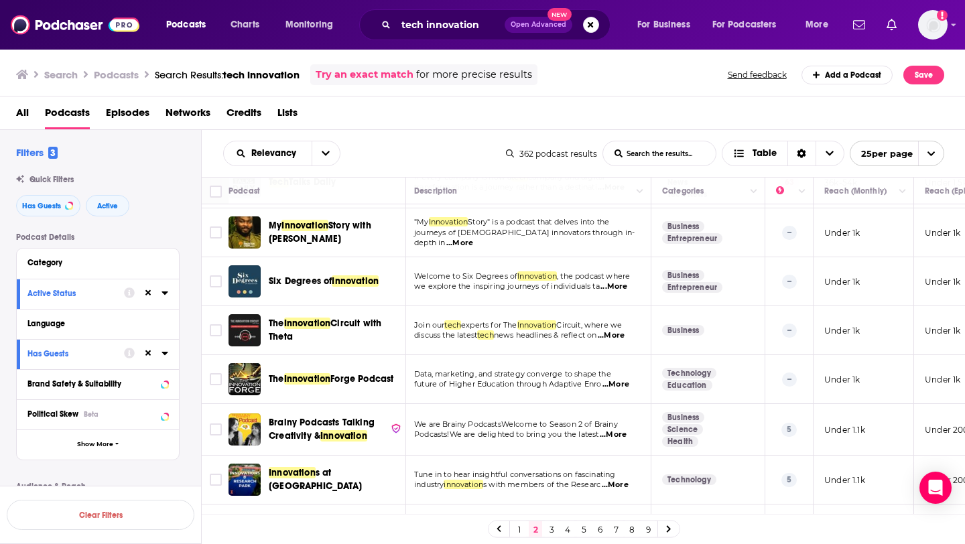
click at [613, 287] on span "...More" at bounding box center [613, 286] width 27 height 11
click at [450, 286] on span "we explore the inspiring journeys of individuals ta" at bounding box center [507, 285] width 186 height 9
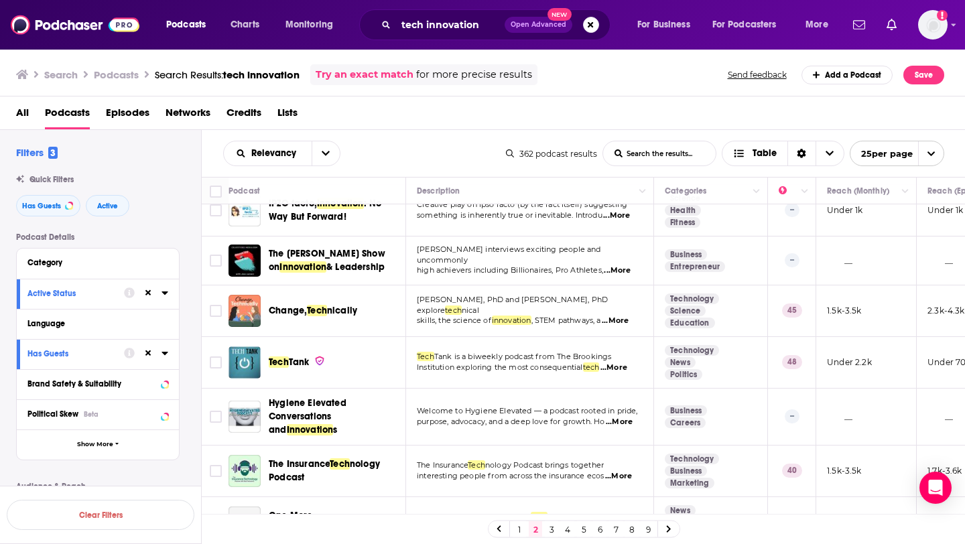
scroll to position [961, 0]
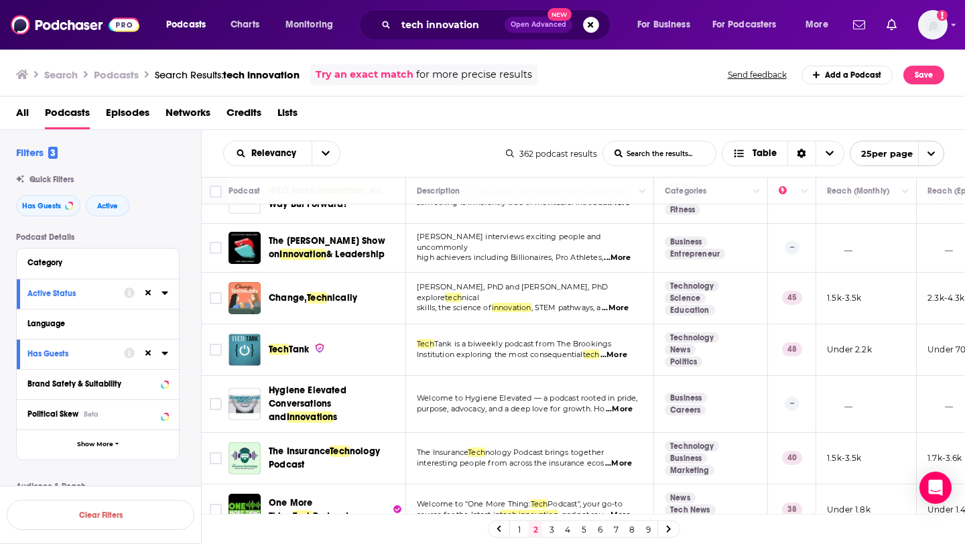
click at [624, 350] on span "...More" at bounding box center [613, 355] width 27 height 11
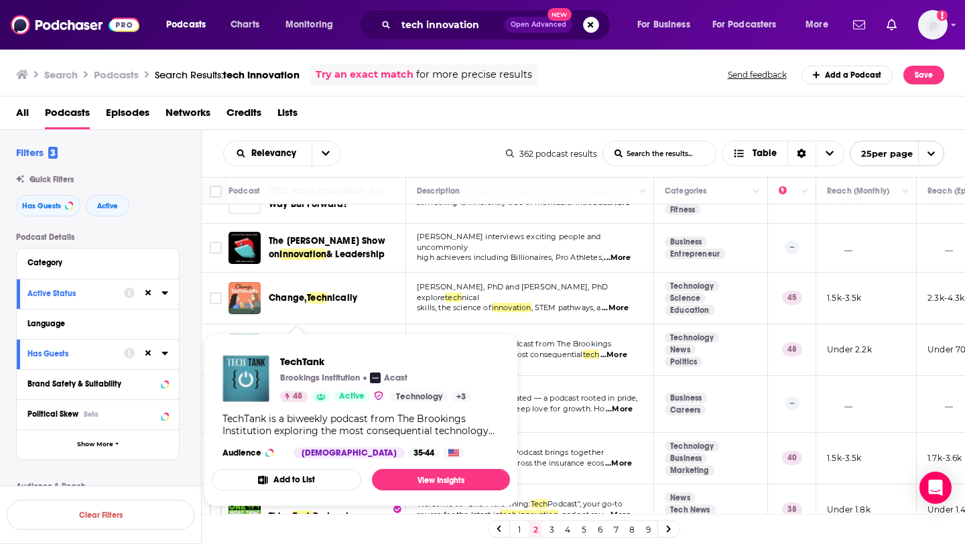
click at [292, 334] on div "Tech Tank" at bounding box center [338, 350] width 139 height 32
click at [273, 324] on td "Tech Tank" at bounding box center [317, 350] width 178 height 52
click at [273, 334] on div "Tech Tank" at bounding box center [338, 350] width 139 height 32
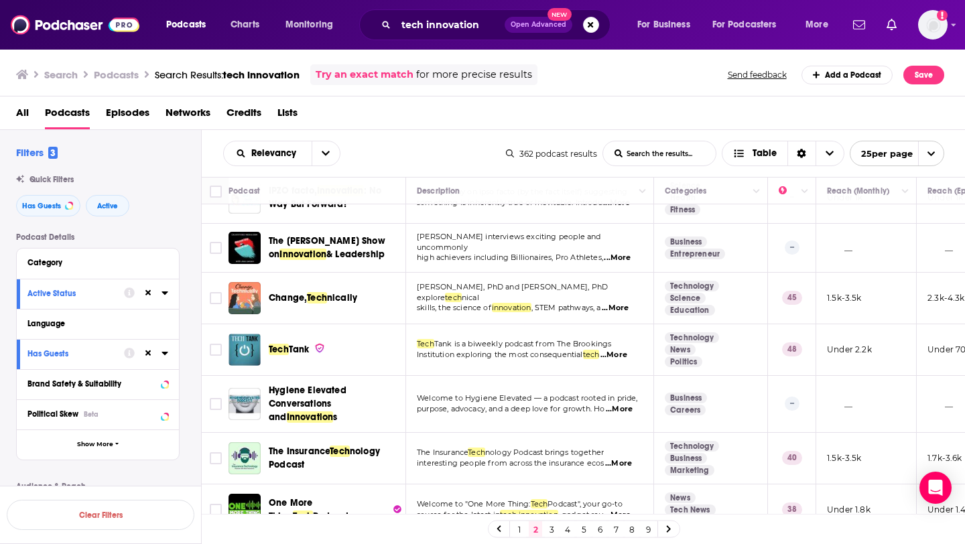
click at [553, 532] on link "3" at bounding box center [551, 529] width 13 height 16
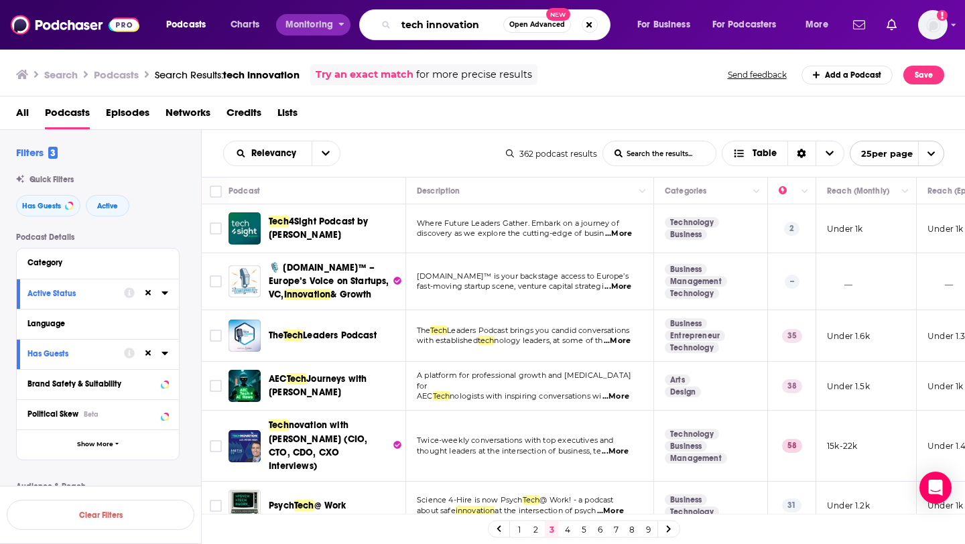
drag, startPoint x: 483, startPoint y: 29, endPoint x: 317, endPoint y: 22, distance: 166.3
click at [317, 22] on div "Podcasts Charts Monitoring tech innovation Open Advanced New For Business For P…" at bounding box center [499, 24] width 684 height 31
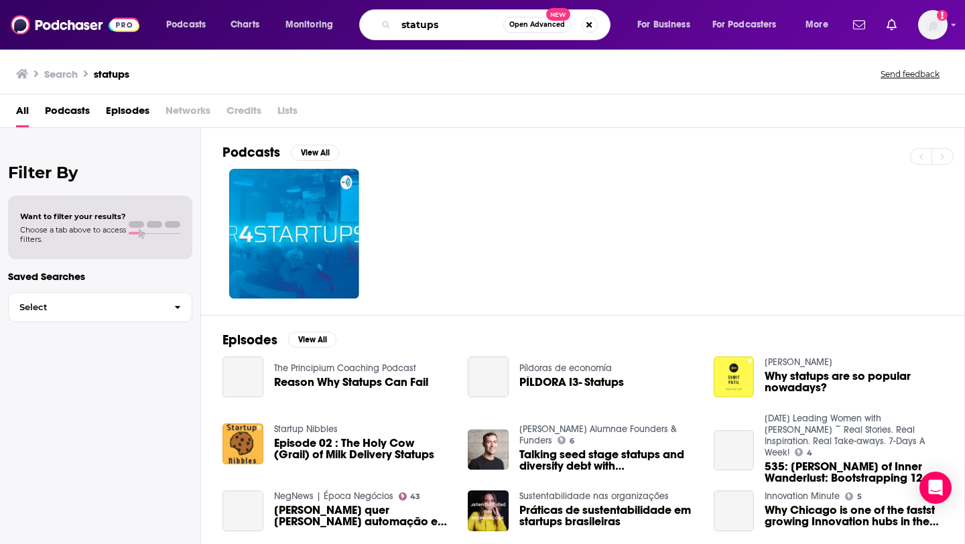
click at [417, 22] on input "statups" at bounding box center [449, 24] width 107 height 21
type input "startups"
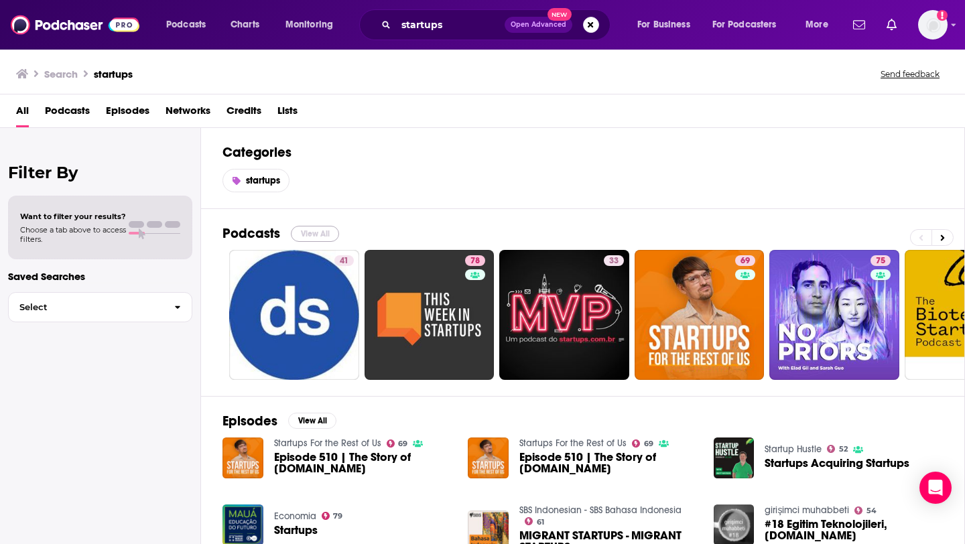
click at [318, 234] on button "View All" at bounding box center [315, 234] width 48 height 16
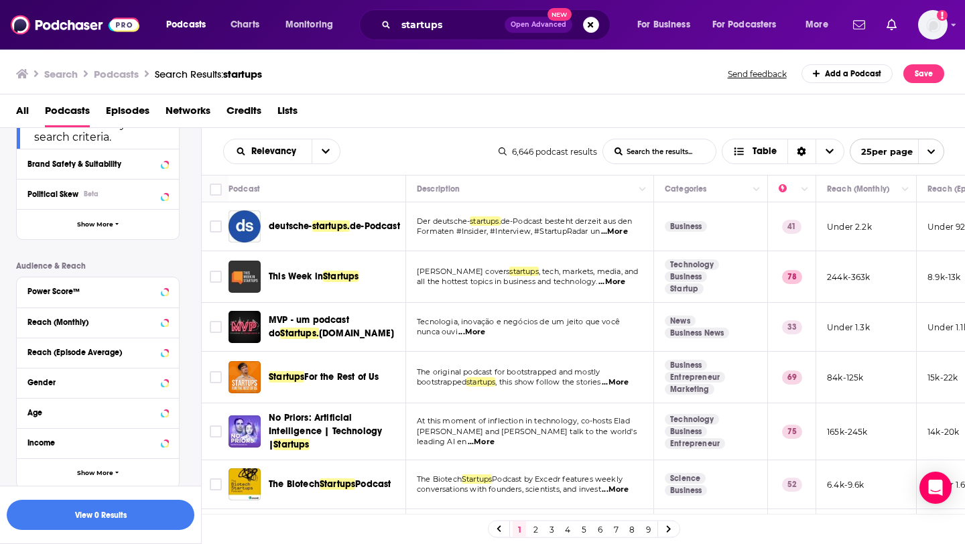
scroll to position [356, 0]
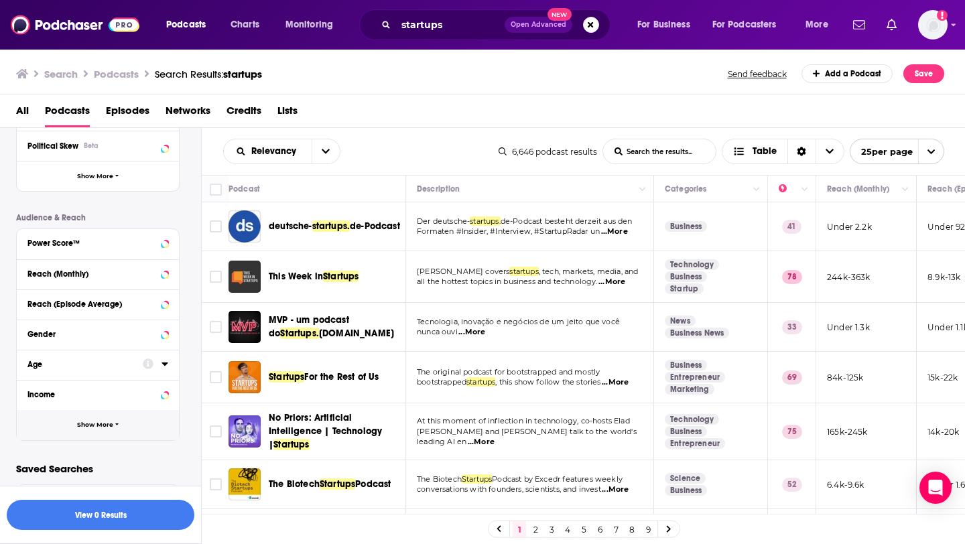
click at [100, 422] on span "Show More" at bounding box center [95, 424] width 36 height 7
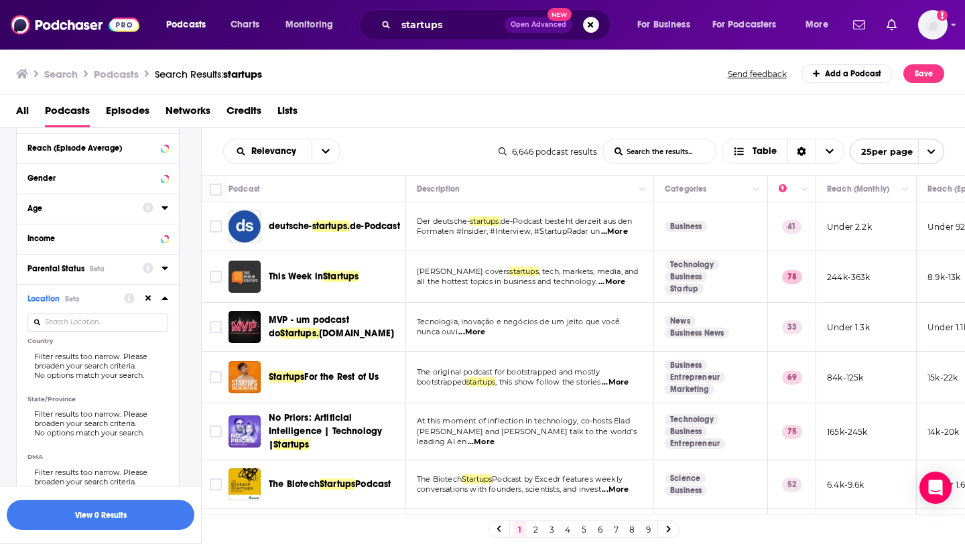
scroll to position [522, 0]
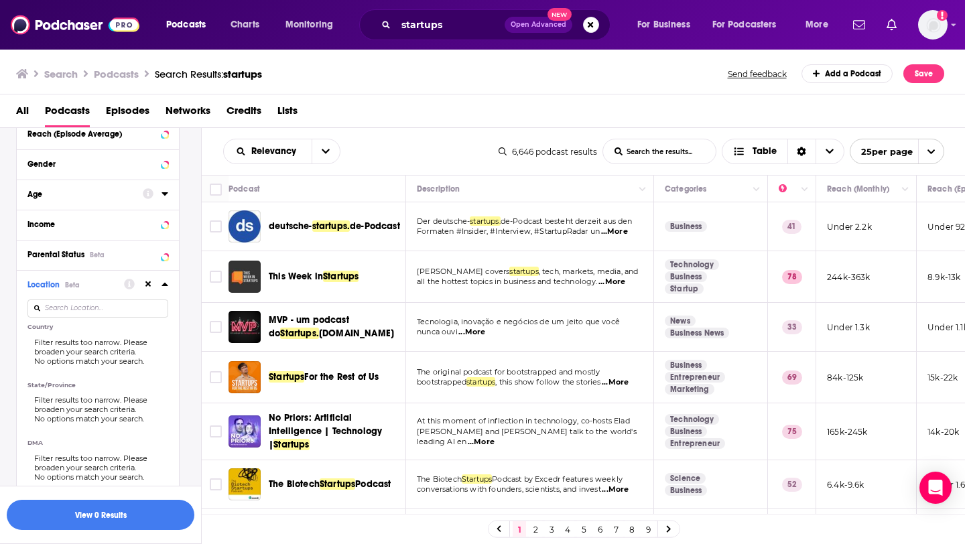
click at [82, 312] on input at bounding box center [97, 308] width 141 height 18
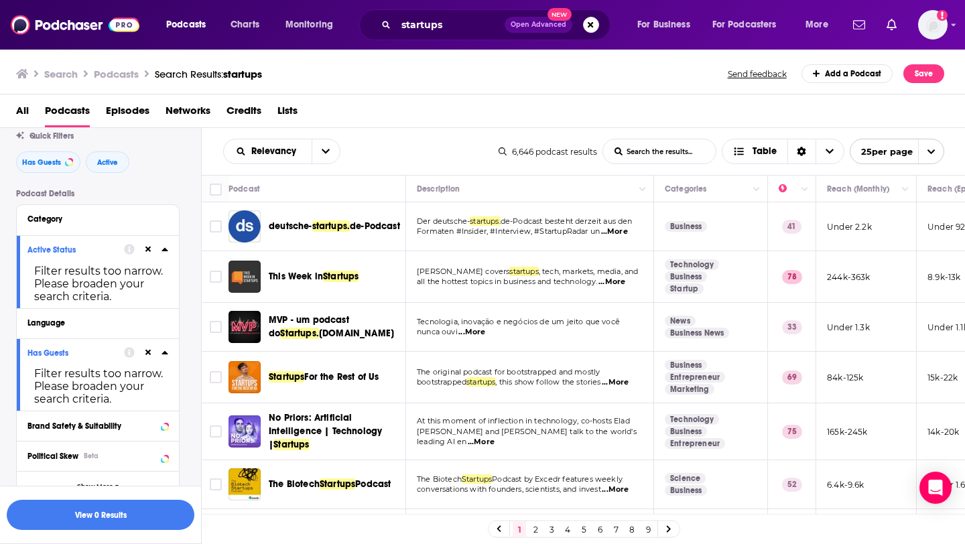
scroll to position [0, 0]
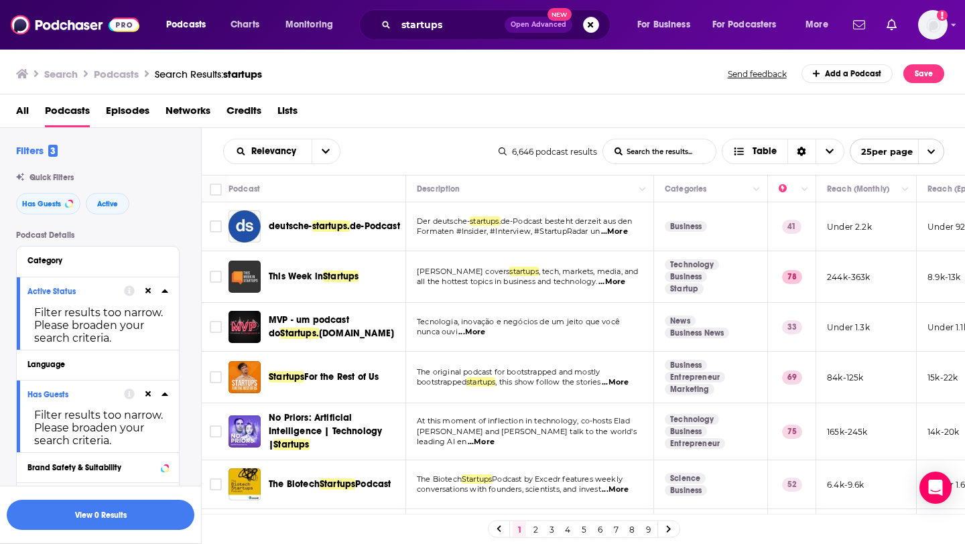
click at [149, 292] on icon at bounding box center [148, 291] width 6 height 9
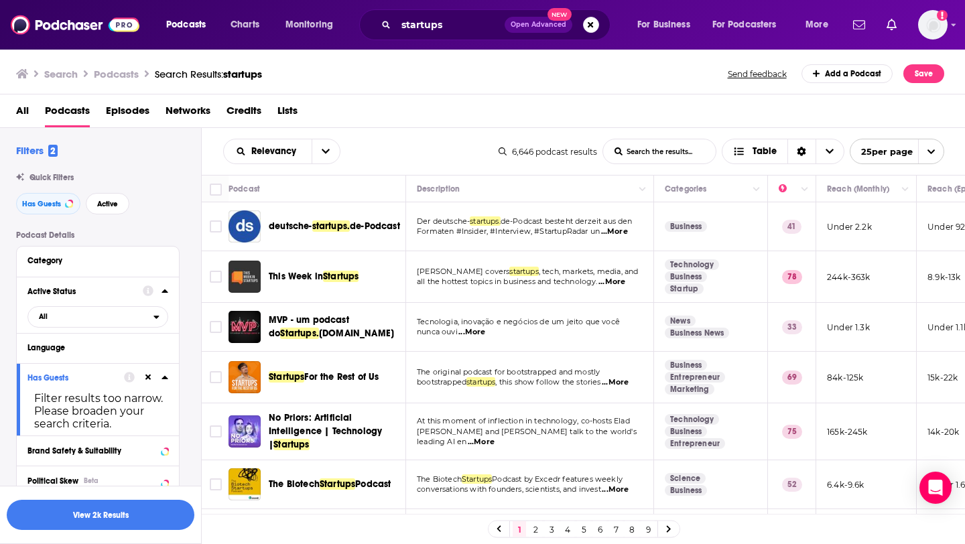
click at [151, 376] on button at bounding box center [148, 377] width 11 height 11
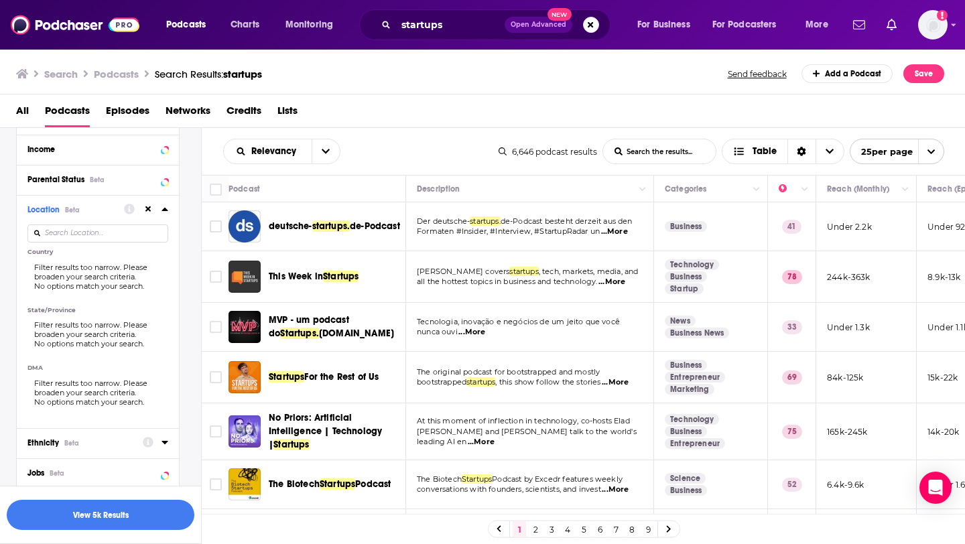
scroll to position [557, 0]
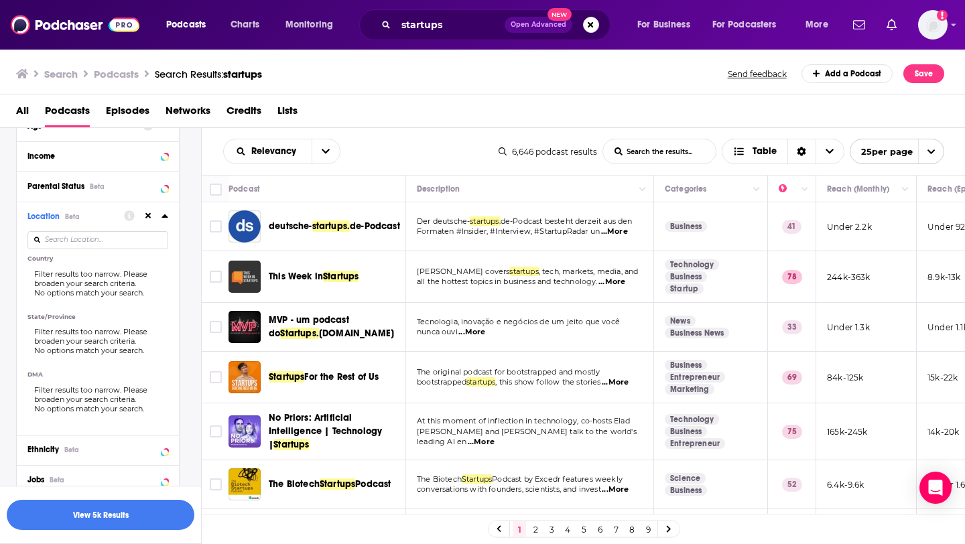
click at [146, 219] on icon at bounding box center [148, 216] width 6 height 6
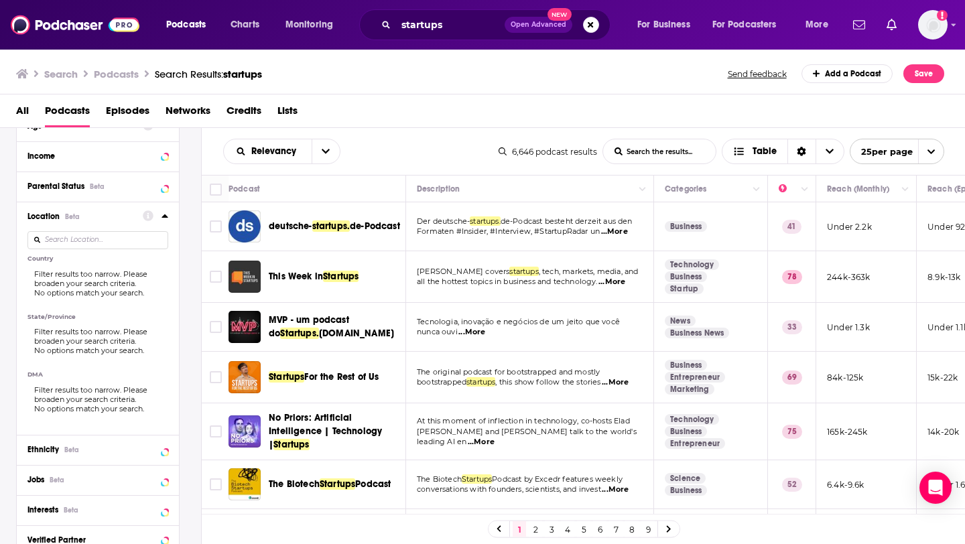
click at [105, 240] on input at bounding box center [97, 240] width 141 height 18
click at [165, 218] on icon at bounding box center [164, 215] width 6 height 3
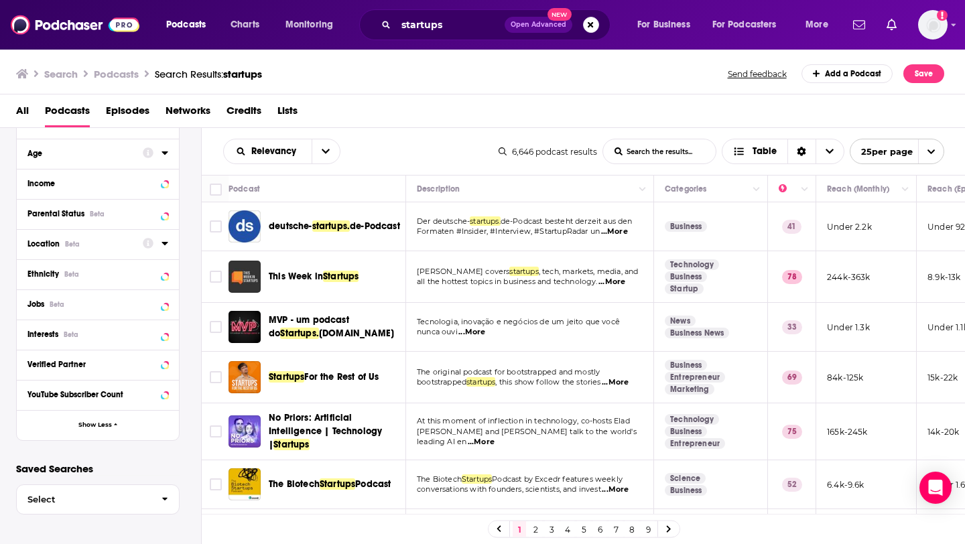
click at [95, 243] on div "Location Beta" at bounding box center [80, 243] width 107 height 9
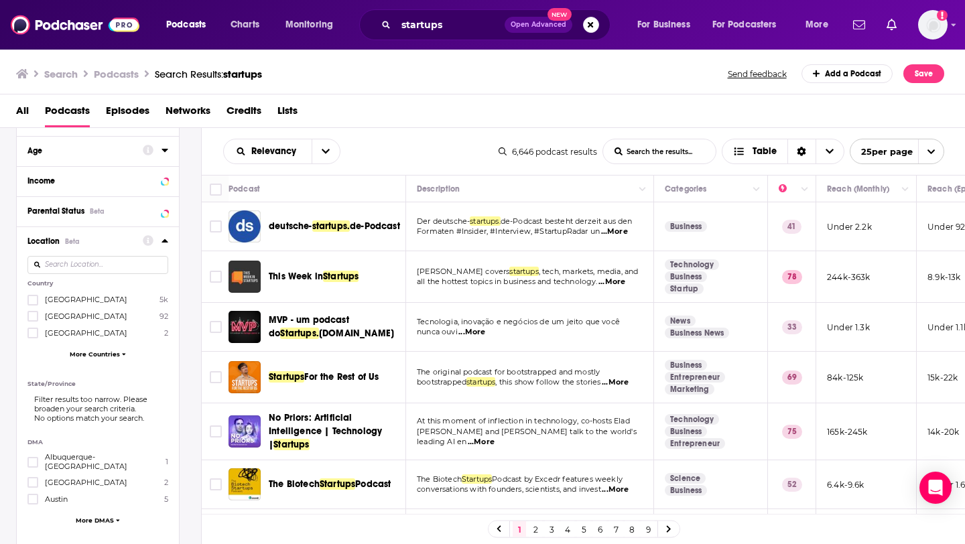
click at [76, 269] on input at bounding box center [97, 265] width 141 height 18
click at [31, 301] on icon at bounding box center [33, 300] width 8 height 8
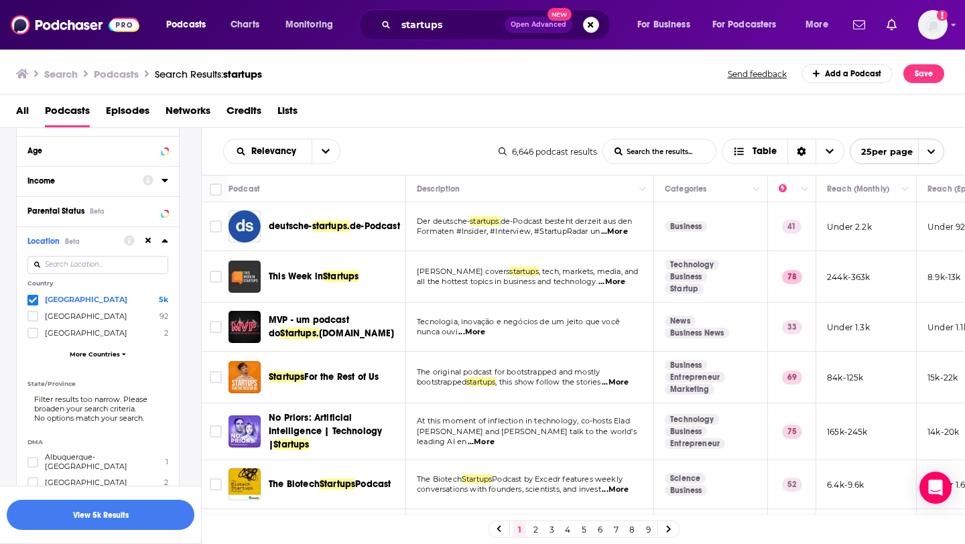
scroll to position [0, 0]
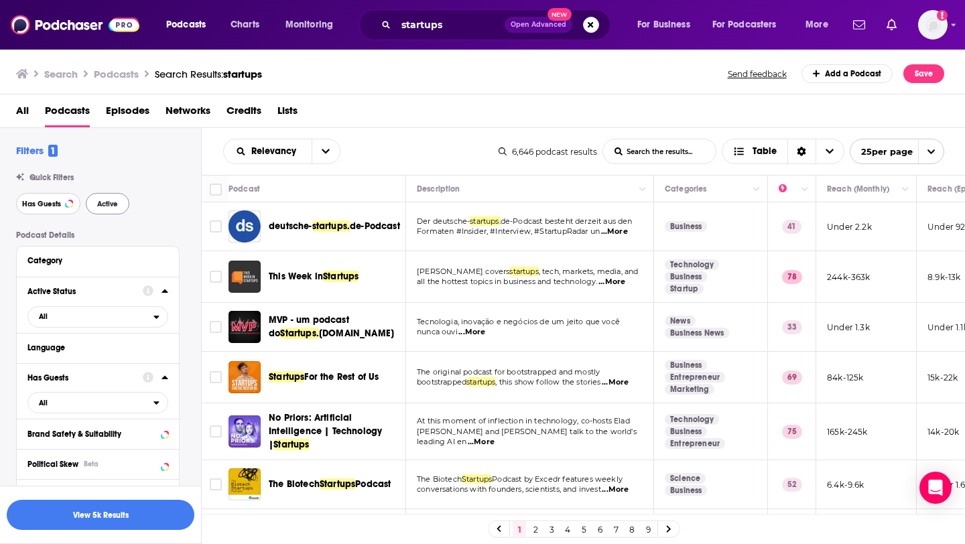
drag, startPoint x: 57, startPoint y: 204, endPoint x: 98, endPoint y: 200, distance: 41.7
click at [57, 204] on span "Has Guests" at bounding box center [41, 203] width 39 height 7
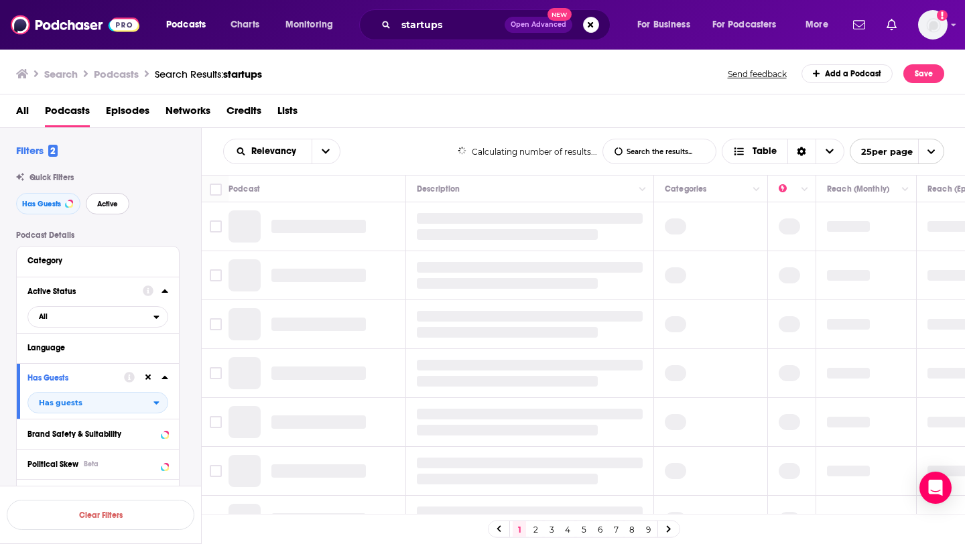
click at [99, 202] on span "Active" at bounding box center [107, 203] width 21 height 7
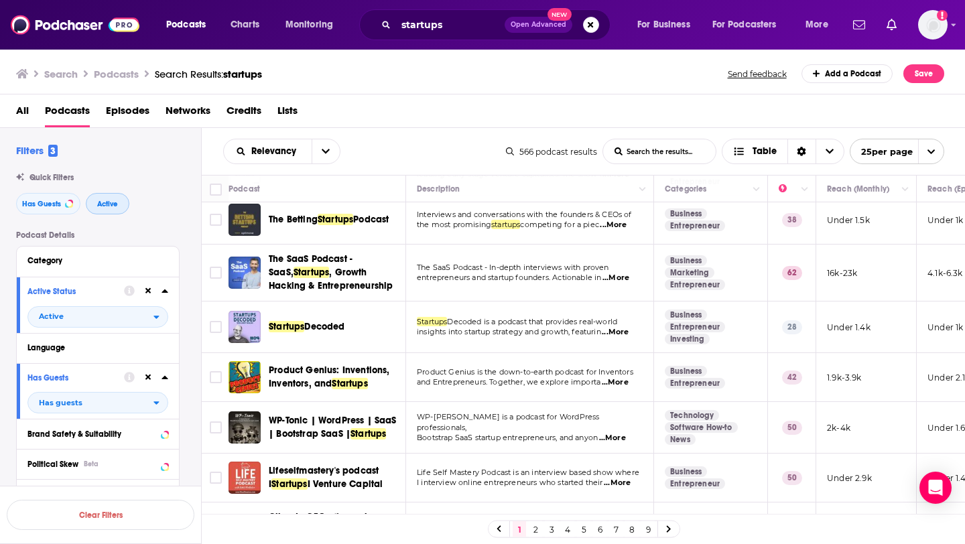
scroll to position [525, 0]
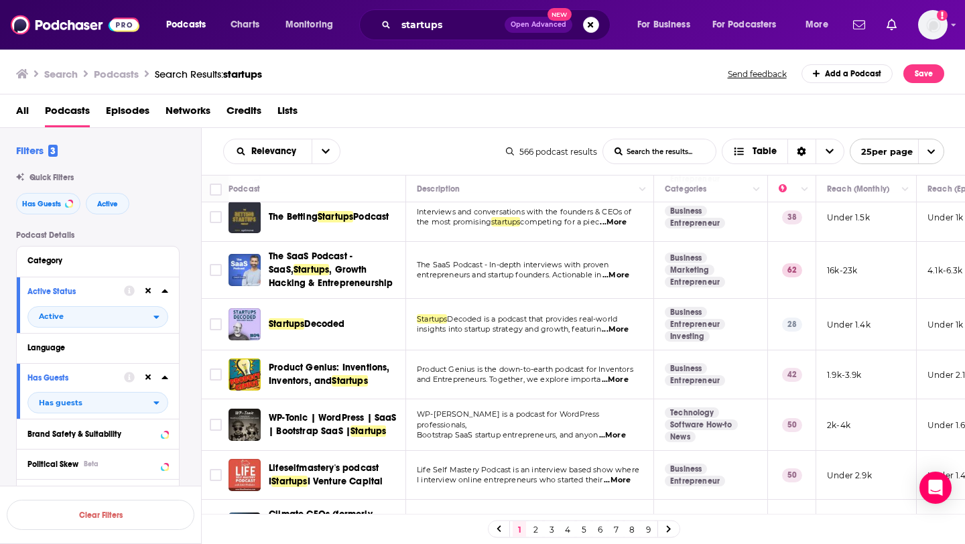
click at [625, 329] on span "...More" at bounding box center [615, 329] width 27 height 11
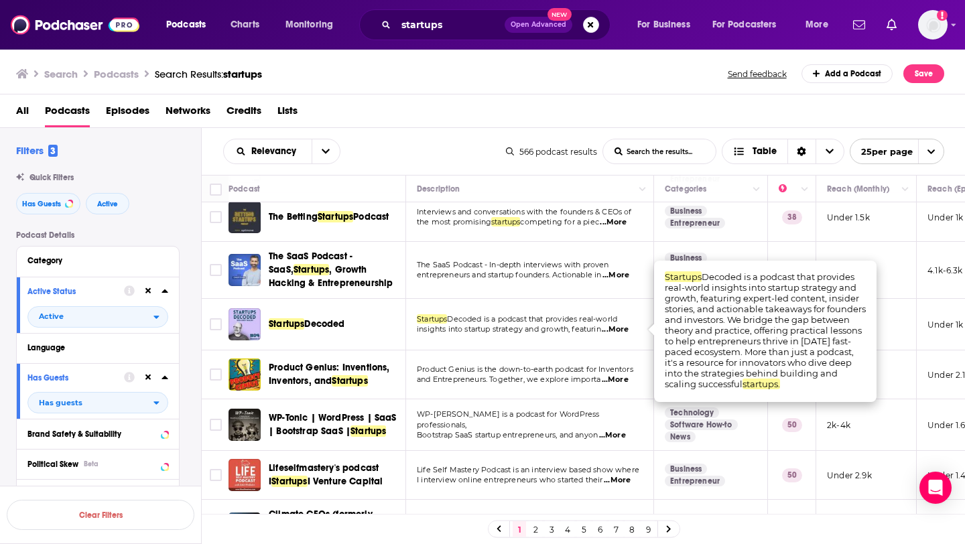
click at [536, 338] on td "Startups Decoded is a podcast that provides real-world insights into startup st…" at bounding box center [530, 325] width 248 height 52
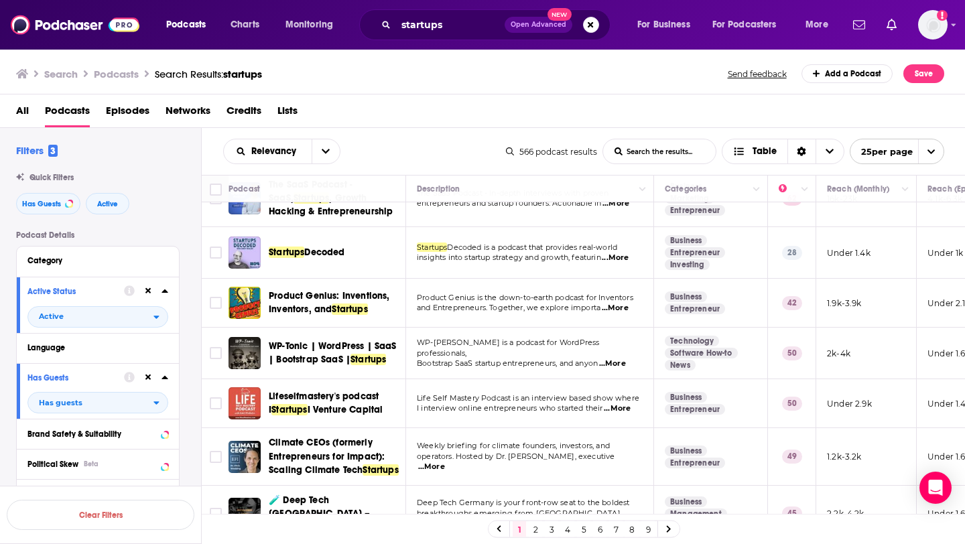
scroll to position [598, 0]
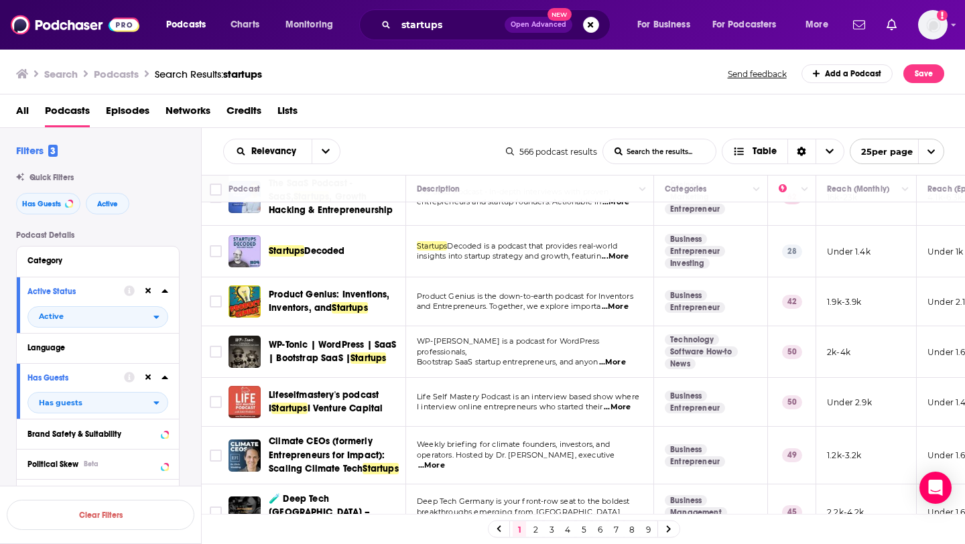
click at [625, 303] on span "...More" at bounding box center [615, 306] width 27 height 11
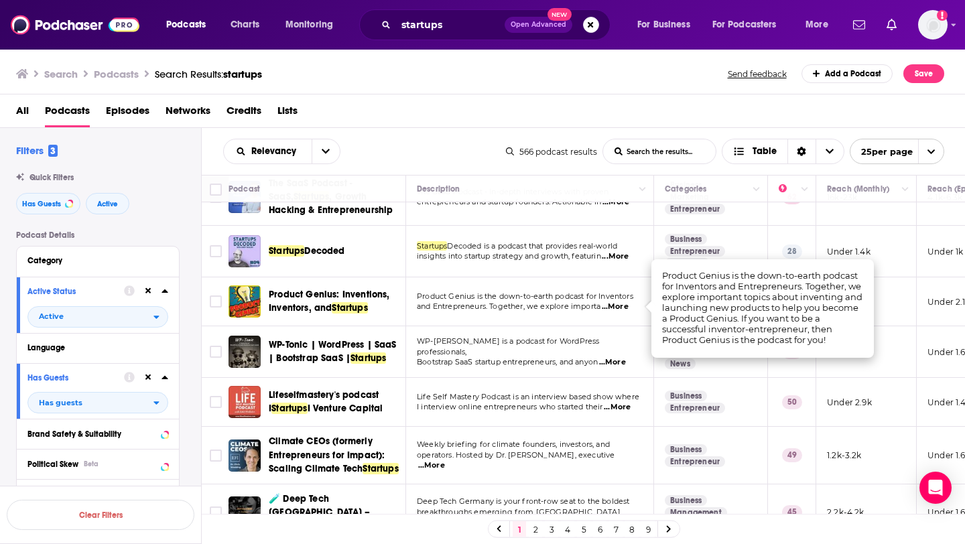
click at [549, 319] on td "Product Genius is the down-to-earth podcast for Inventors and Entrepreneurs. To…" at bounding box center [530, 301] width 248 height 49
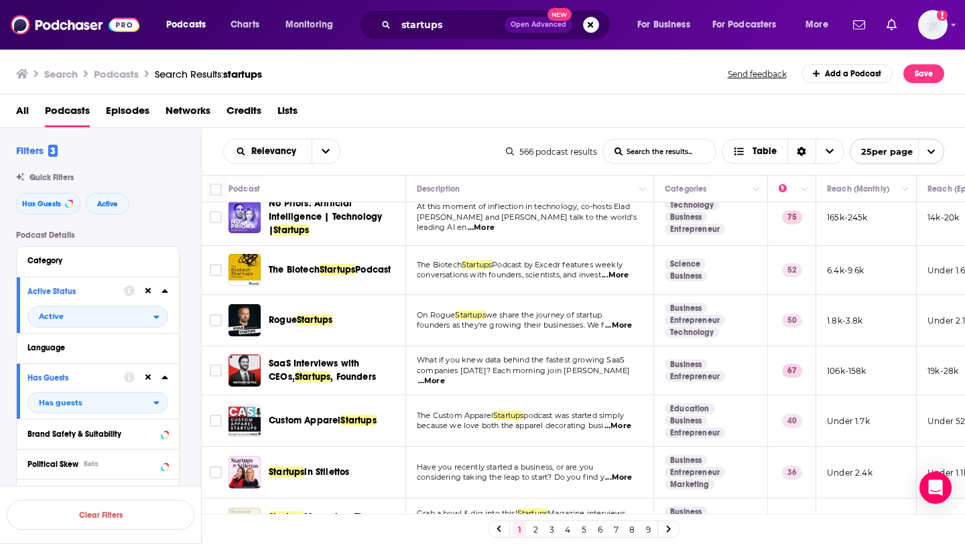
scroll to position [119, 0]
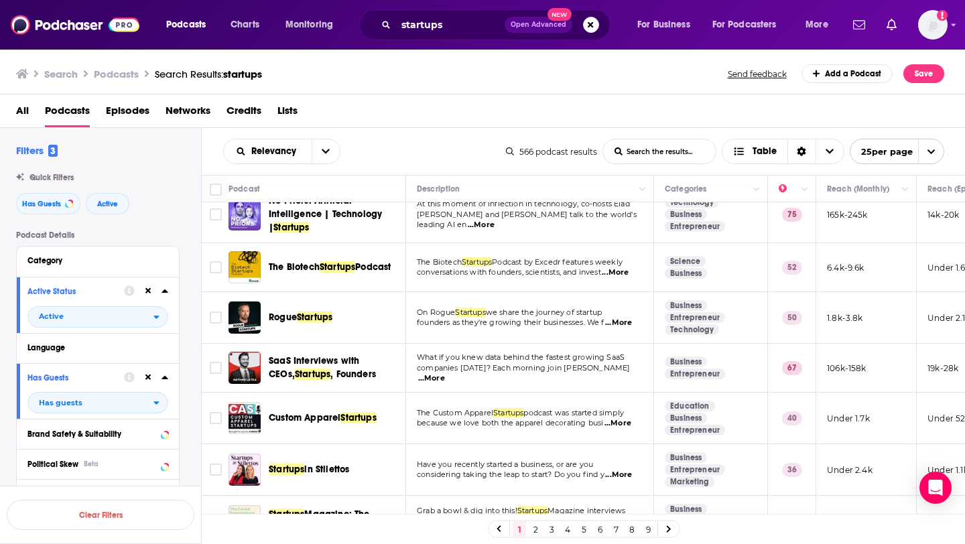
click at [616, 272] on span "...More" at bounding box center [615, 272] width 27 height 11
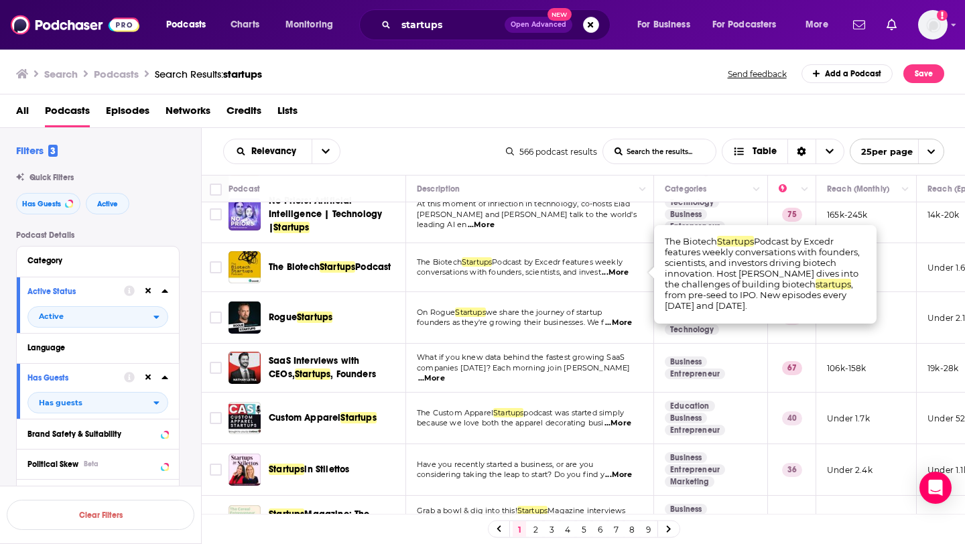
click at [557, 280] on td "The Biotech Startups Podcast by Excedr features weekly conversations with found…" at bounding box center [530, 267] width 248 height 49
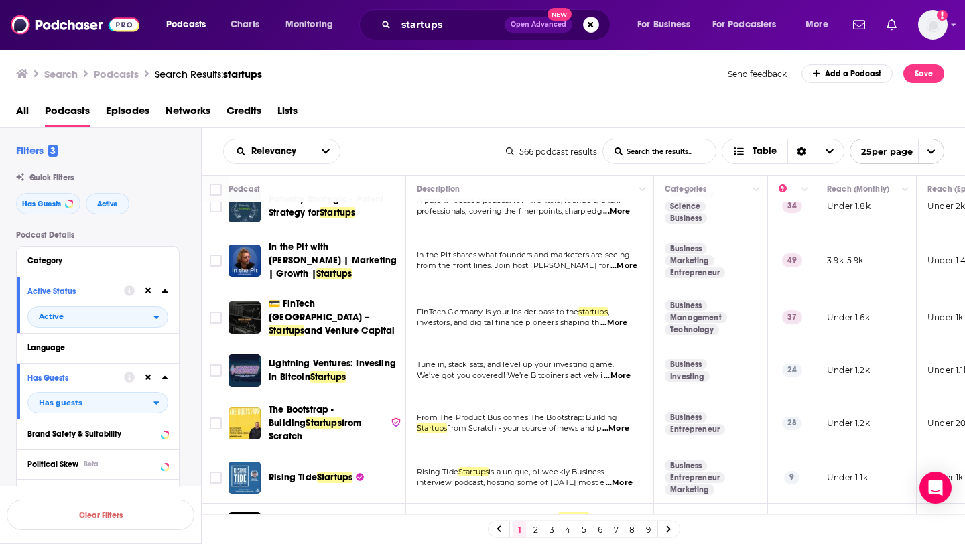
scroll to position [977, 0]
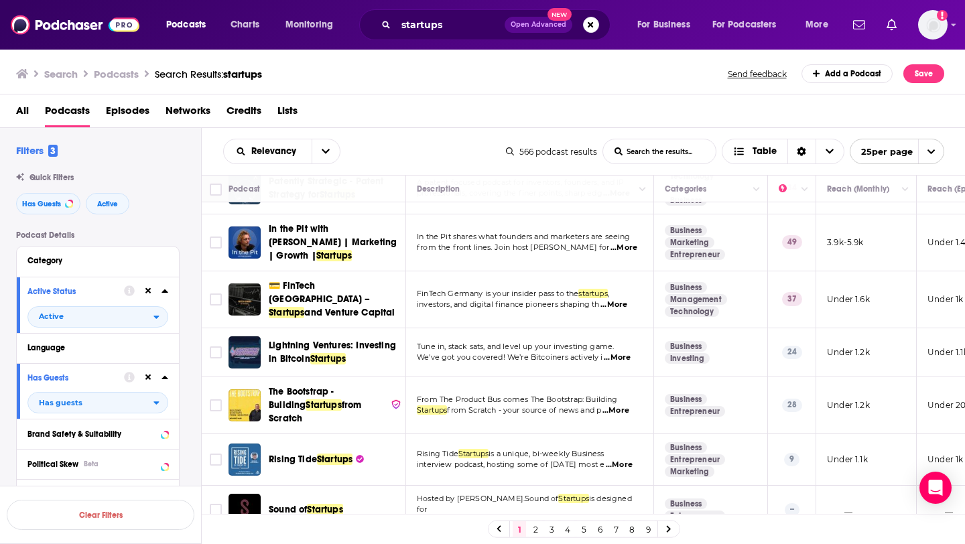
click at [536, 527] on link "2" at bounding box center [535, 529] width 13 height 16
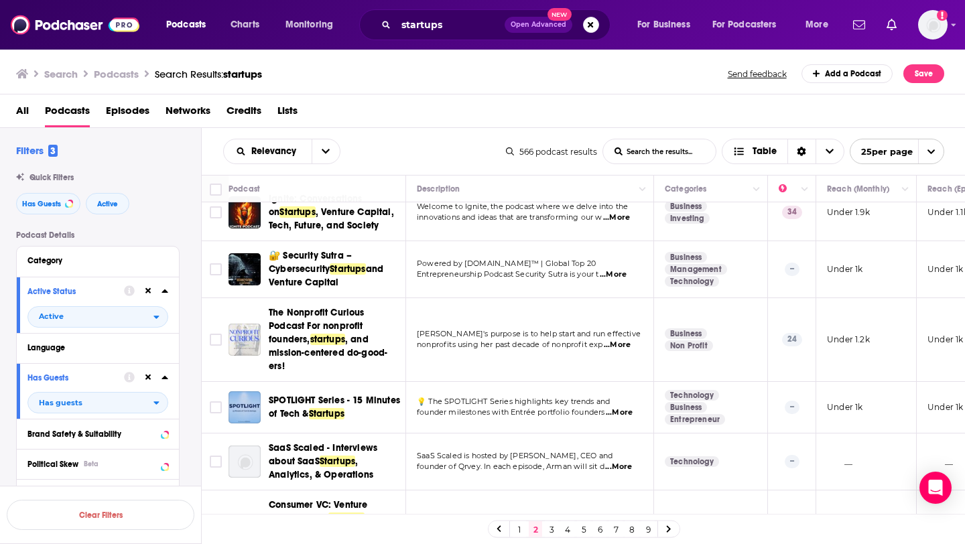
scroll to position [1092, 0]
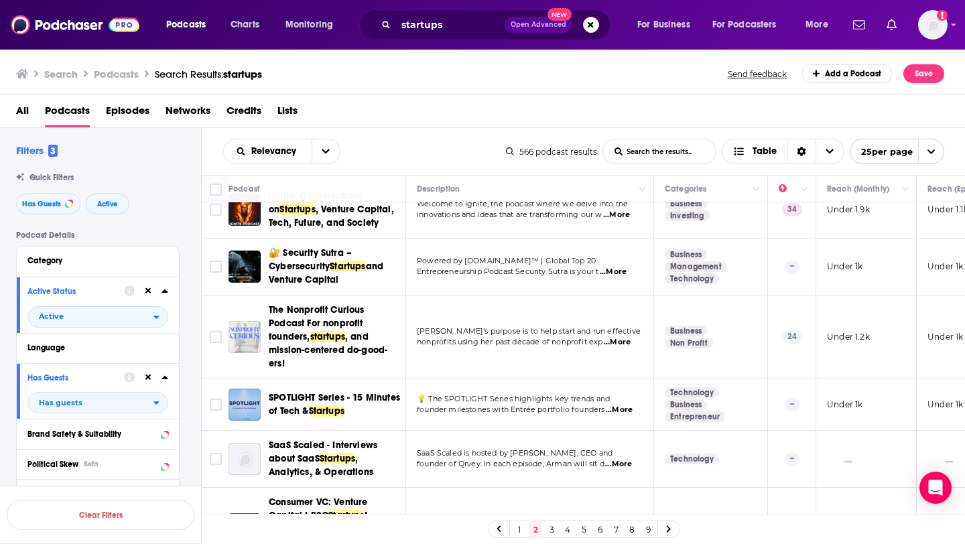
click at [551, 530] on link "3" at bounding box center [551, 529] width 13 height 16
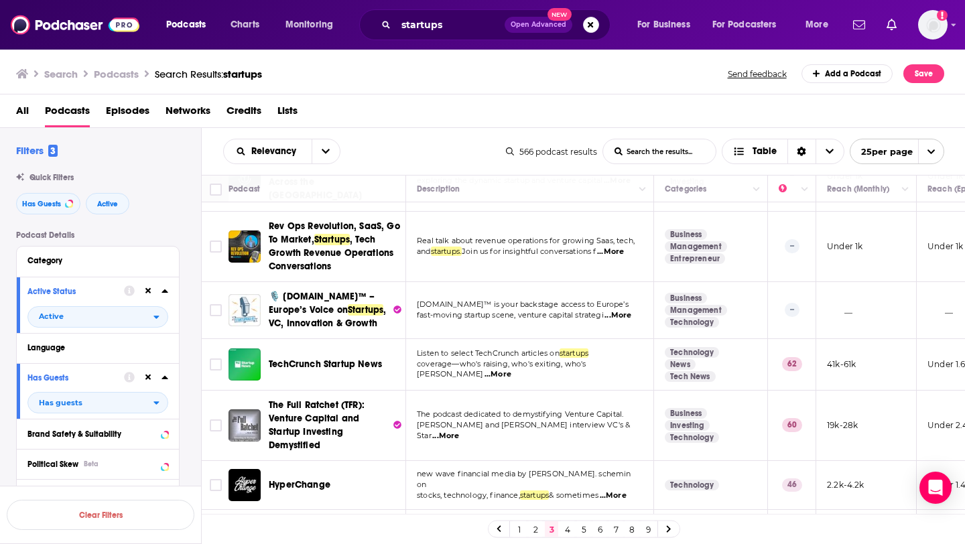
scroll to position [225, 0]
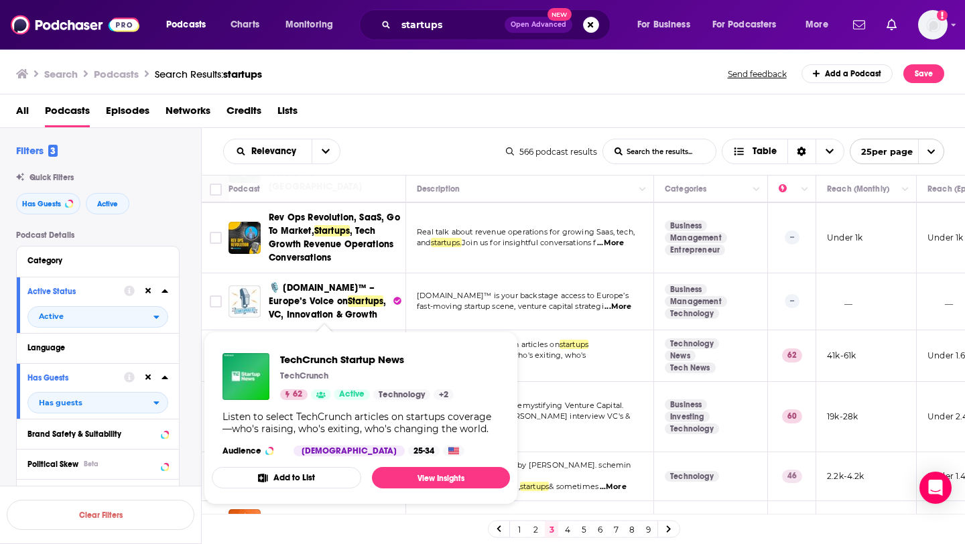
click at [301, 330] on td "TechCrunch Startup News" at bounding box center [317, 356] width 178 height 52
click at [518, 334] on span "TechCrunch Startup News TechCrunch 62 Active Technology + 2 Listen to select Te…" at bounding box center [361, 418] width 314 height 189
click at [559, 350] on span "coverage—who's raising, who's exiting, who's chan" at bounding box center [501, 360] width 169 height 20
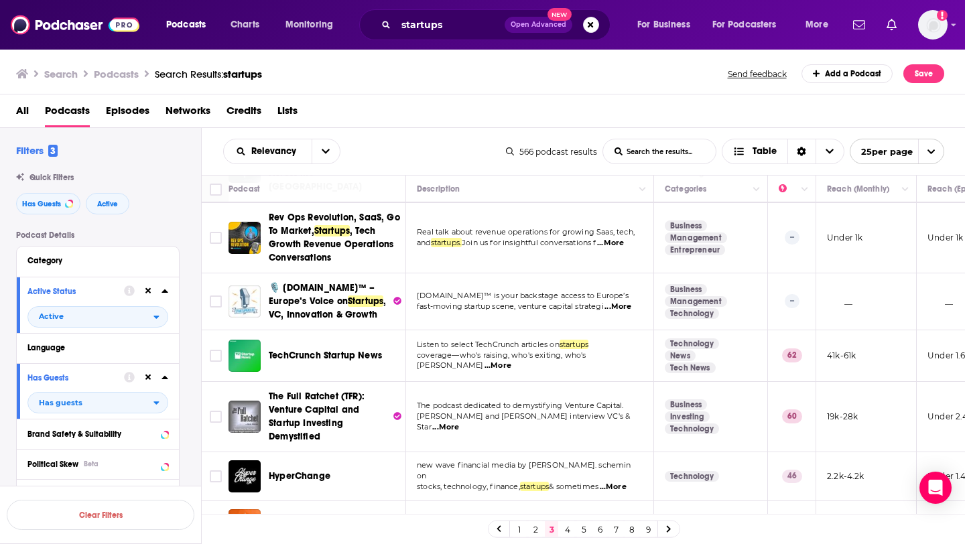
click at [636, 344] on td "Listen to select TechCrunch articles on startups coverage—who's raising, who's …" at bounding box center [530, 356] width 248 height 52
click at [511, 360] on span "...More" at bounding box center [497, 365] width 27 height 11
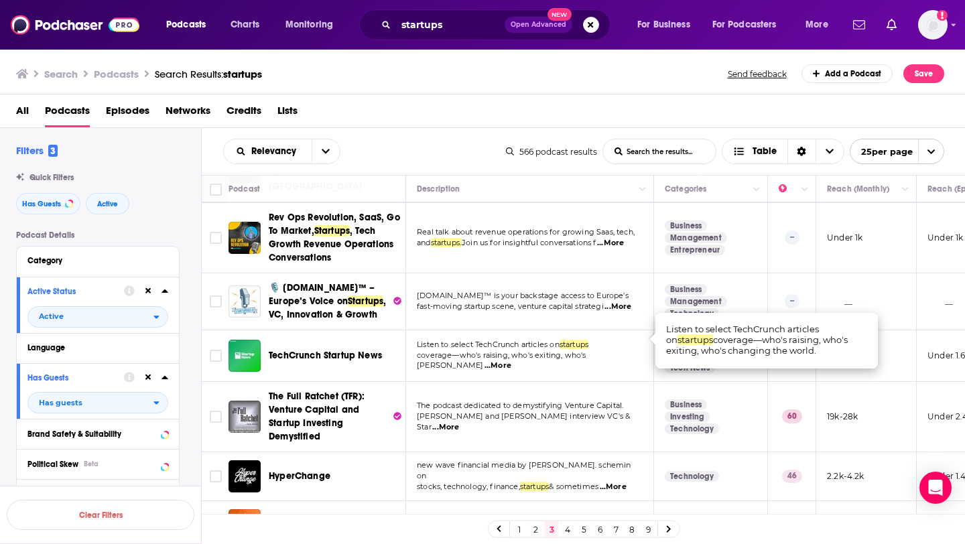
click at [586, 350] on span "coverage—who's raising, who's exiting, who's chan" at bounding box center [501, 360] width 169 height 20
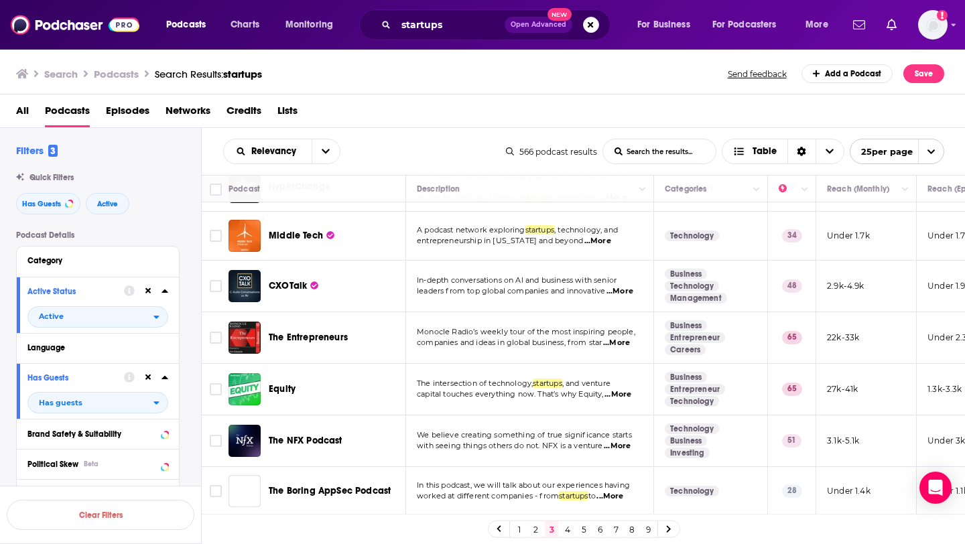
scroll to position [520, 0]
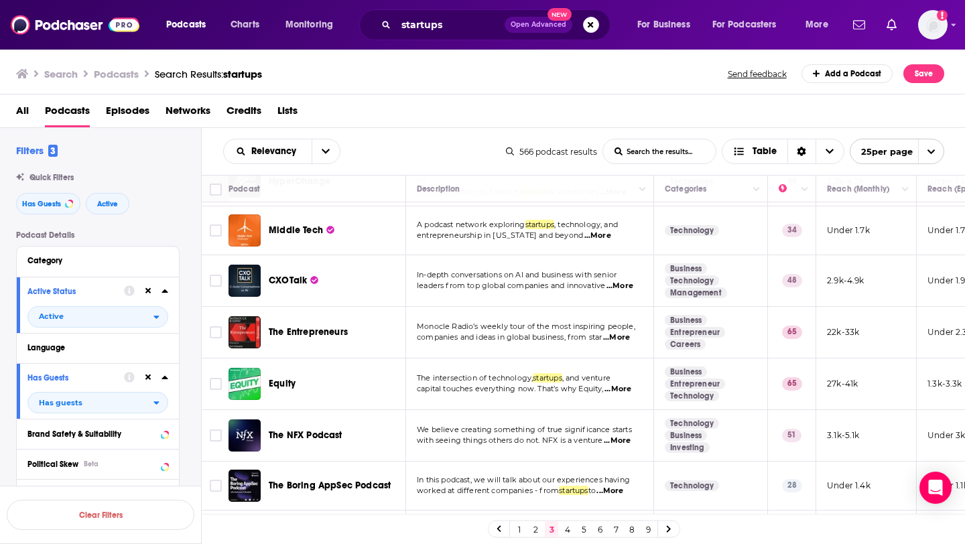
click at [614, 332] on span "...More" at bounding box center [616, 337] width 27 height 11
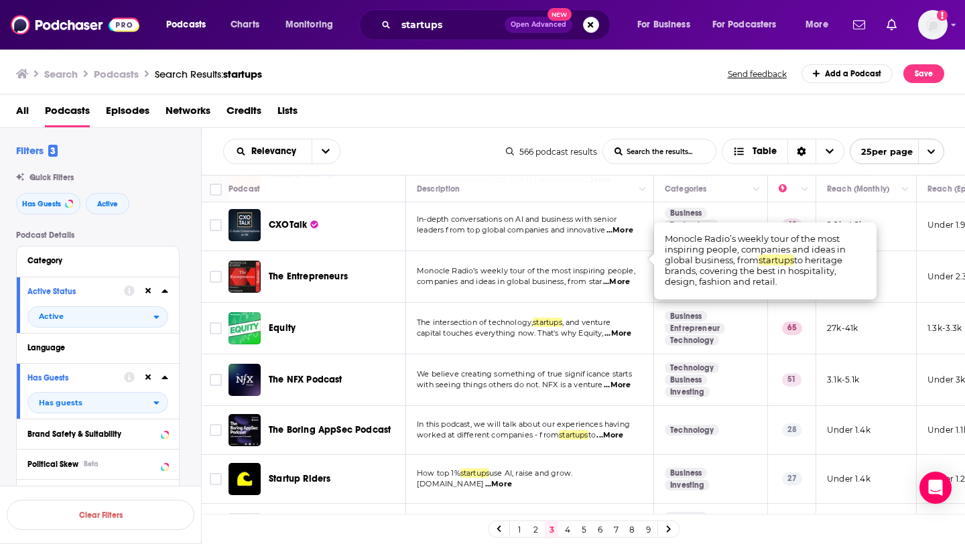
scroll to position [581, 0]
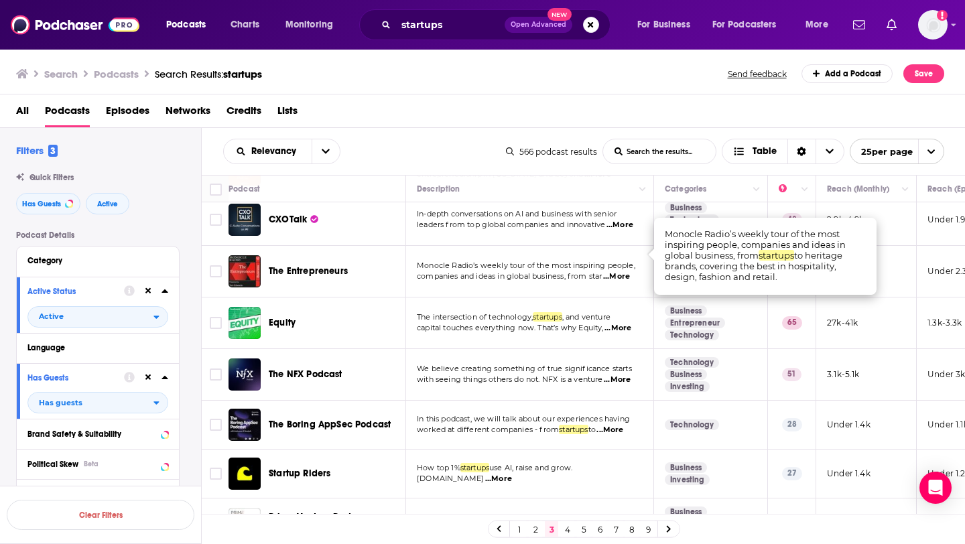
click at [553, 265] on td "Monocle Radio’s weekly tour of the most inspiring people, companies and ideas i…" at bounding box center [530, 272] width 248 height 52
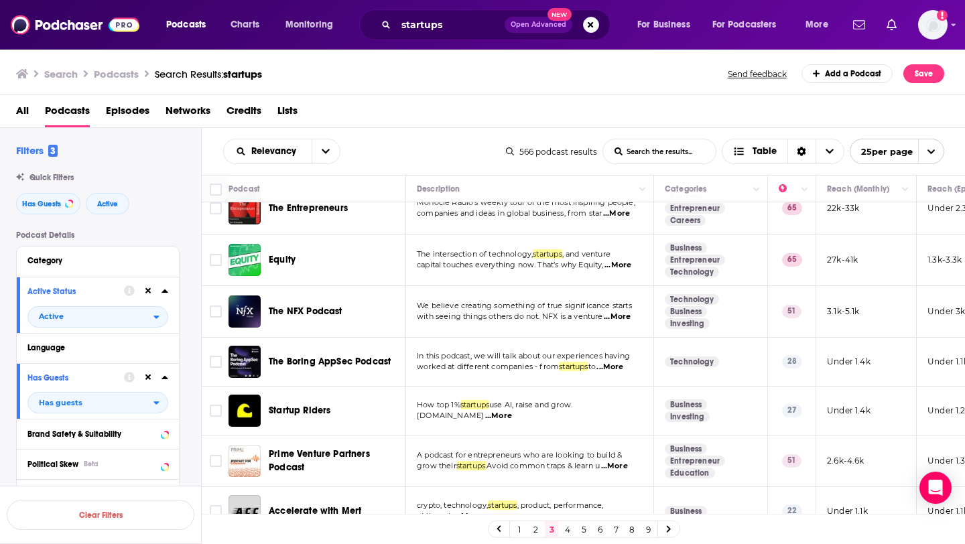
scroll to position [650, 0]
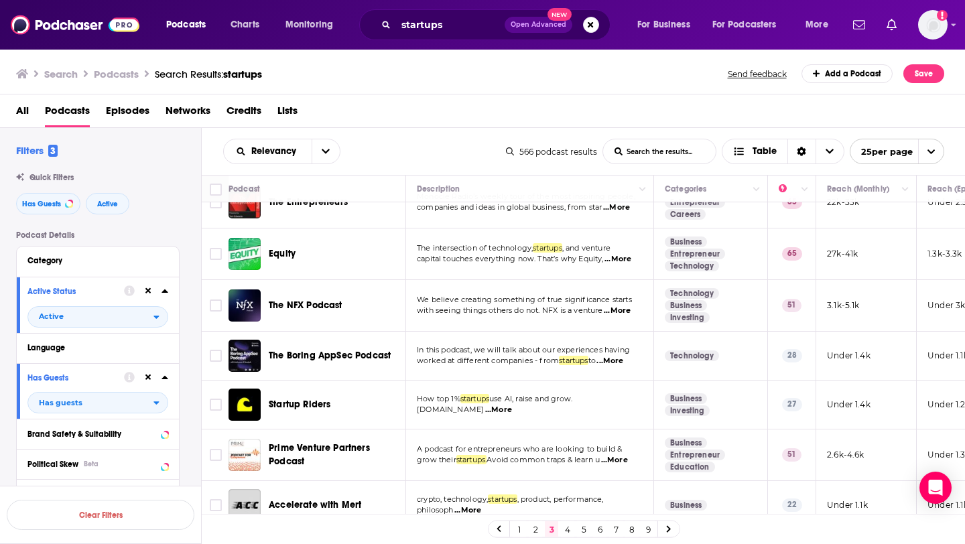
click at [622, 254] on span "...More" at bounding box center [617, 259] width 27 height 11
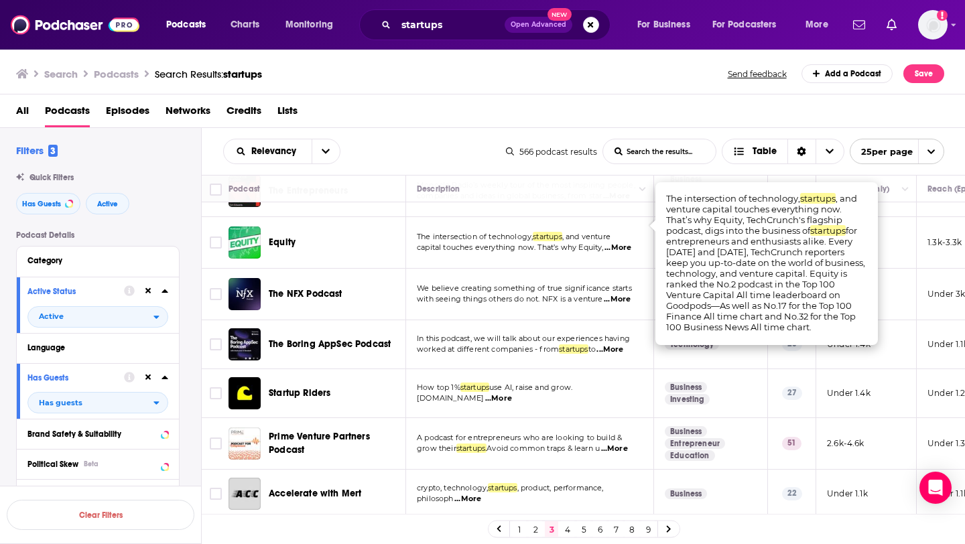
scroll to position [666, 0]
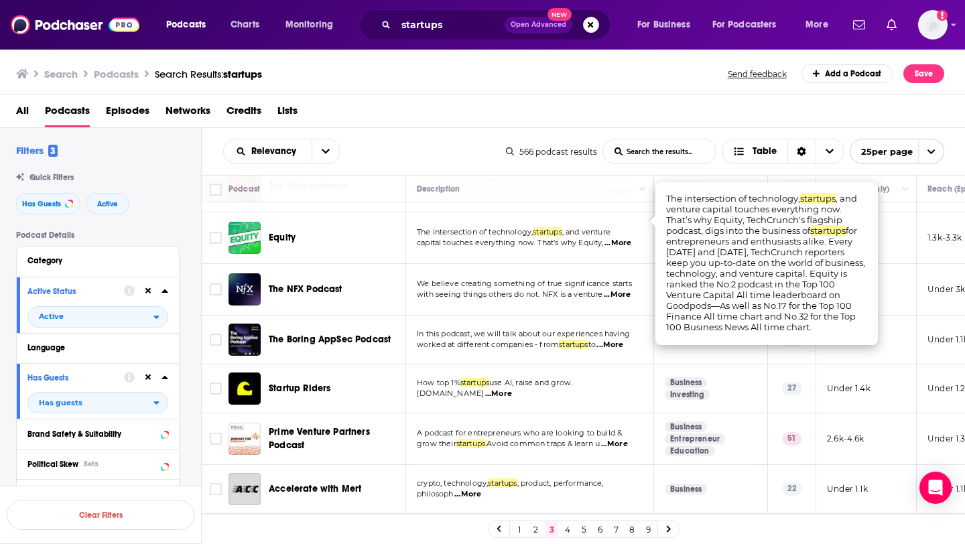
click at [415, 264] on td "We believe creating something of true significance starts with seeing things ot…" at bounding box center [530, 290] width 248 height 52
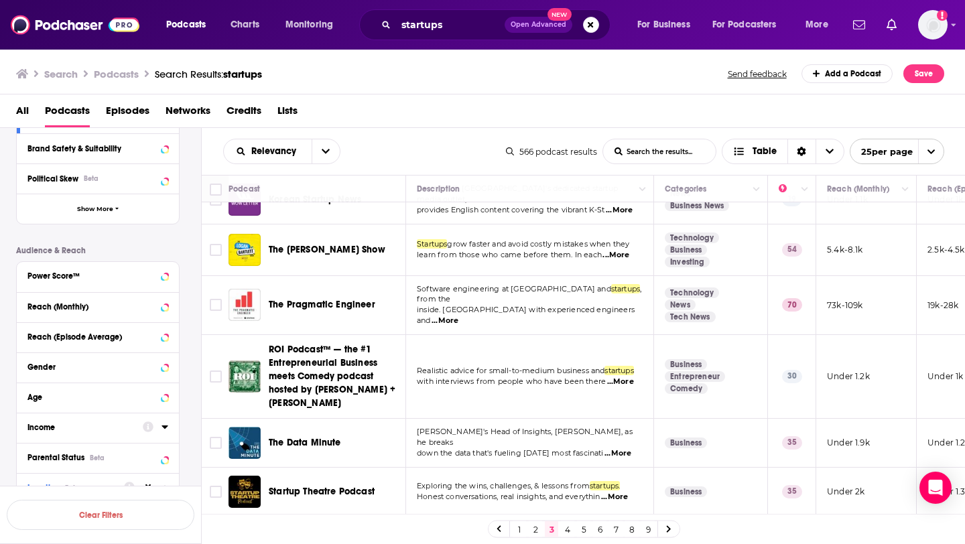
scroll to position [1007, 0]
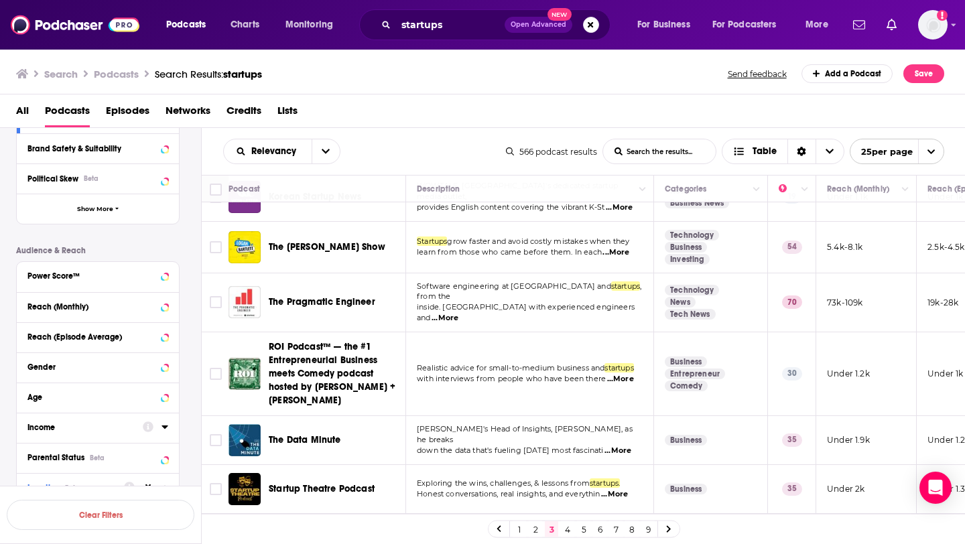
click at [624, 247] on span "...More" at bounding box center [615, 252] width 27 height 11
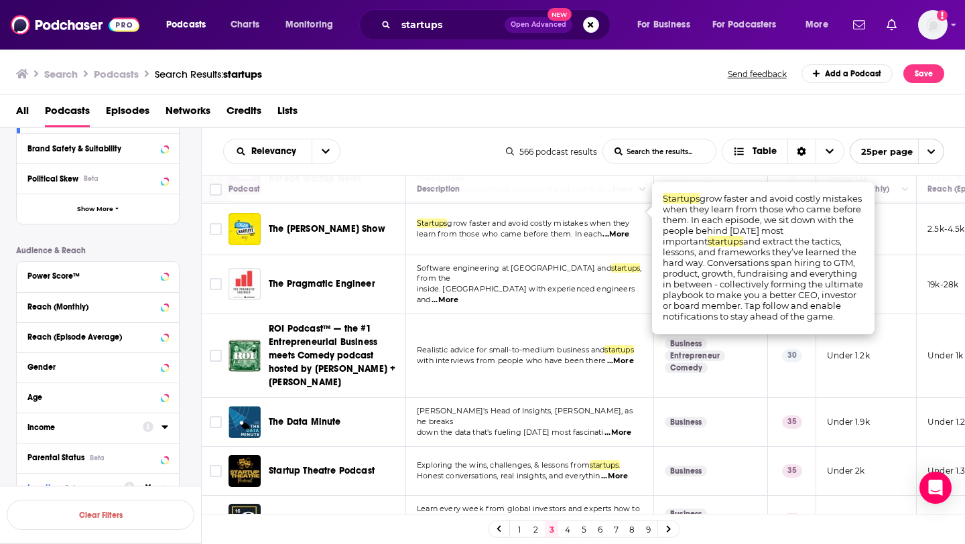
click at [454, 228] on td "Startups grow faster and avoid costly mistakes when they learn from those who c…" at bounding box center [530, 230] width 248 height 52
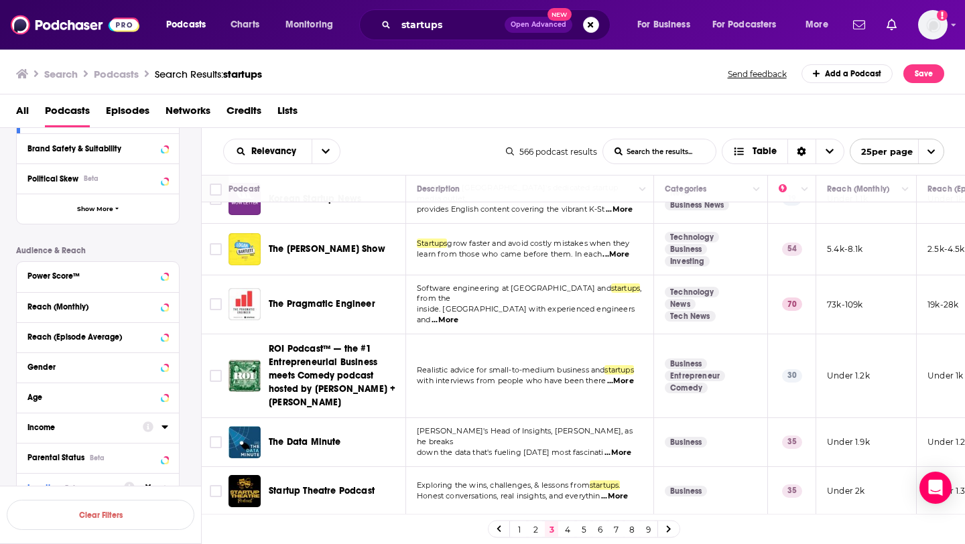
scroll to position [1025, 0]
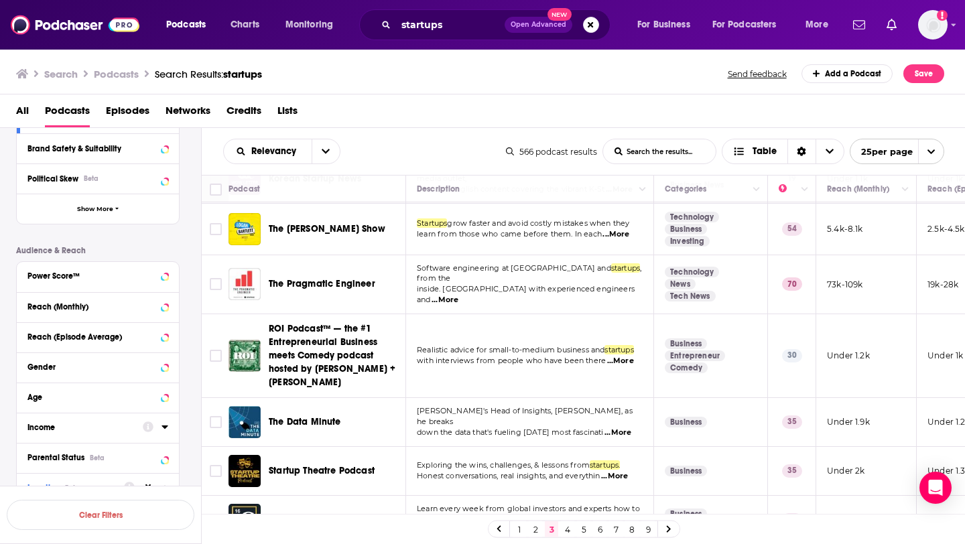
click at [568, 533] on link "4" at bounding box center [567, 529] width 13 height 16
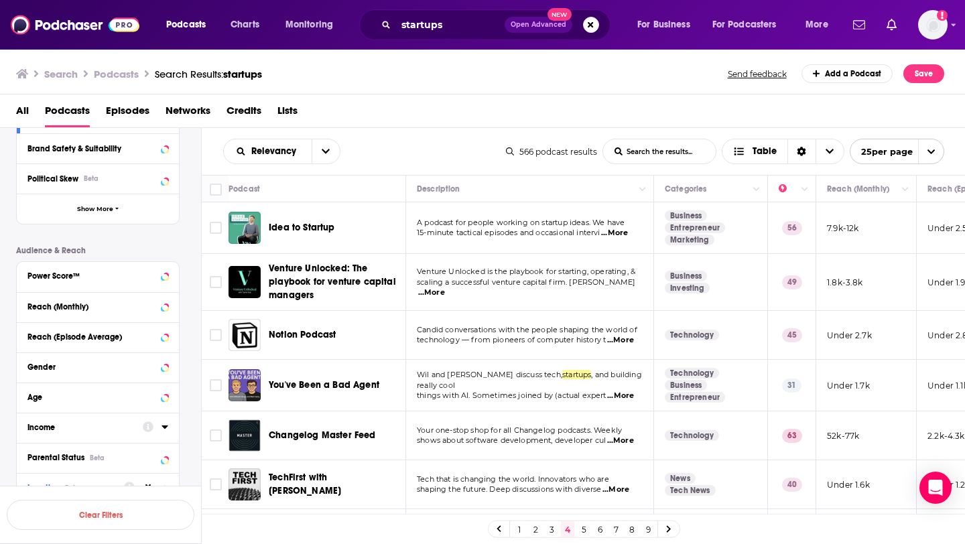
click at [621, 232] on span "...More" at bounding box center [614, 233] width 27 height 11
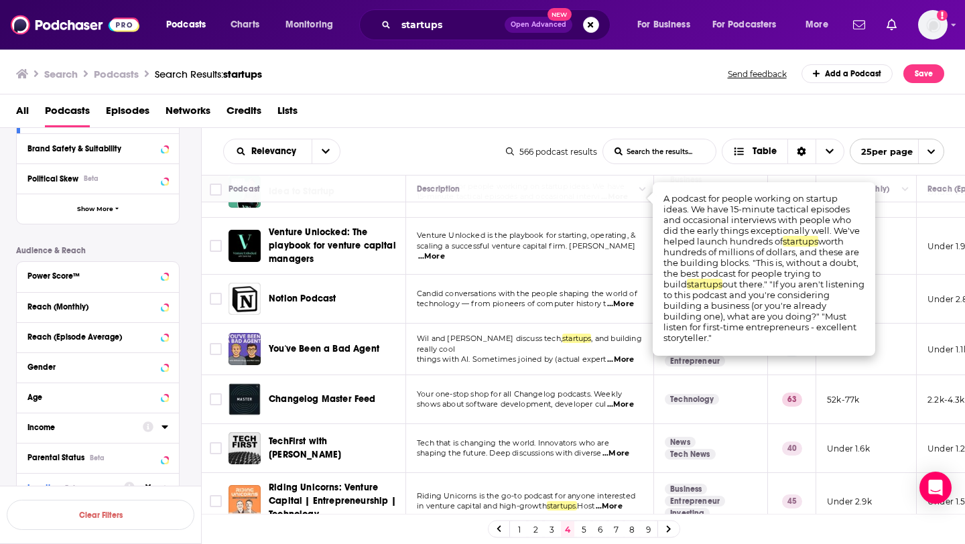
scroll to position [38, 0]
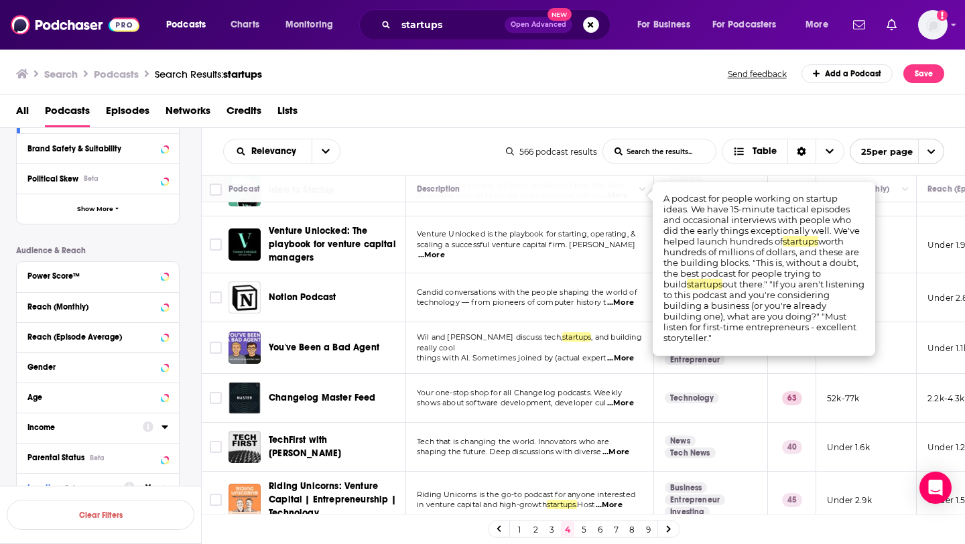
click at [512, 236] on span "Venture Unlocked is the playbook for starting, operating, &" at bounding box center [526, 233] width 218 height 9
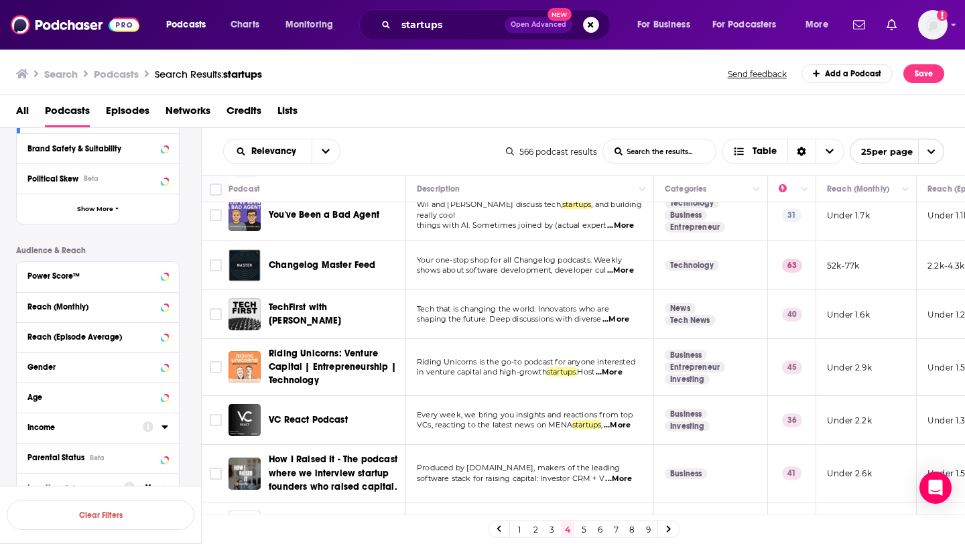
scroll to position [172, 0]
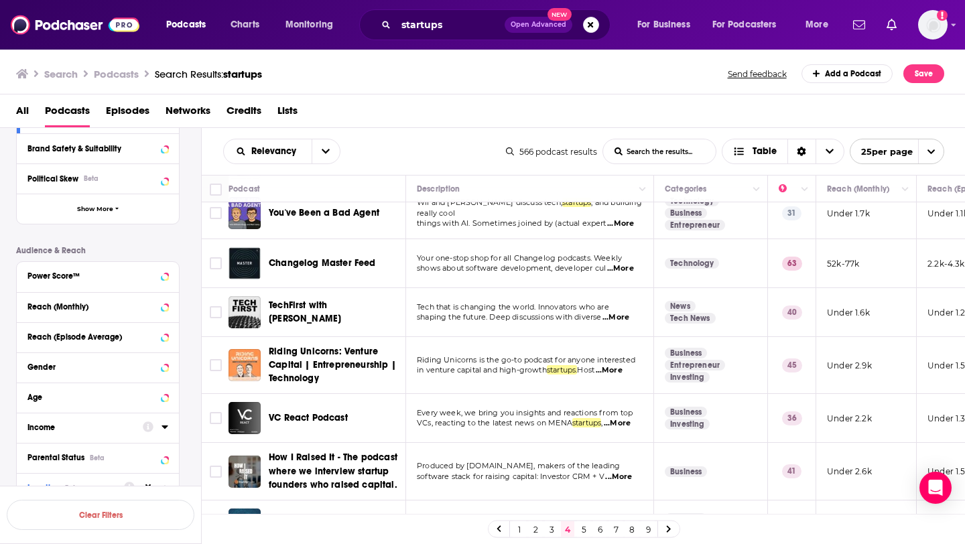
click at [620, 315] on span "...More" at bounding box center [615, 317] width 27 height 11
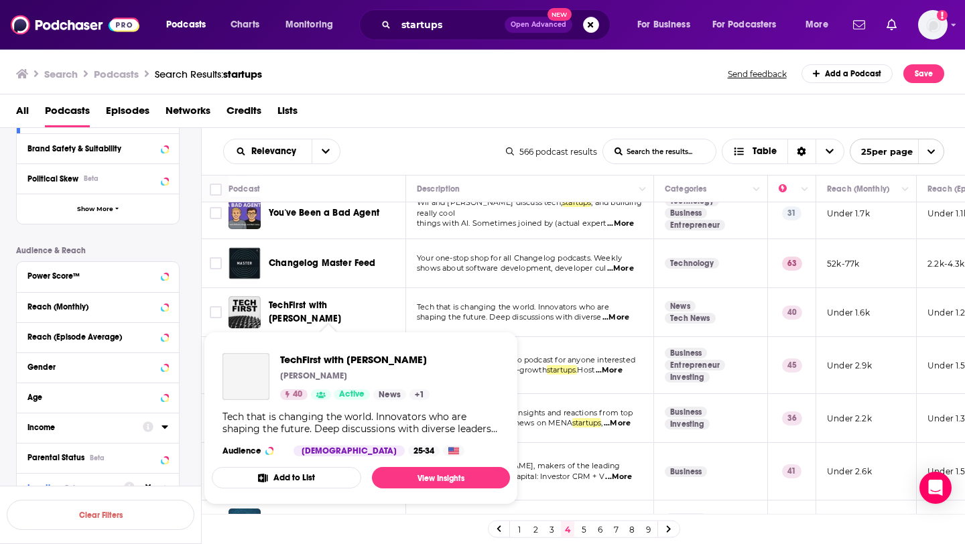
click at [341, 309] on span "TechFirst with John Koetsier" at bounding box center [305, 311] width 72 height 25
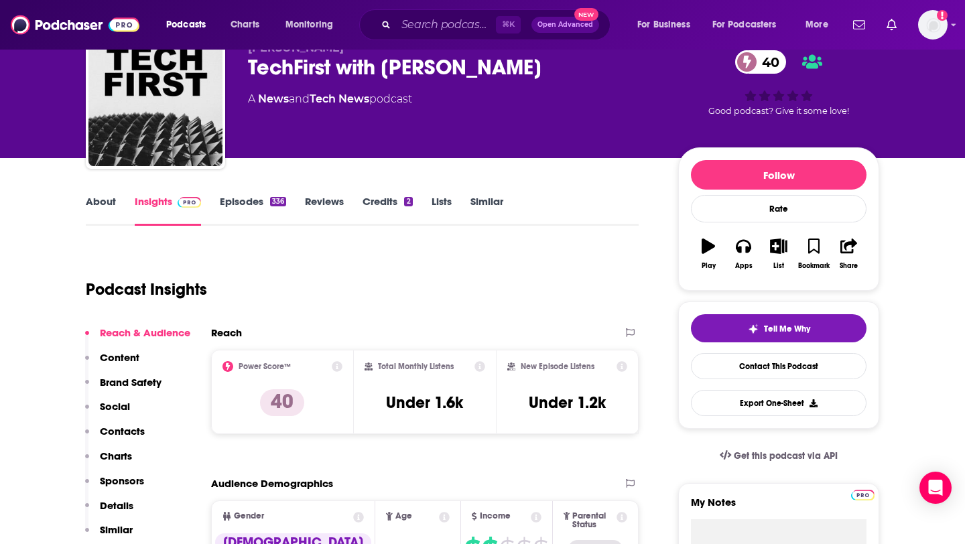
scroll to position [61, 0]
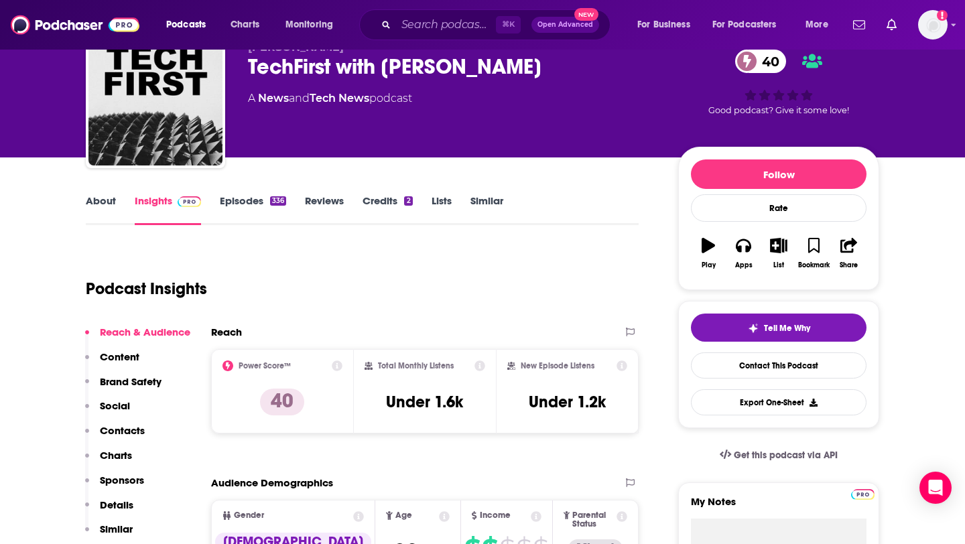
click at [105, 193] on div "About Insights Episodes 336 Reviews Credits 2 Lists Similar" at bounding box center [362, 208] width 553 height 33
click at [100, 208] on link "About" at bounding box center [101, 209] width 30 height 31
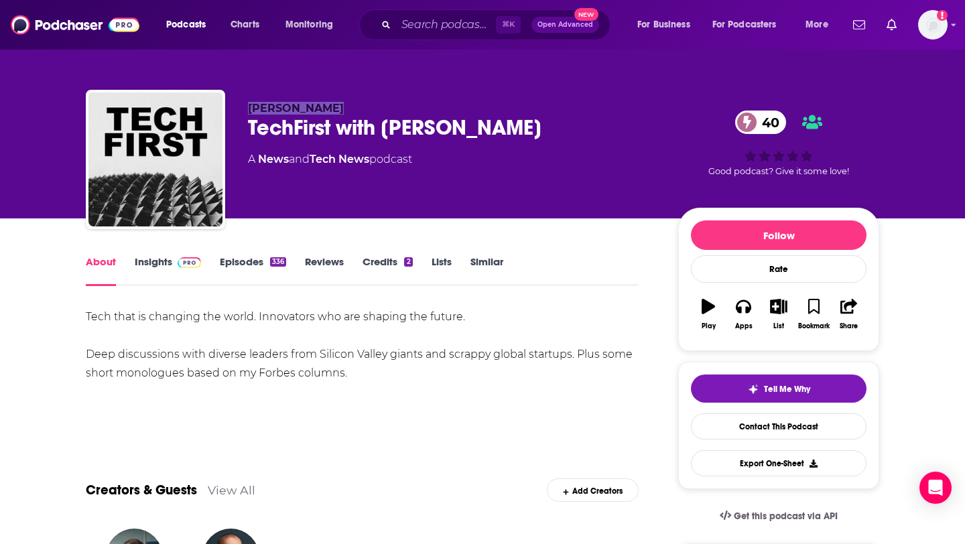
drag, startPoint x: 246, startPoint y: 109, endPoint x: 325, endPoint y: 109, distance: 79.0
click at [325, 109] on div "John Koetsier TechFirst with John Koetsier 40 A News and Tech News podcast 40 G…" at bounding box center [482, 162] width 793 height 145
copy span "John Koetsier"
click at [163, 258] on link "Insights" at bounding box center [168, 270] width 66 height 31
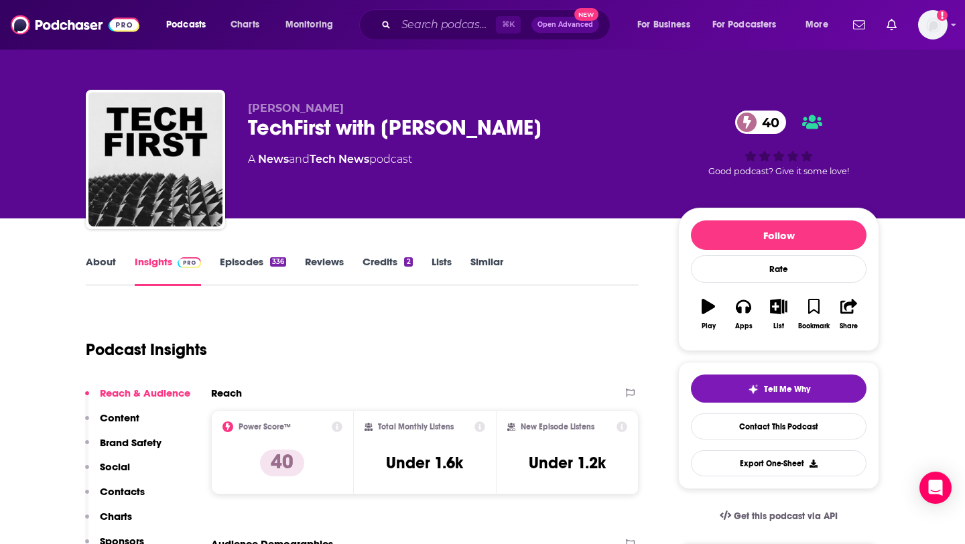
click at [88, 267] on link "About" at bounding box center [101, 270] width 30 height 31
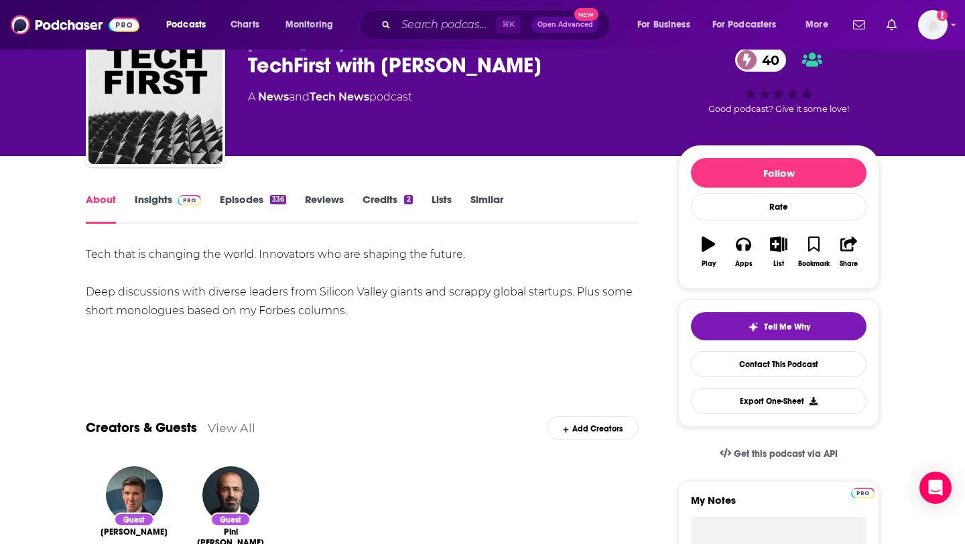
scroll to position [63, 0]
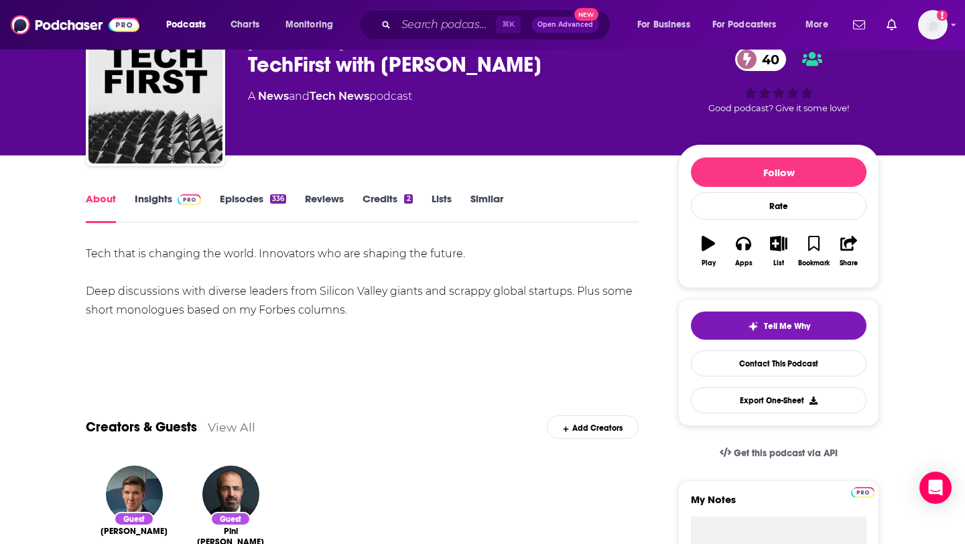
click at [255, 200] on link "Episodes 336" at bounding box center [253, 207] width 66 height 31
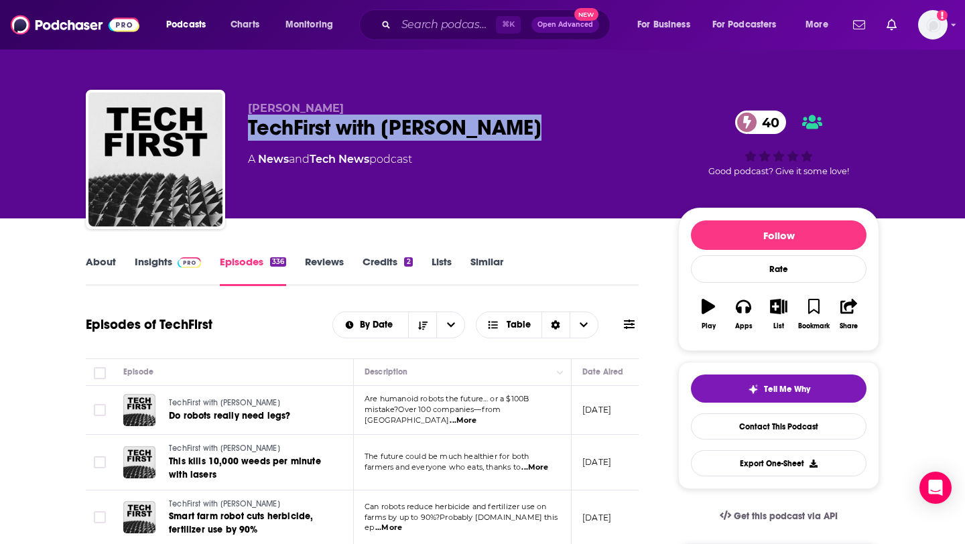
drag, startPoint x: 251, startPoint y: 126, endPoint x: 516, endPoint y: 131, distance: 265.3
click at [516, 131] on div "TechFirst with John Koetsier 40" at bounding box center [452, 128] width 409 height 26
copy h2 "TechFirst with John Koetsier"
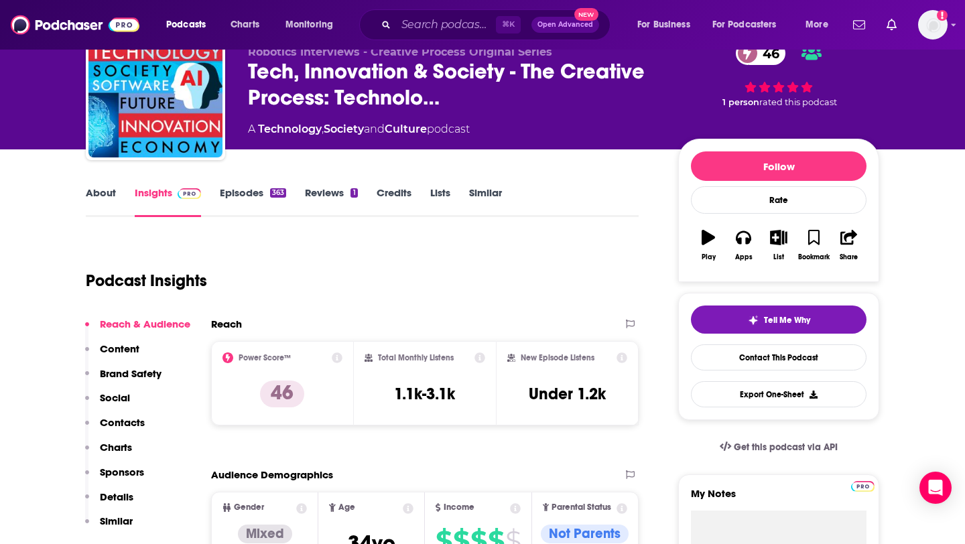
scroll to position [70, 0]
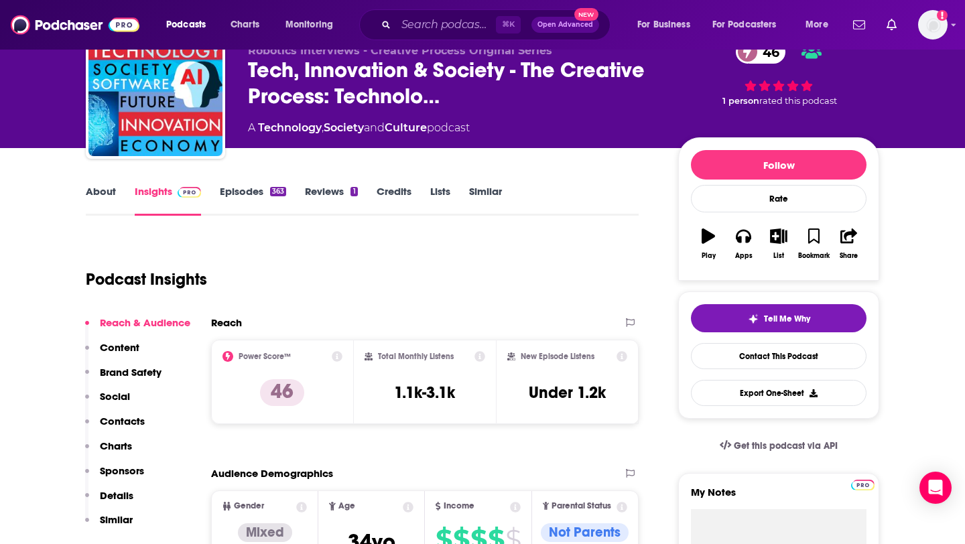
click at [96, 186] on link "About" at bounding box center [101, 200] width 30 height 31
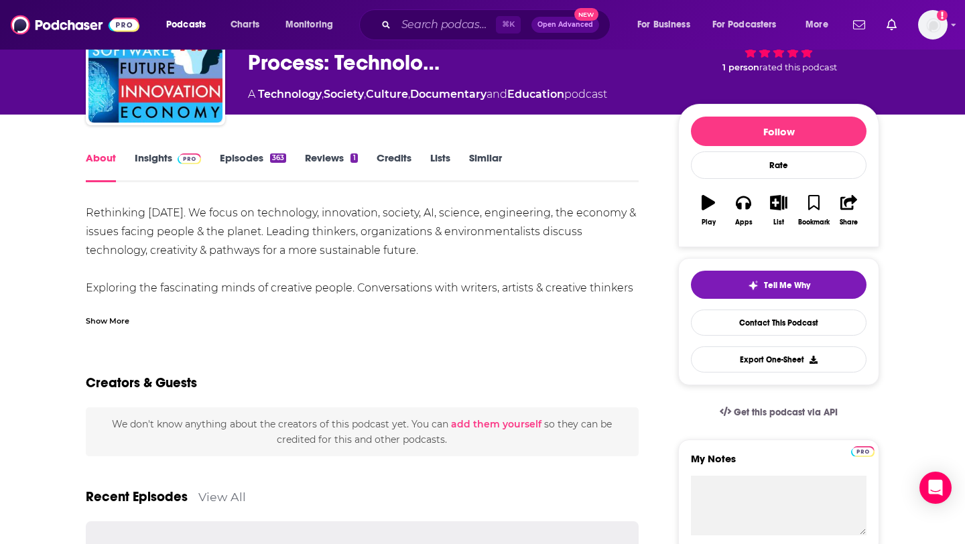
scroll to position [107, 0]
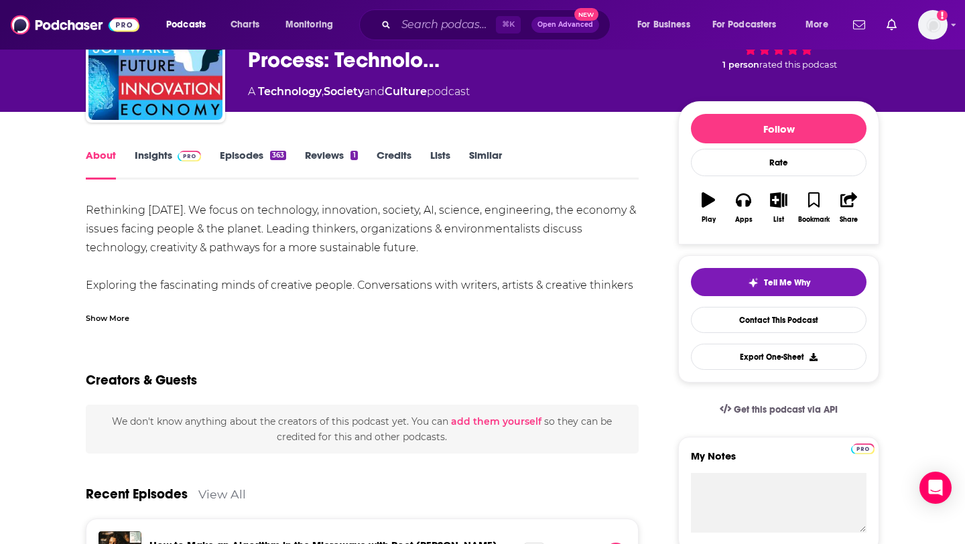
click at [98, 322] on div "Show More" at bounding box center [108, 317] width 44 height 13
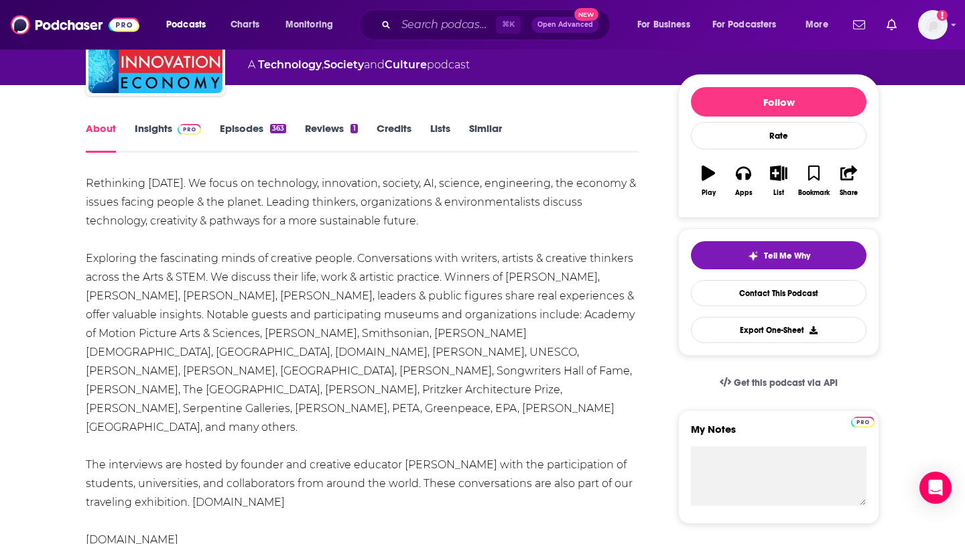
scroll to position [131, 0]
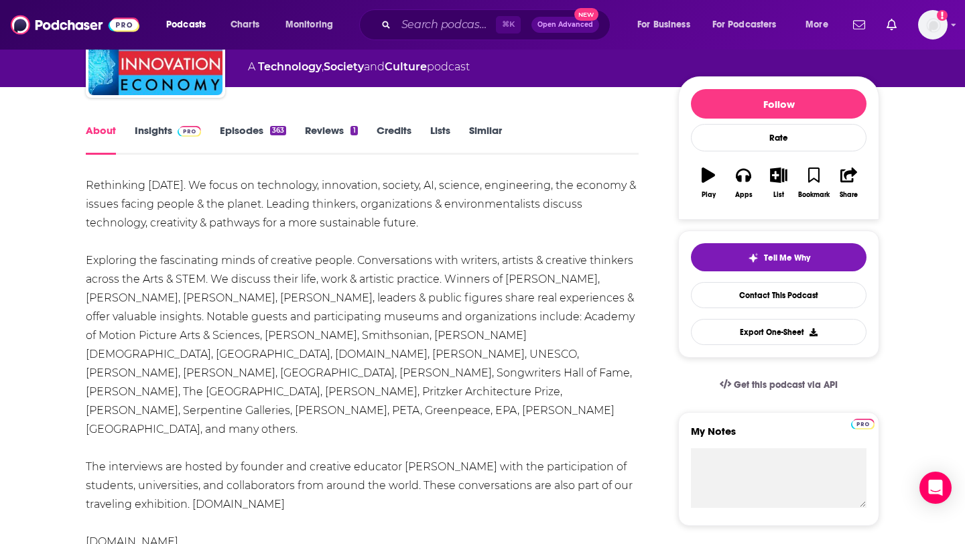
click at [245, 131] on link "Episodes 363" at bounding box center [253, 139] width 66 height 31
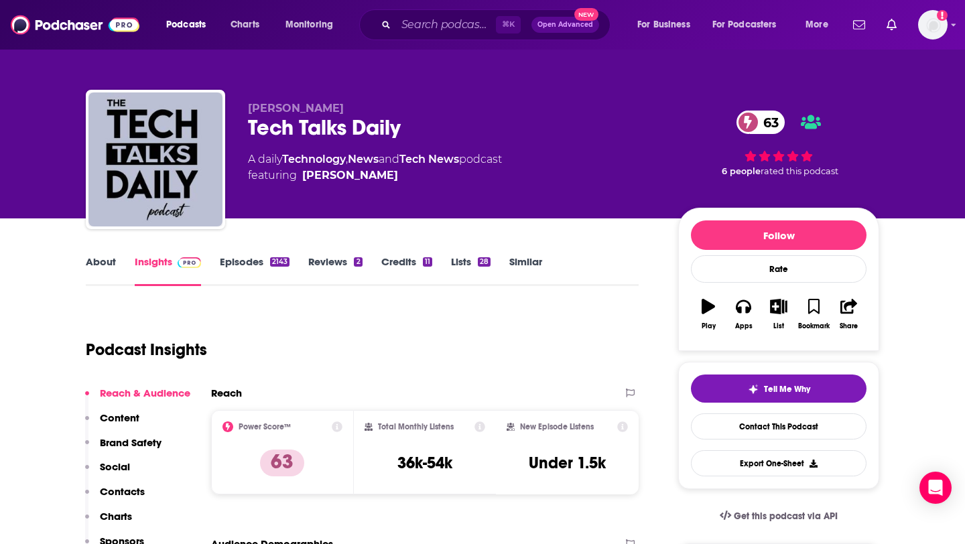
click at [102, 269] on link "About" at bounding box center [101, 270] width 30 height 31
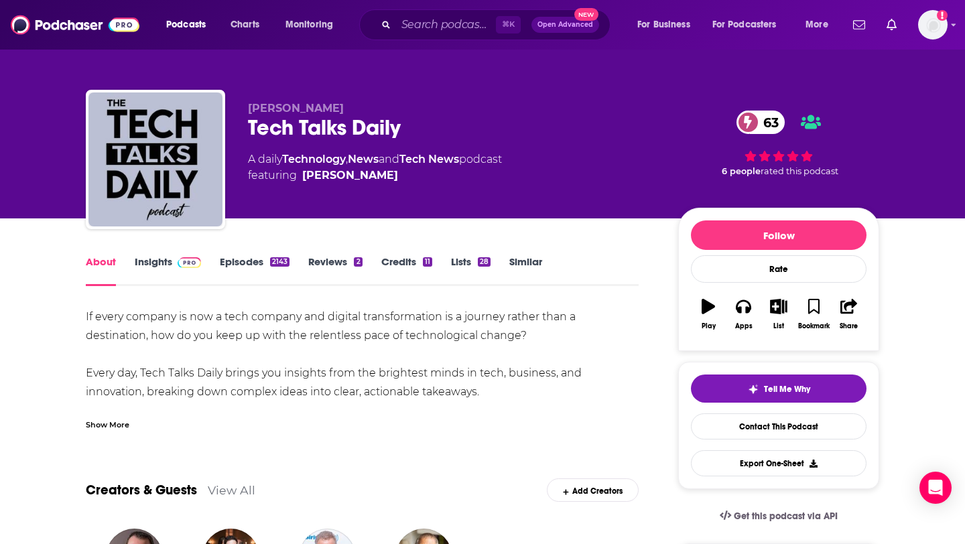
click at [254, 273] on link "Episodes 2143" at bounding box center [255, 270] width 70 height 31
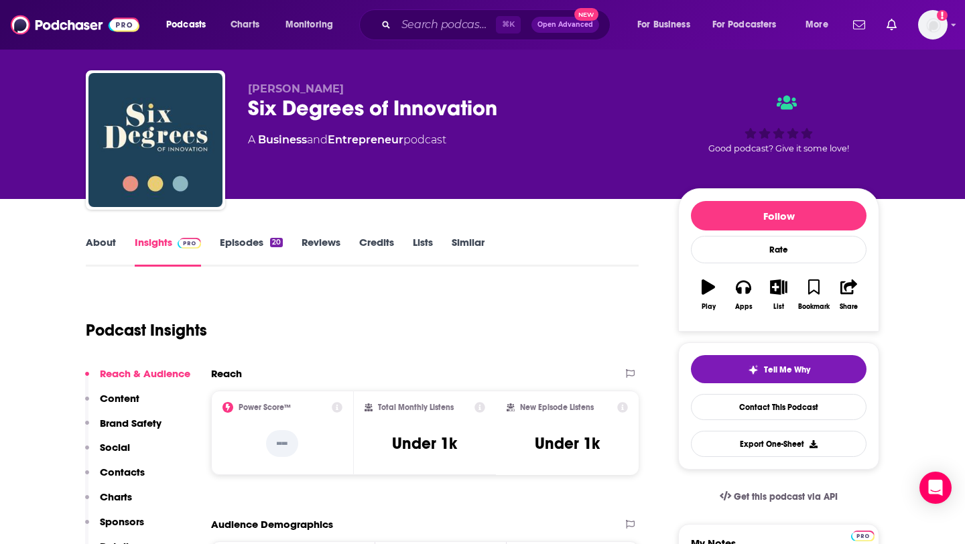
scroll to position [29, 0]
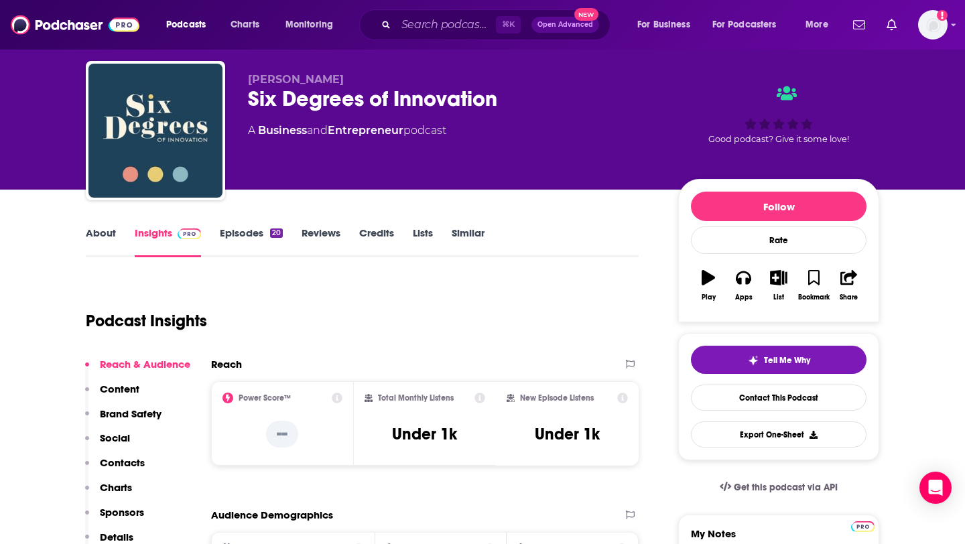
click at [100, 230] on link "About" at bounding box center [101, 241] width 30 height 31
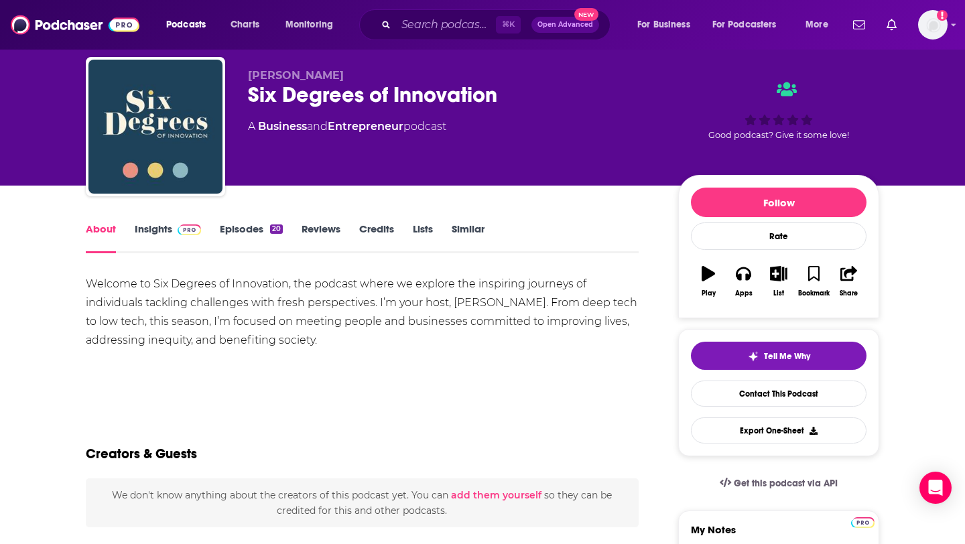
scroll to position [37, 0]
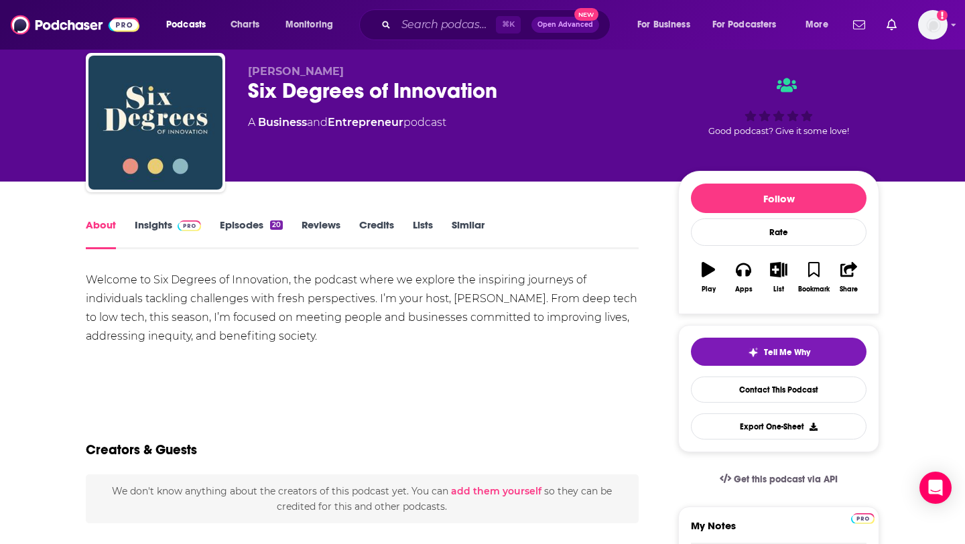
click at [270, 228] on div "20" at bounding box center [276, 224] width 13 height 9
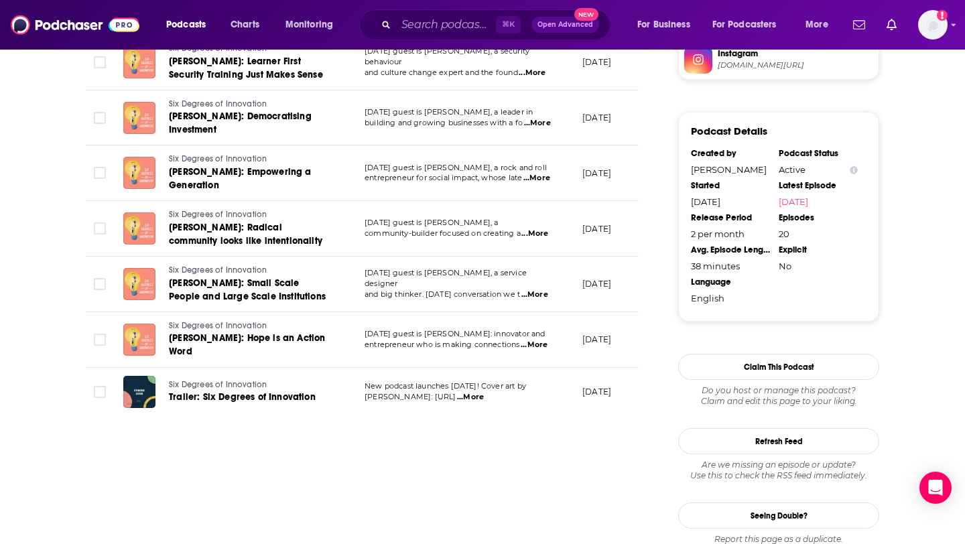
scroll to position [1077, 0]
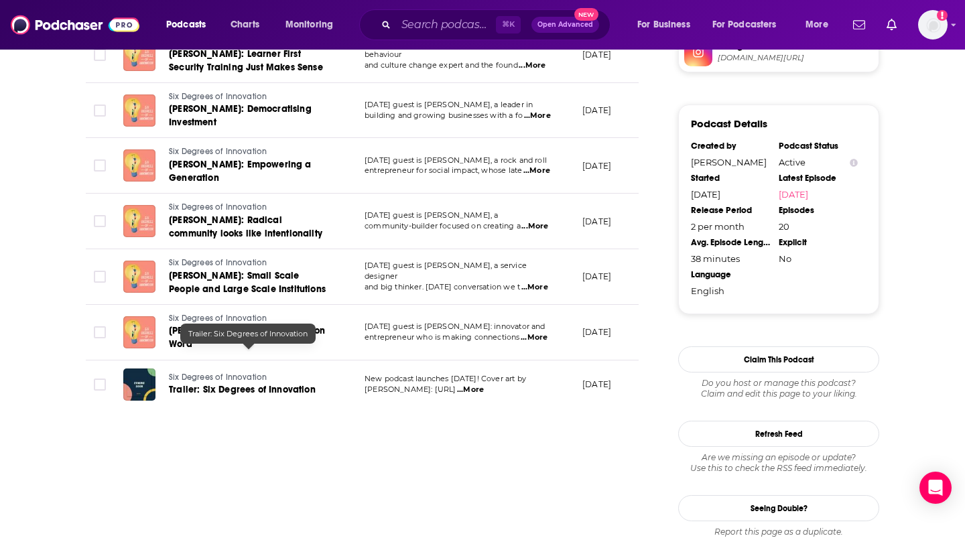
click at [228, 384] on span "Trailer: Six Degrees of Innovation" at bounding box center [242, 389] width 147 height 11
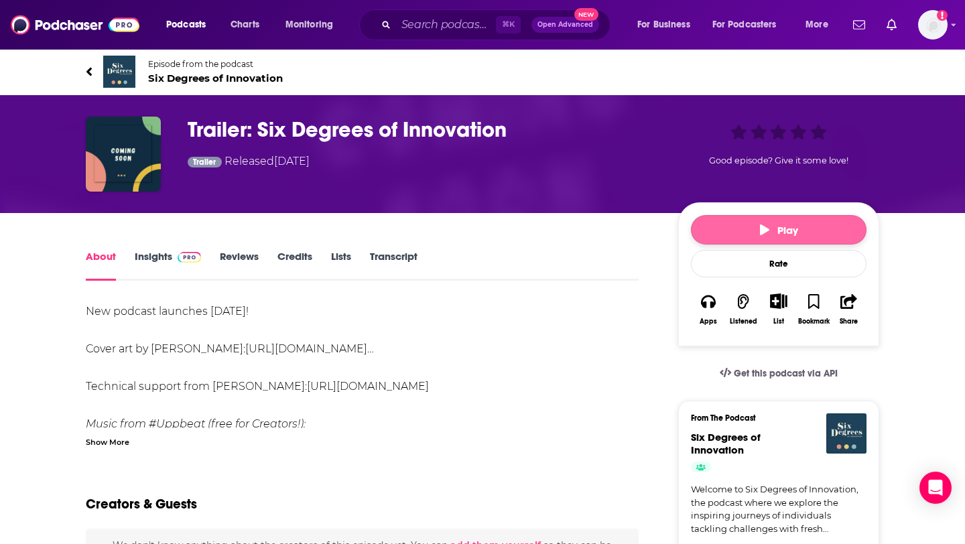
click at [793, 228] on span "Play" at bounding box center [779, 230] width 38 height 13
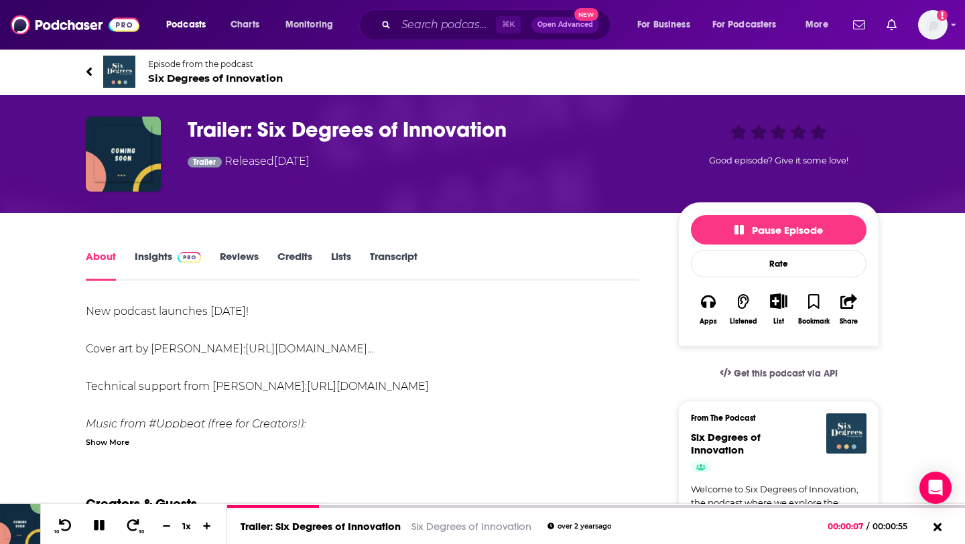
click at [114, 65] on img at bounding box center [119, 72] width 32 height 32
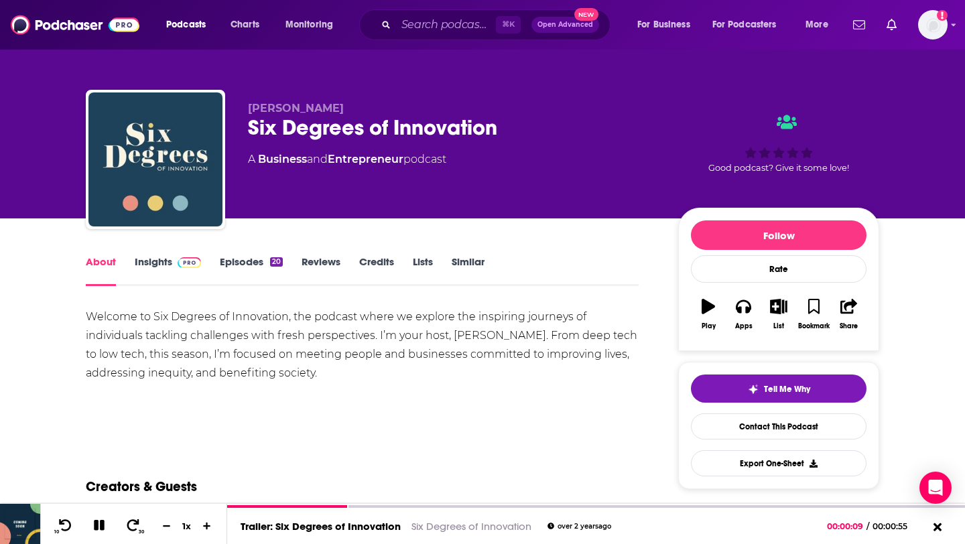
click at [238, 258] on link "Episodes 20" at bounding box center [251, 270] width 63 height 31
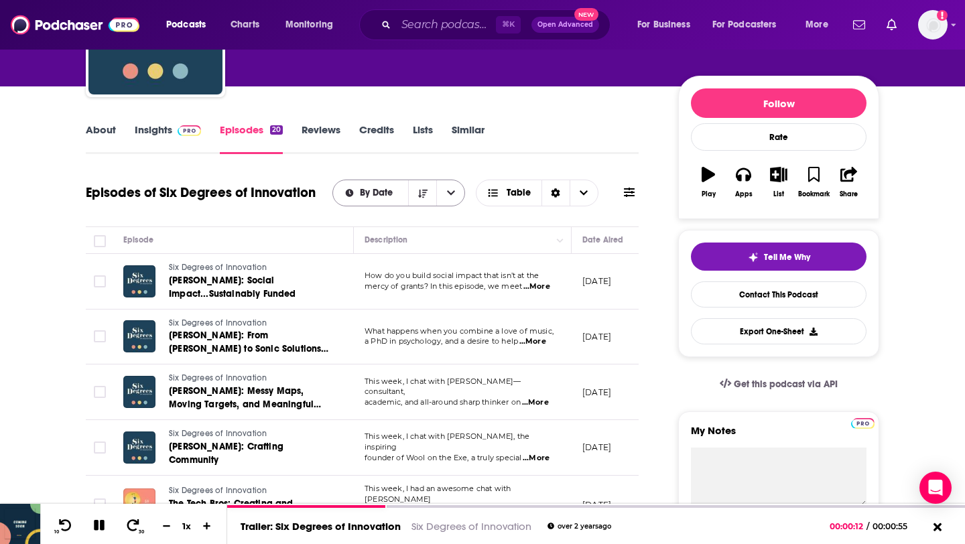
scroll to position [135, 0]
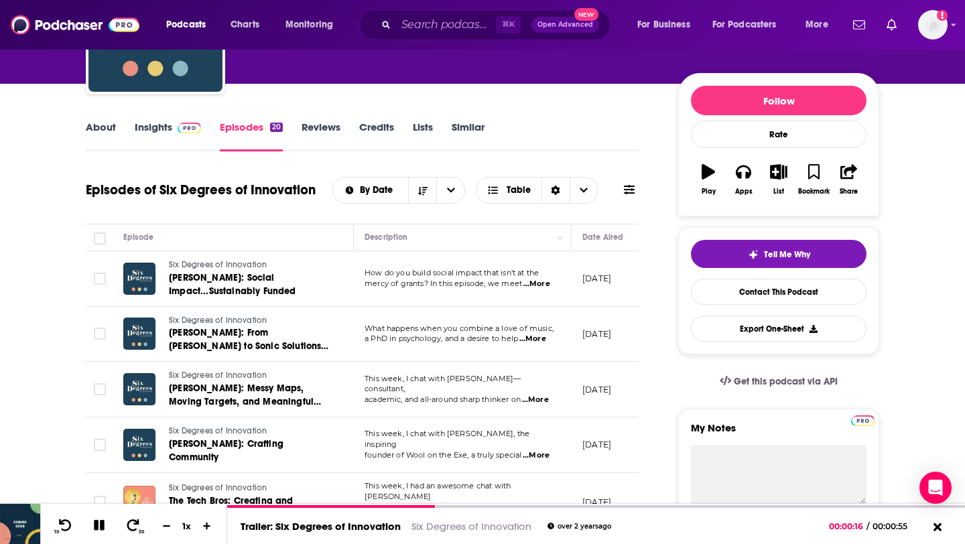
click at [89, 137] on link "About" at bounding box center [101, 136] width 30 height 31
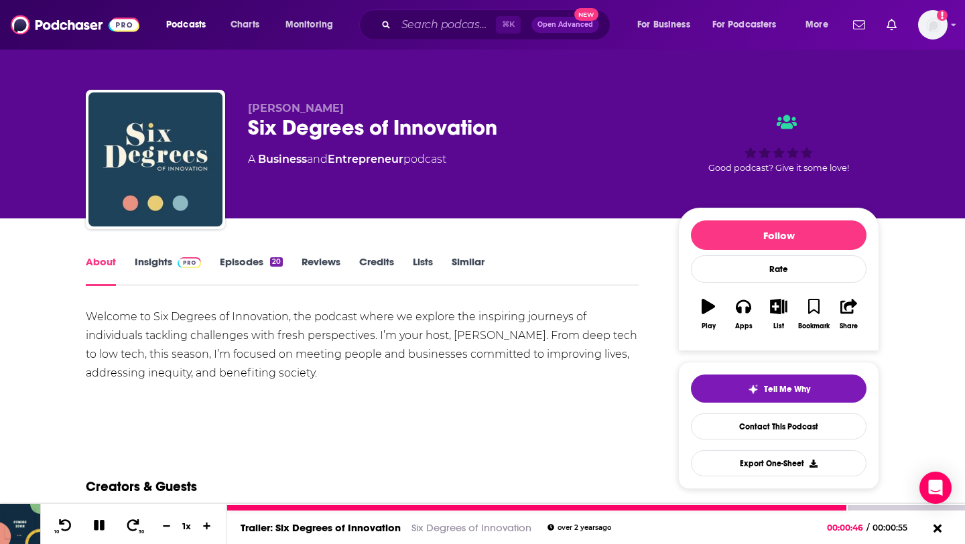
click at [100, 525] on icon at bounding box center [99, 525] width 11 height 11
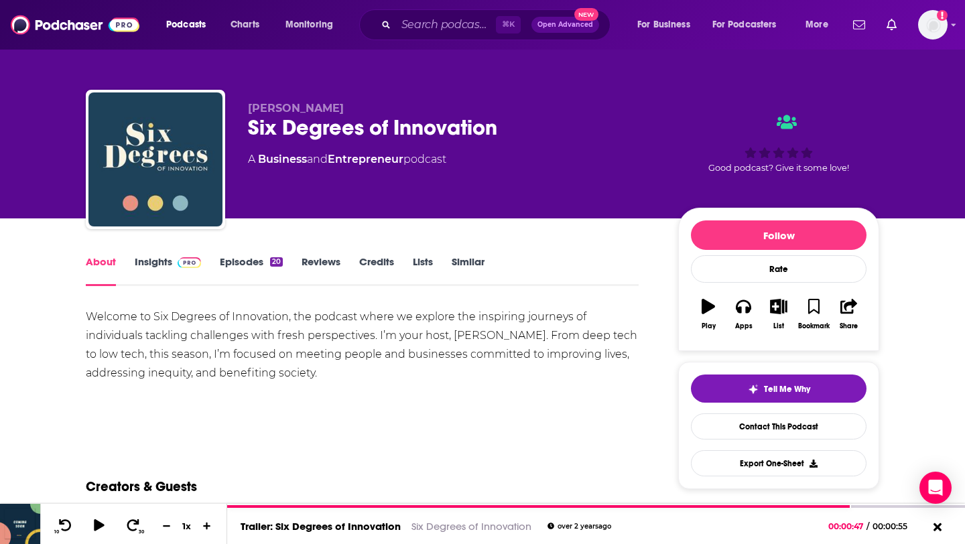
click at [221, 267] on link "Episodes 20" at bounding box center [251, 270] width 63 height 31
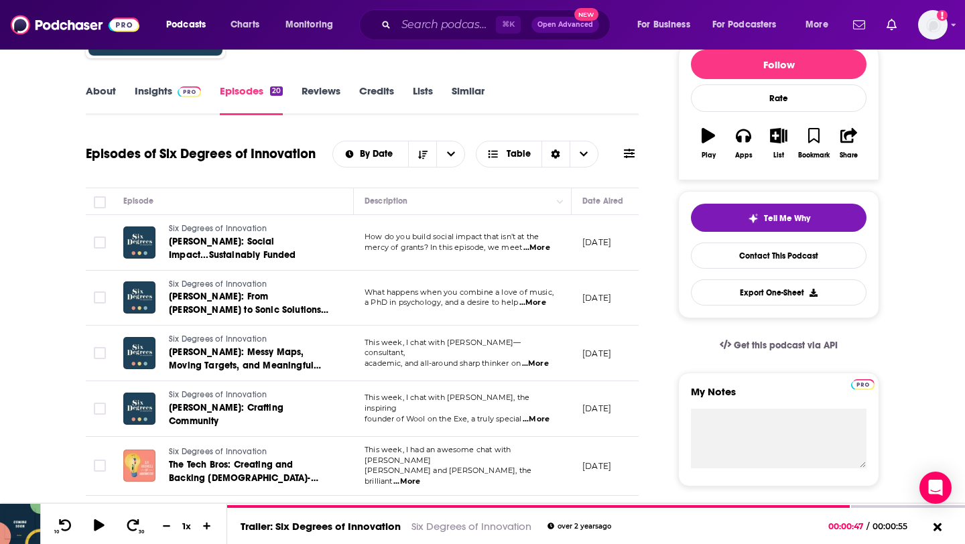
scroll to position [184, 0]
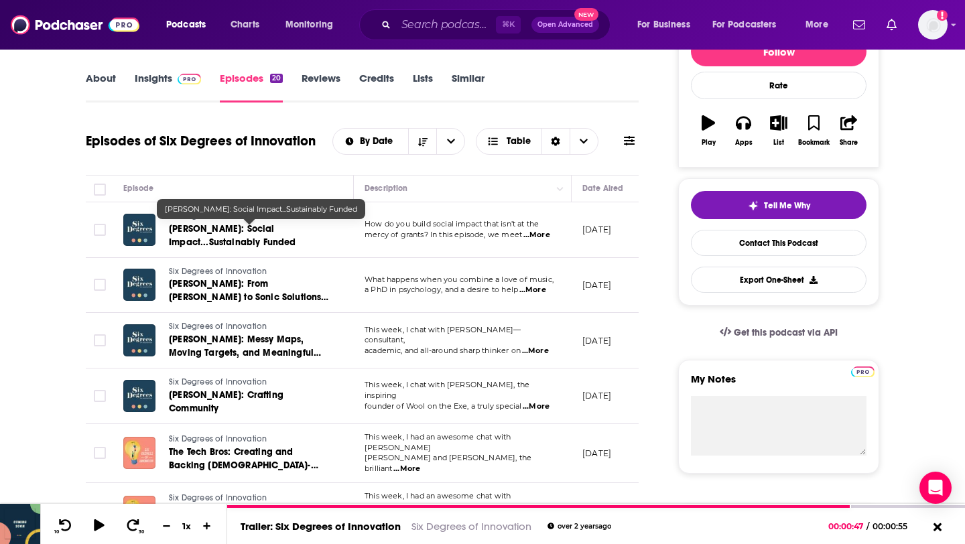
click at [240, 243] on span "Sam Ross: Social Impact...Sustainably Funded" at bounding box center [232, 235] width 127 height 25
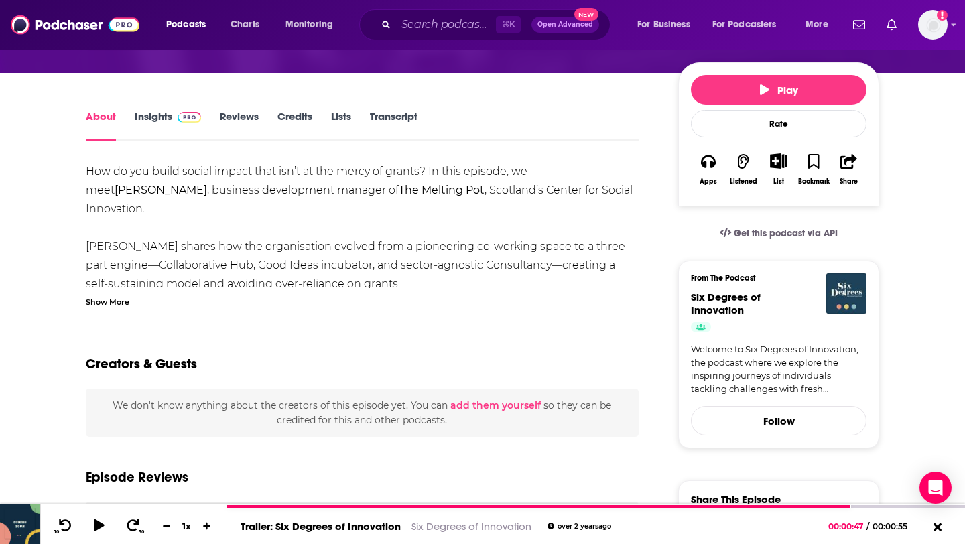
scroll to position [143, 0]
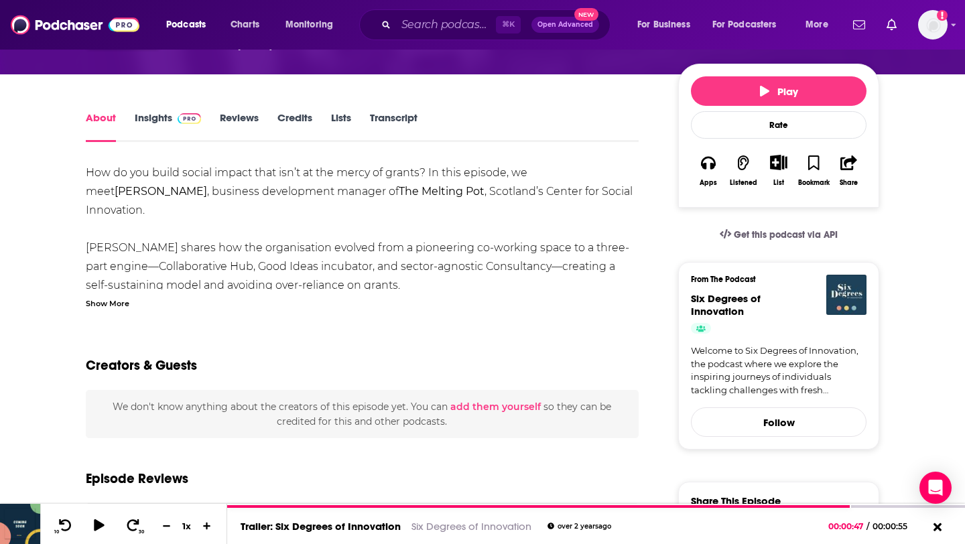
click at [122, 288] on div "How do you build social impact that isn’t at the mercy of grants? In this episo…" at bounding box center [362, 235] width 553 height 145
click at [119, 296] on div "Show More" at bounding box center [108, 302] width 44 height 13
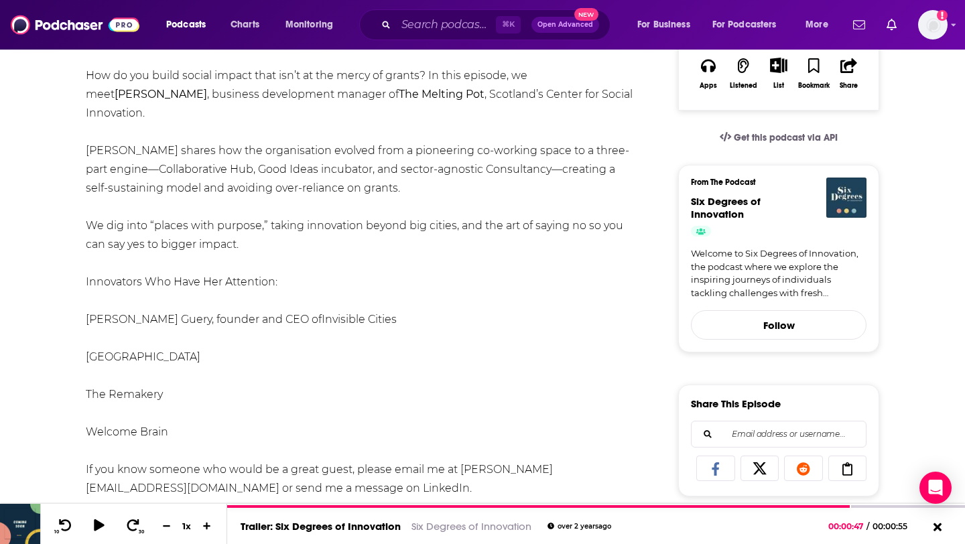
scroll to position [81, 0]
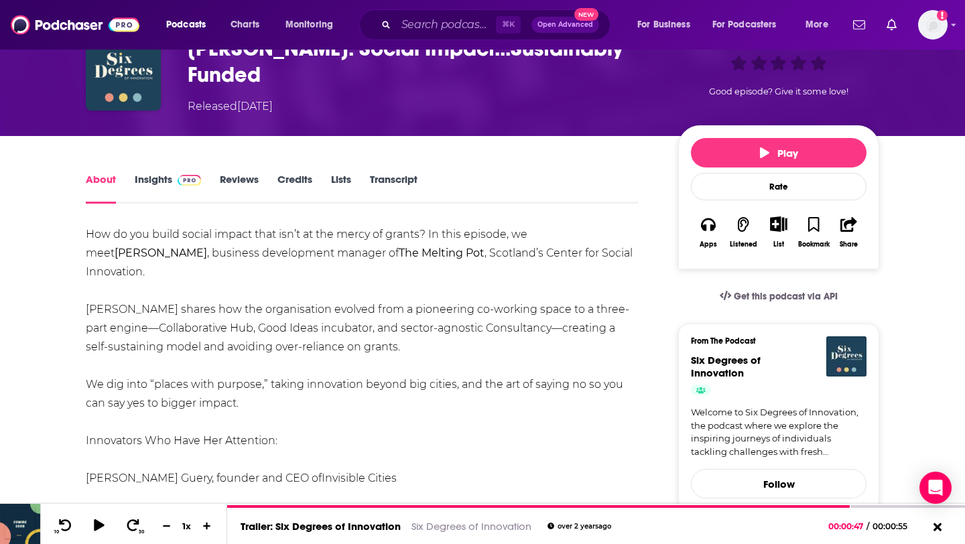
click at [165, 178] on link "Insights" at bounding box center [168, 188] width 66 height 31
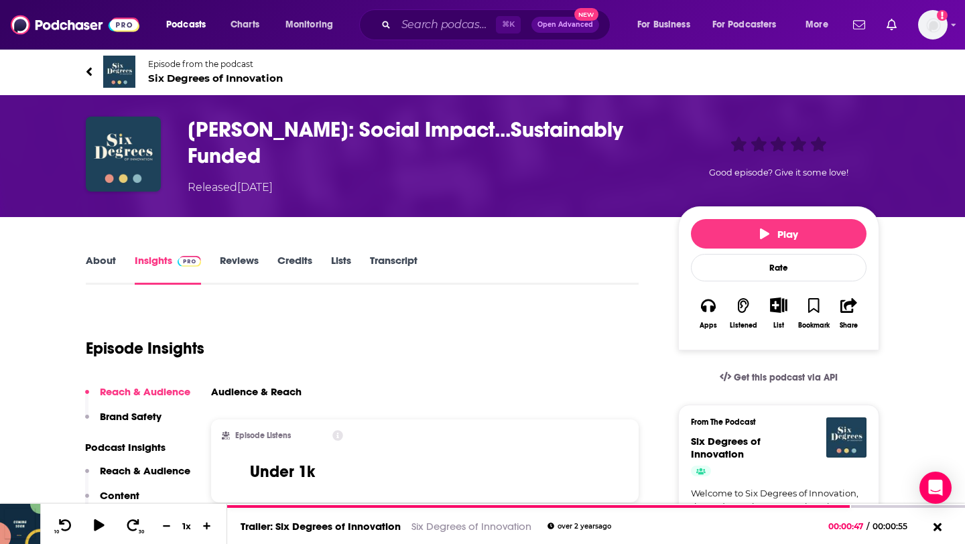
click at [88, 70] on icon at bounding box center [88, 71] width 5 height 9
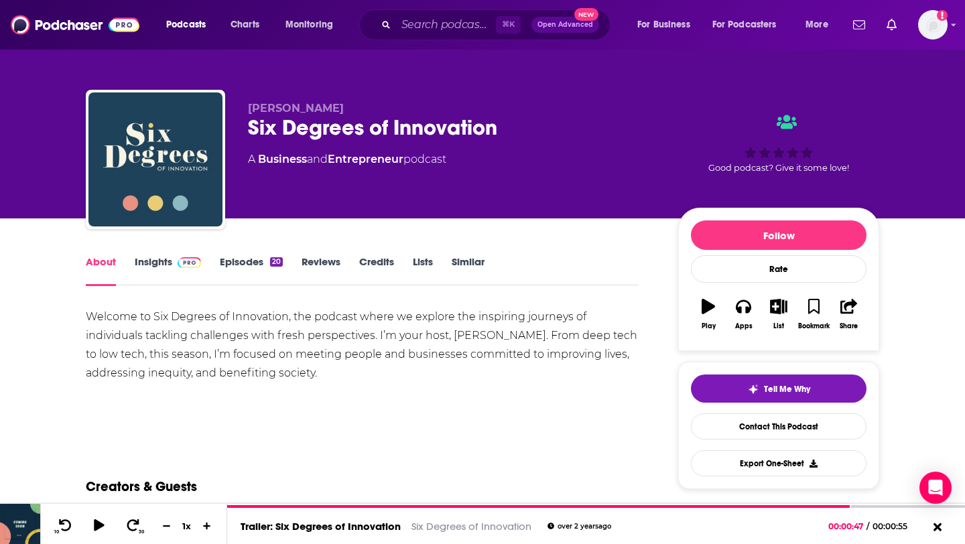
scroll to position [69, 0]
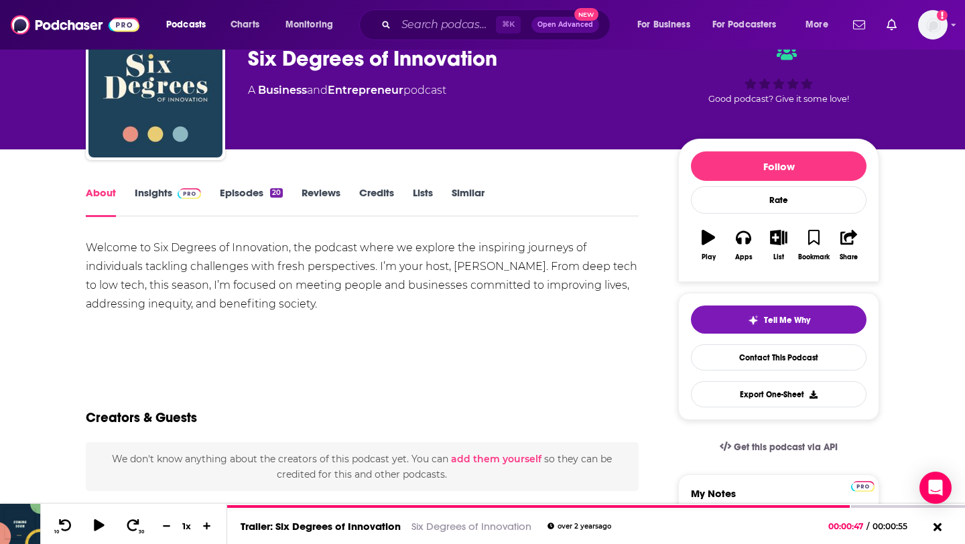
click at [248, 192] on link "Episodes 20" at bounding box center [251, 201] width 63 height 31
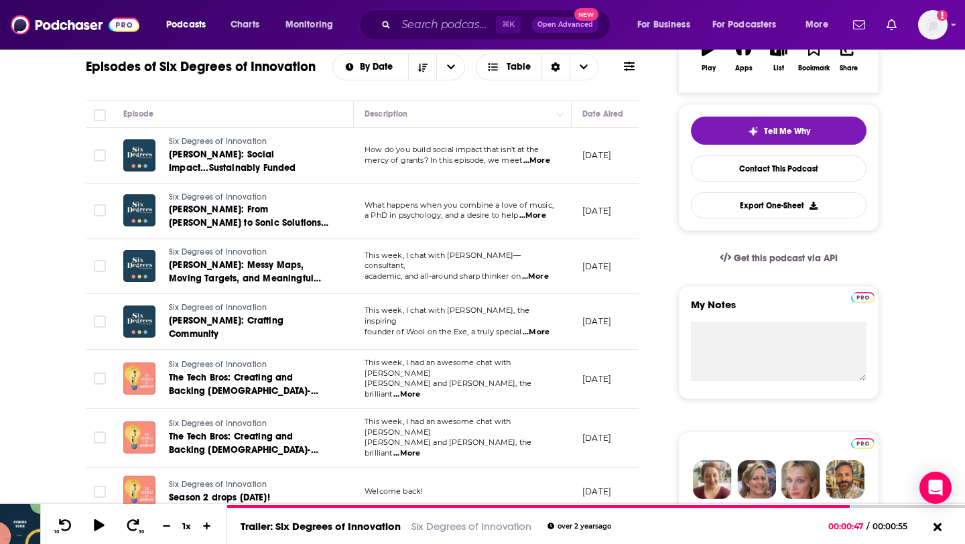
scroll to position [259, 0]
click at [546, 272] on span "...More" at bounding box center [535, 276] width 27 height 11
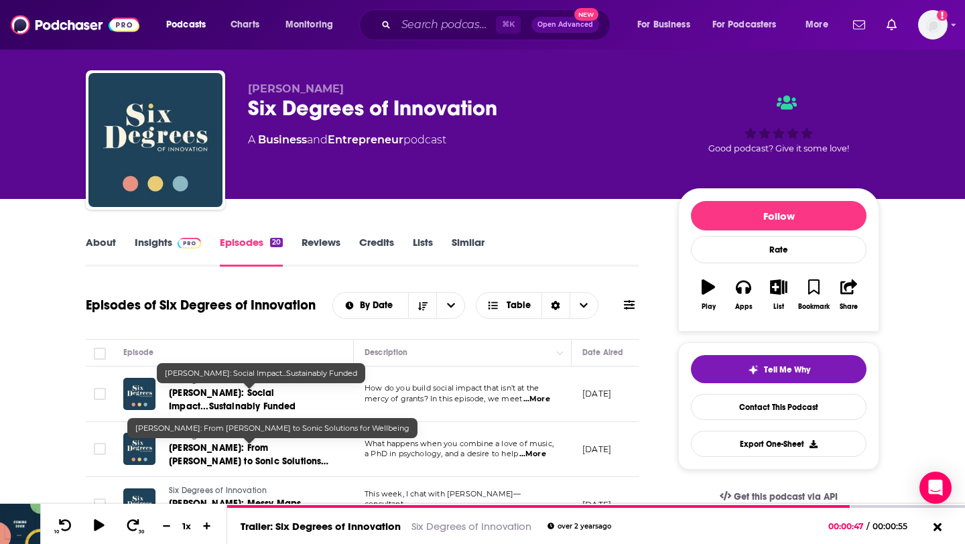
scroll to position [0, 0]
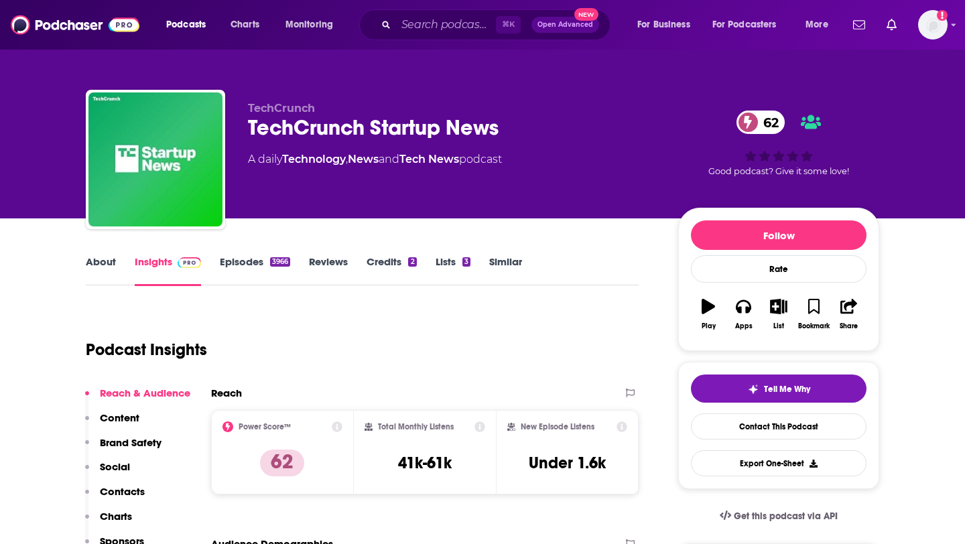
click at [99, 261] on link "About" at bounding box center [101, 270] width 30 height 31
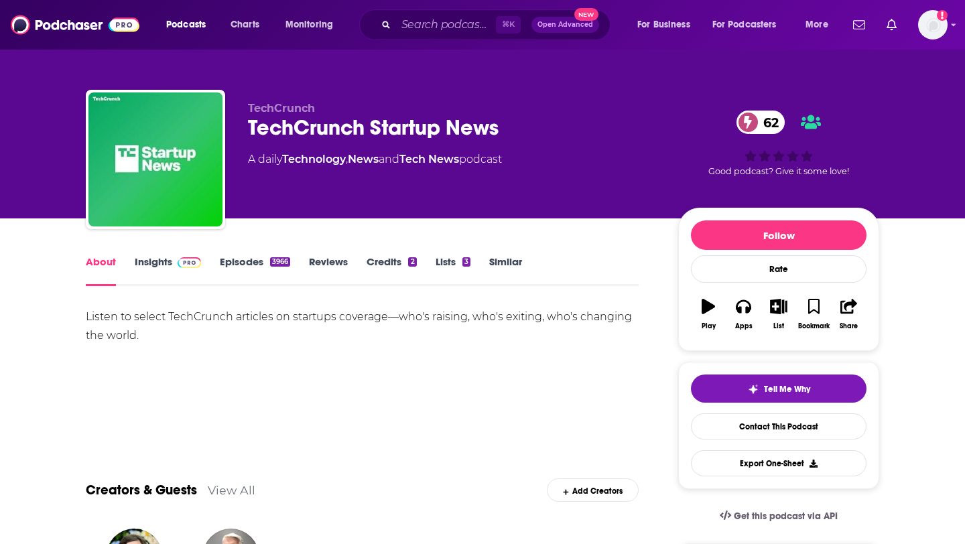
click at [178, 260] on img at bounding box center [189, 262] width 23 height 11
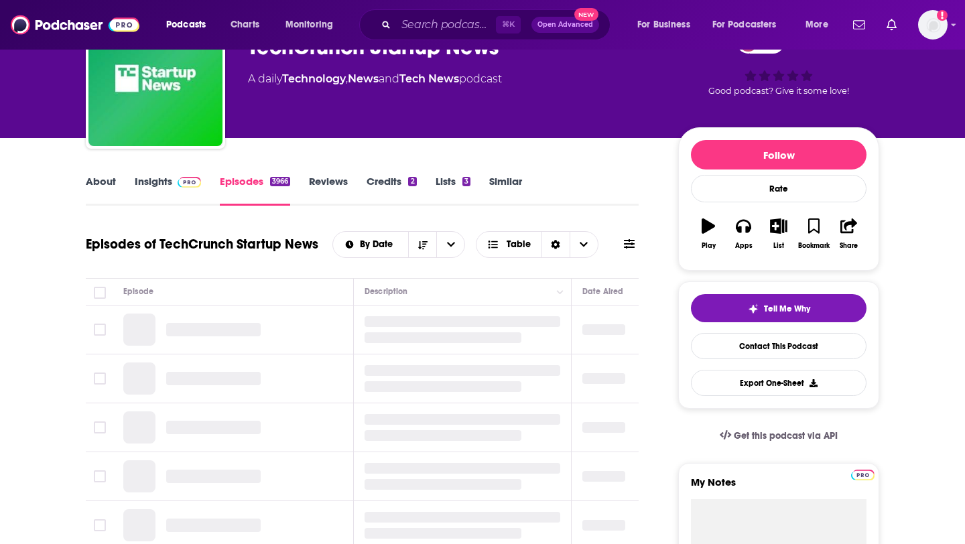
scroll to position [150, 0]
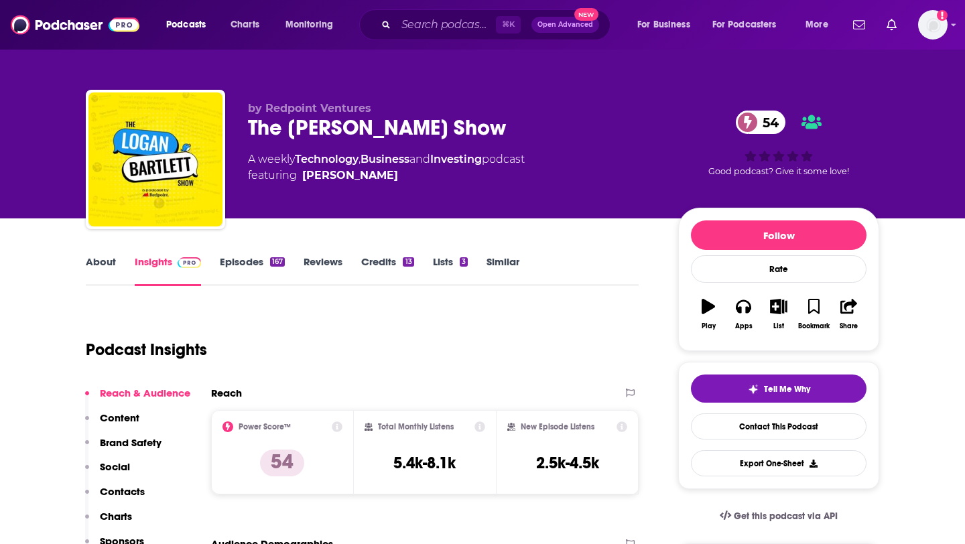
scroll to position [39, 0]
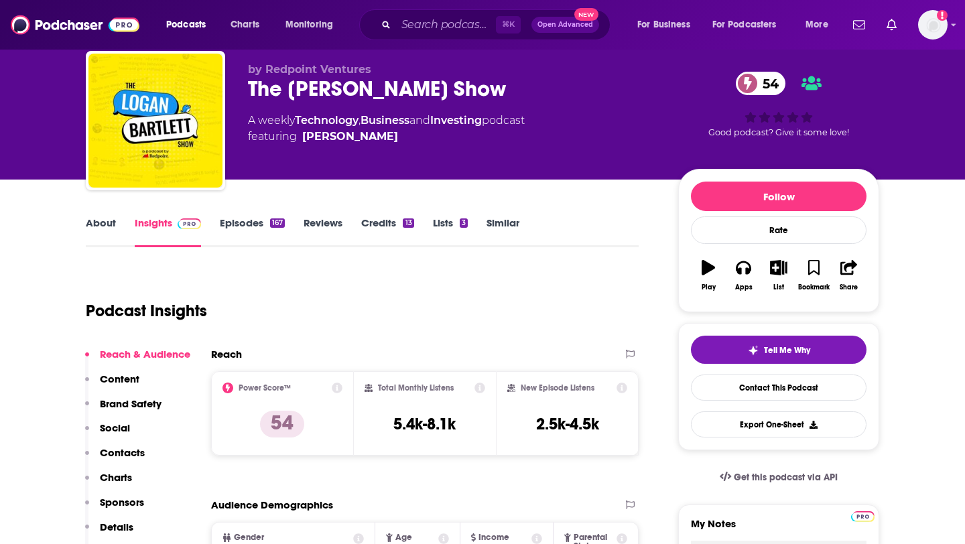
click at [113, 218] on link "About" at bounding box center [101, 231] width 30 height 31
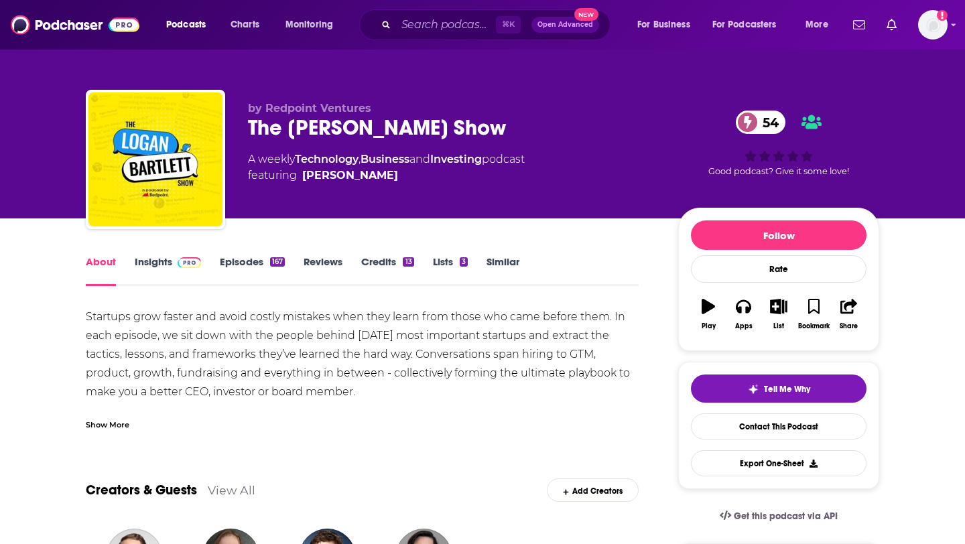
click at [131, 410] on div "Show More" at bounding box center [362, 419] width 553 height 23
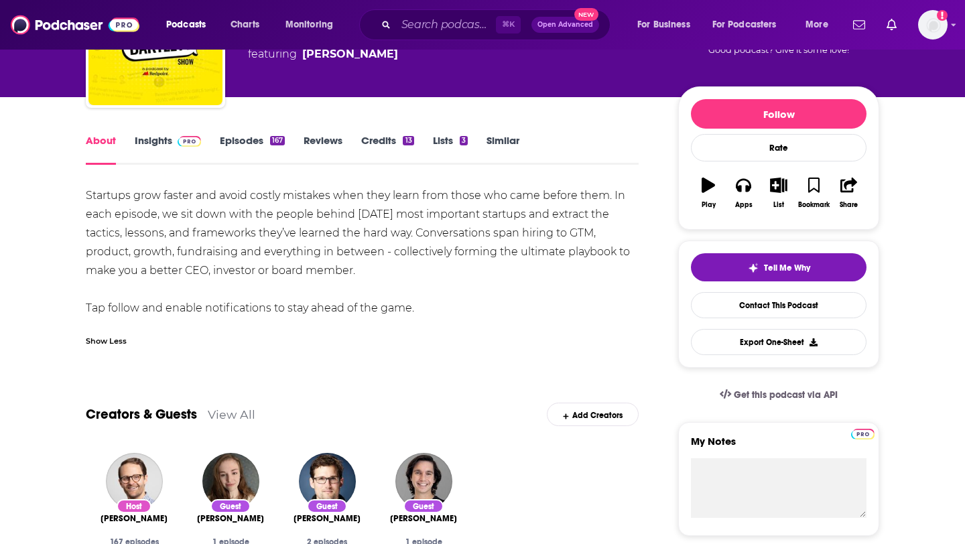
scroll to position [123, 0]
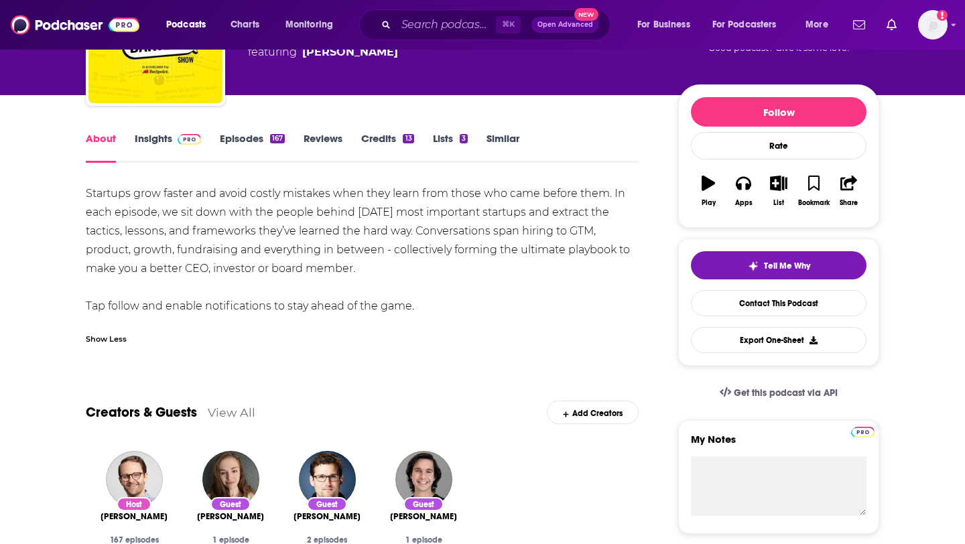
click at [272, 141] on div "167" at bounding box center [277, 138] width 15 height 9
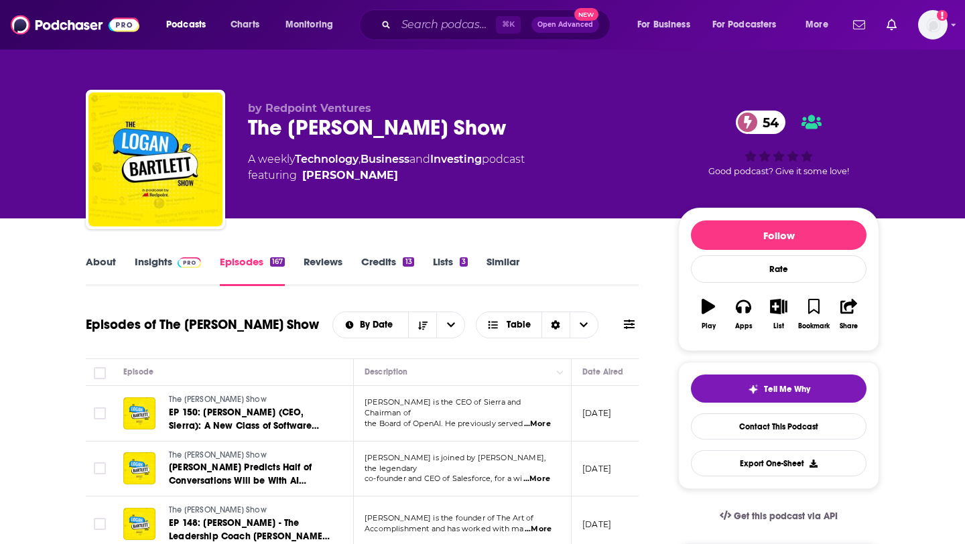
click at [166, 261] on link "Insights" at bounding box center [168, 270] width 66 height 31
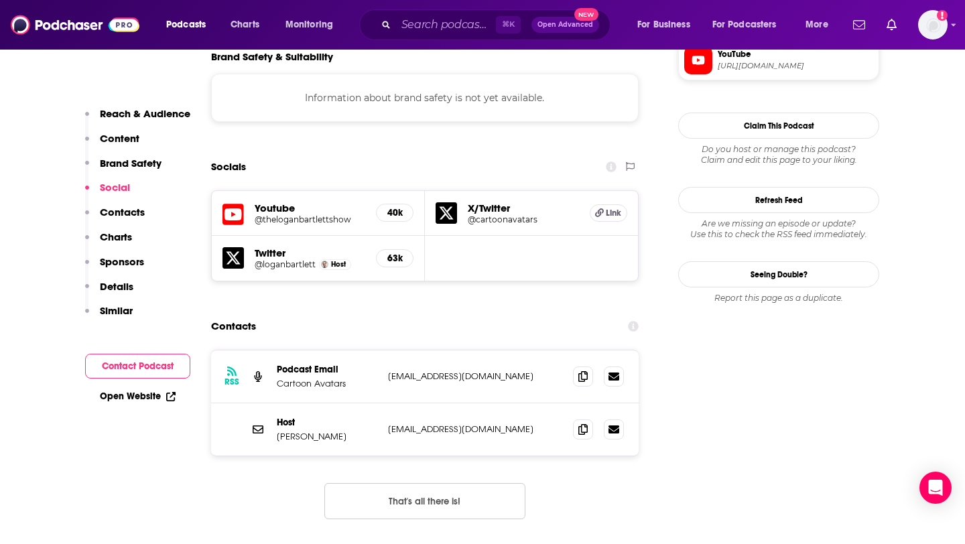
scroll to position [1227, 0]
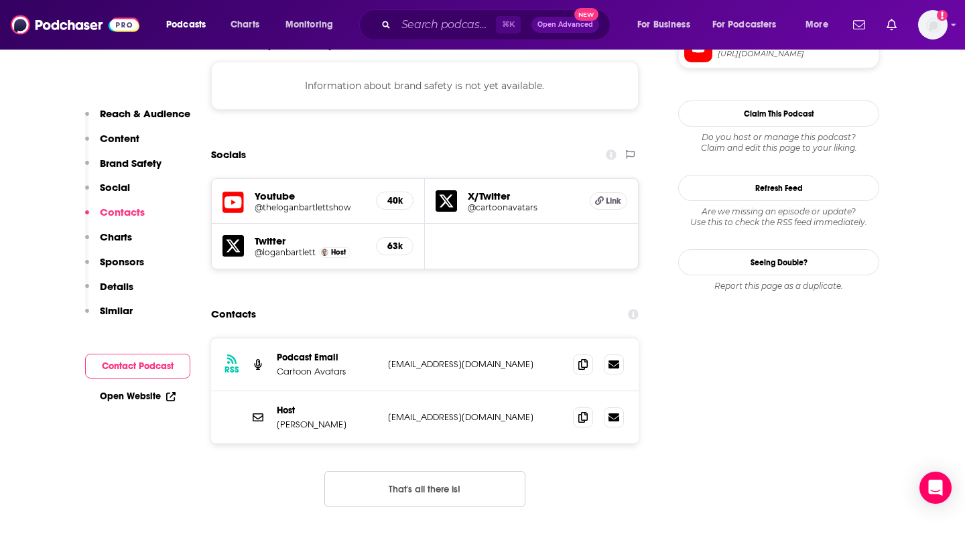
click at [305, 247] on h5 "@loganbartlett" at bounding box center [285, 252] width 61 height 10
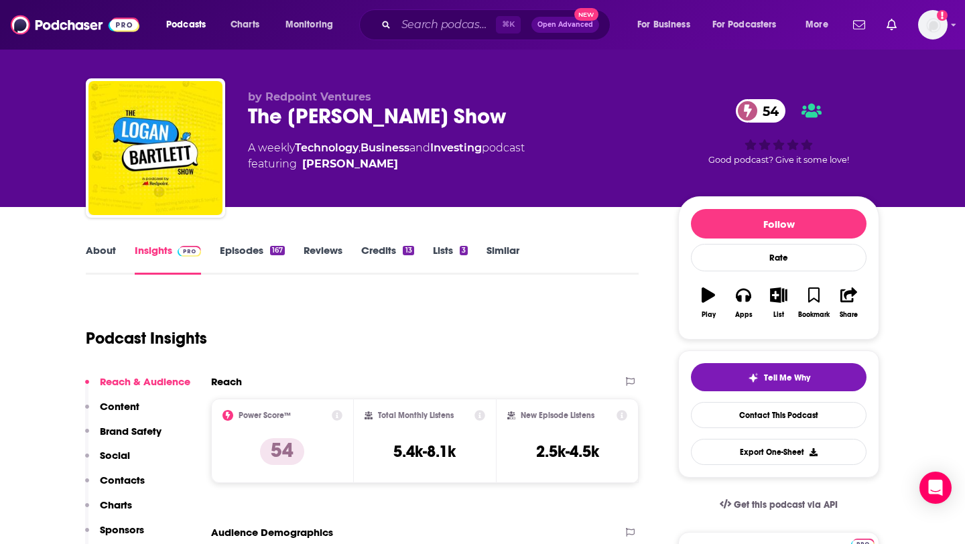
scroll to position [3, 0]
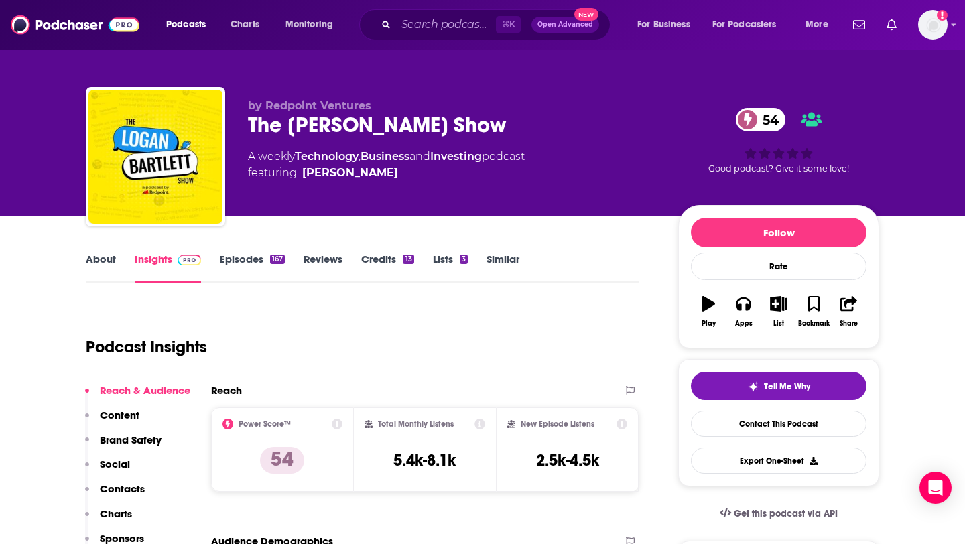
click at [252, 257] on link "Episodes 167" at bounding box center [252, 268] width 65 height 31
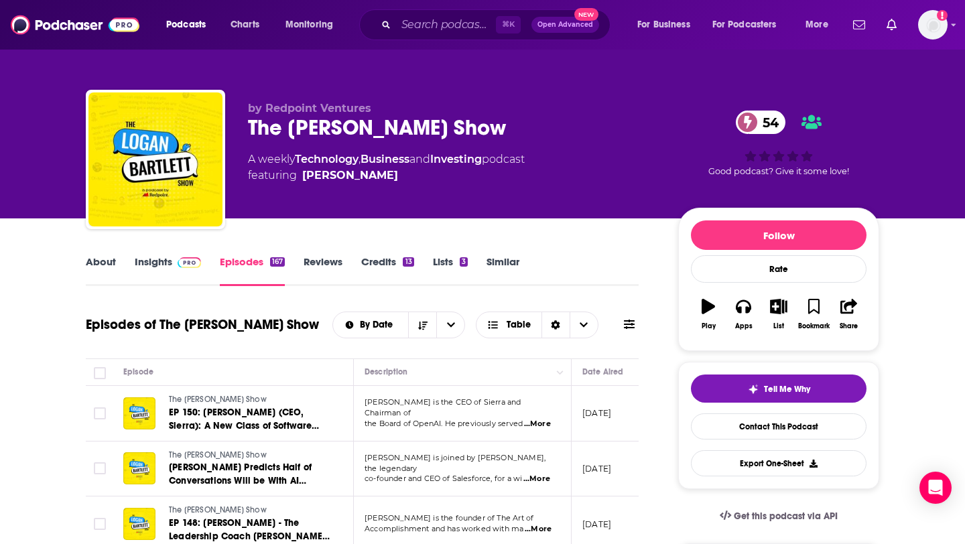
click at [161, 259] on link "Insights" at bounding box center [168, 270] width 66 height 31
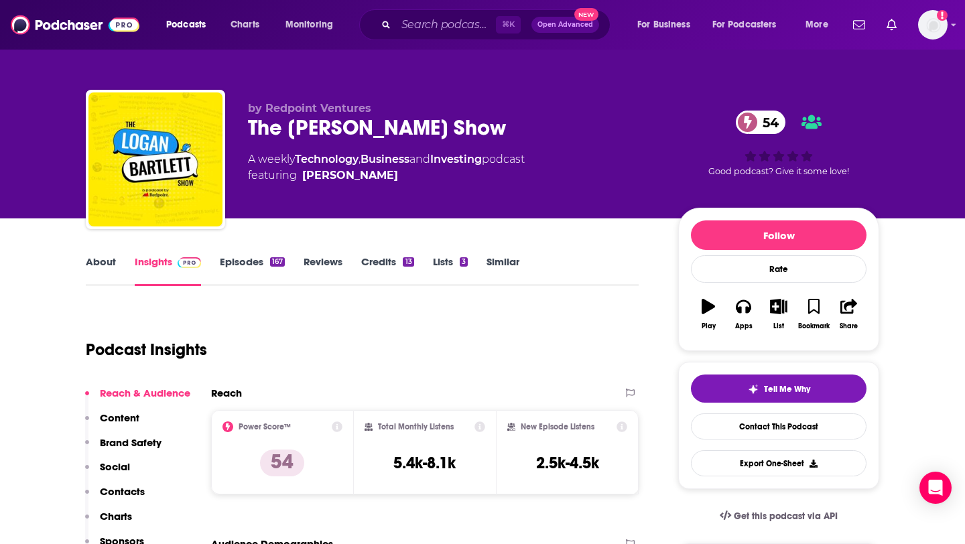
click at [113, 259] on link "About" at bounding box center [101, 270] width 30 height 31
